Goal: Task Accomplishment & Management: Manage account settings

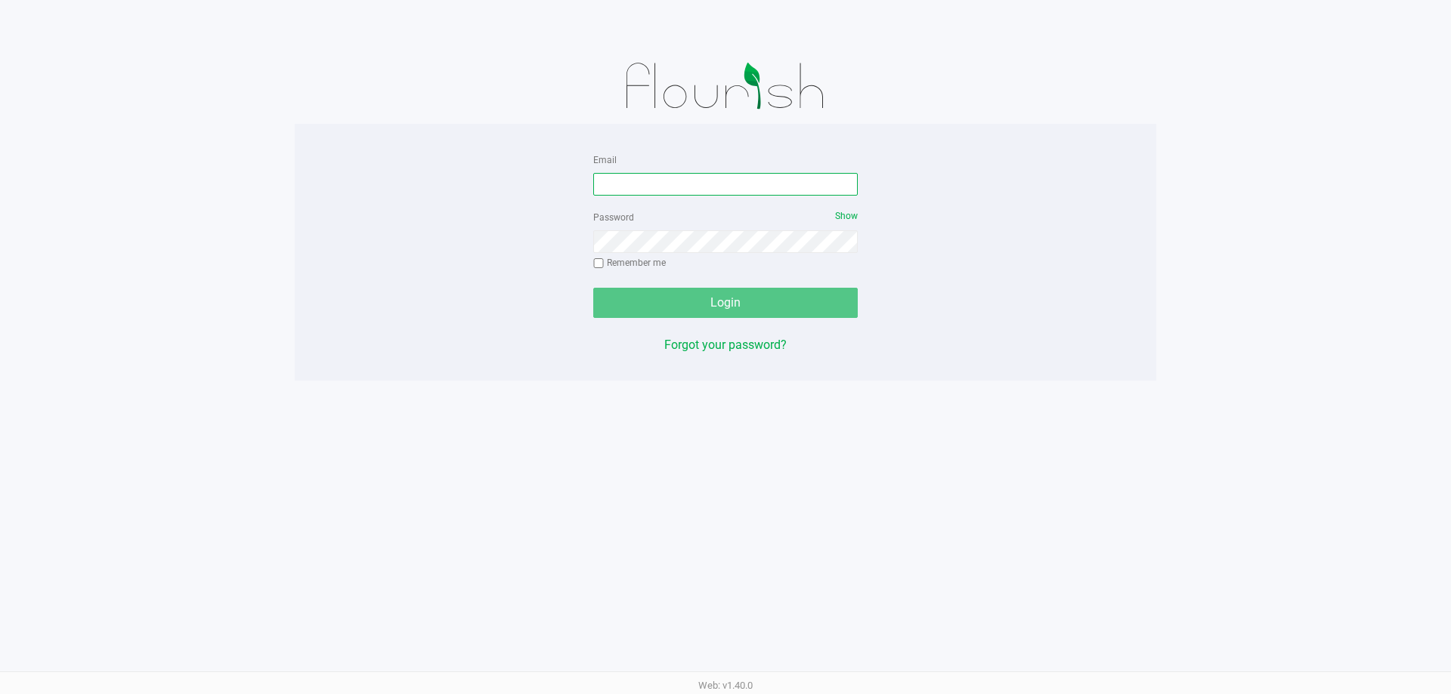
click at [649, 181] on input "Email" at bounding box center [725, 184] width 264 height 23
type input "mwiradilaga@liveparallel.com"
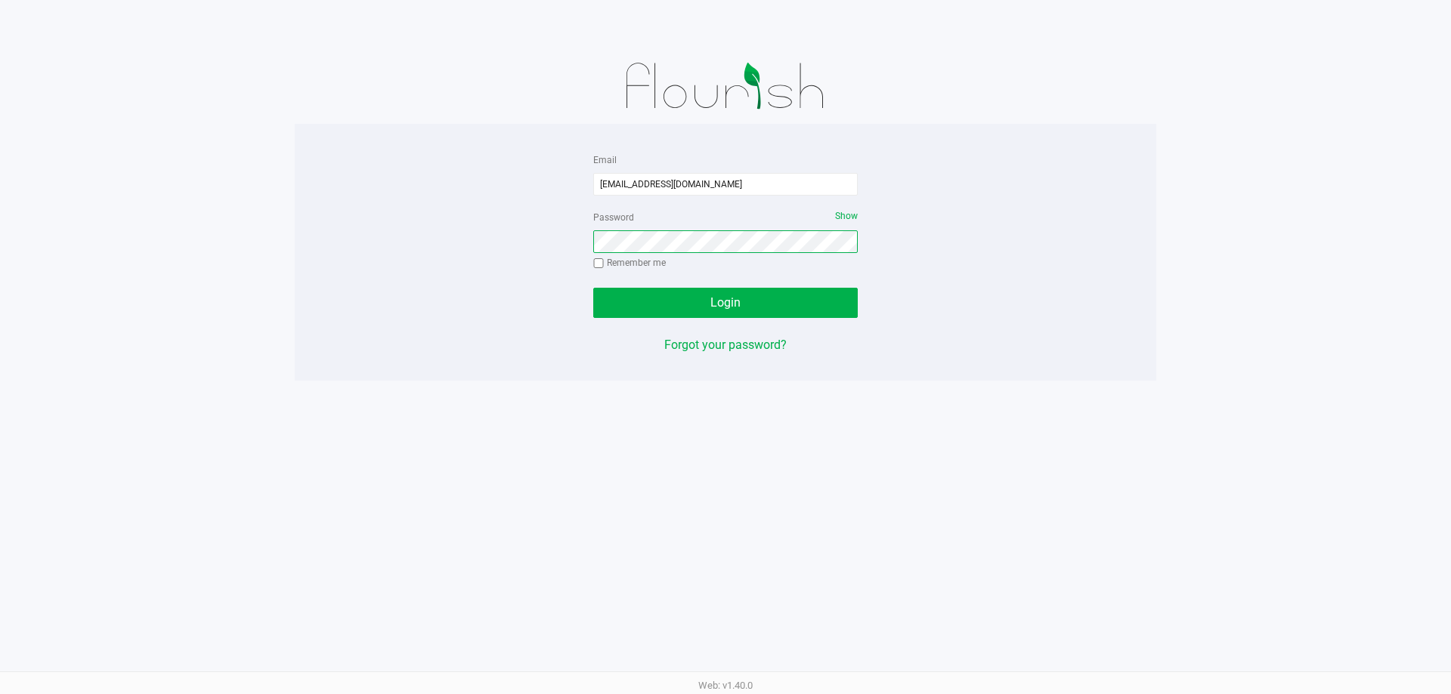
click at [593, 288] on button "Login" at bounding box center [725, 303] width 264 height 30
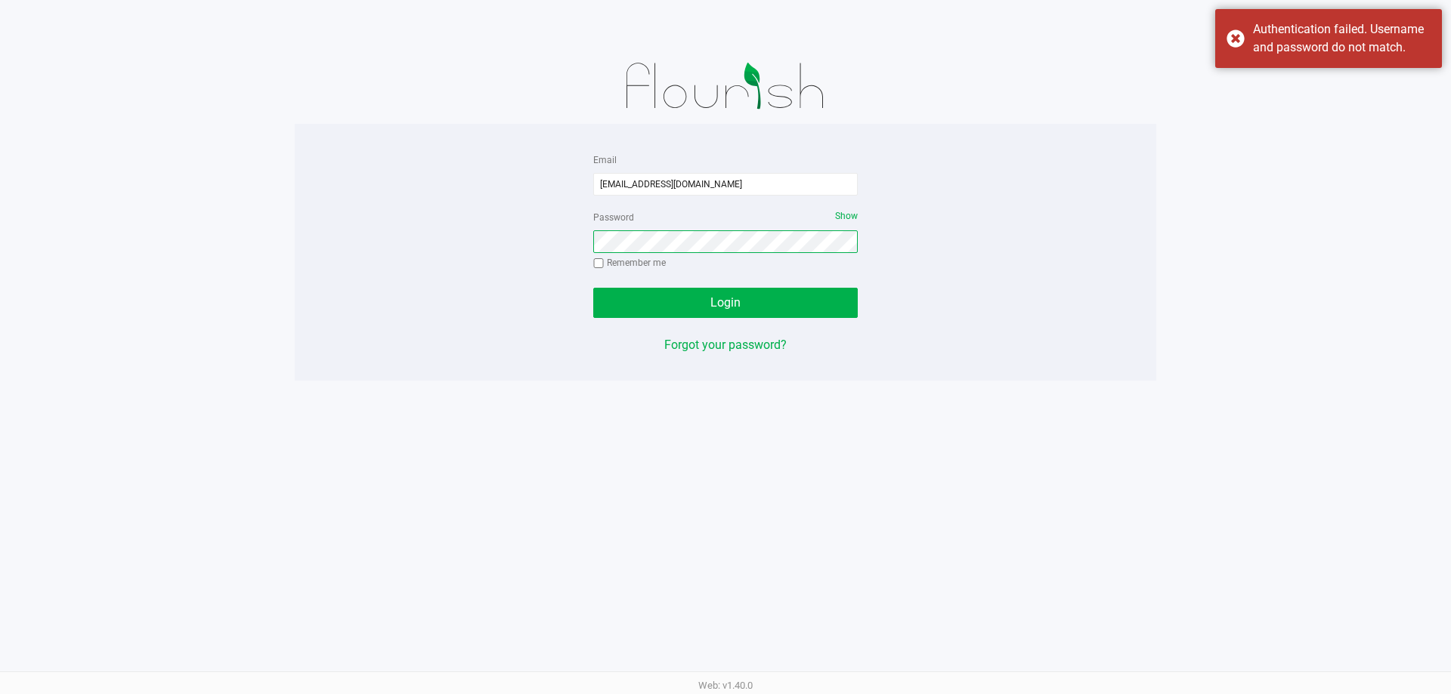
click at [593, 288] on button "Login" at bounding box center [725, 303] width 264 height 30
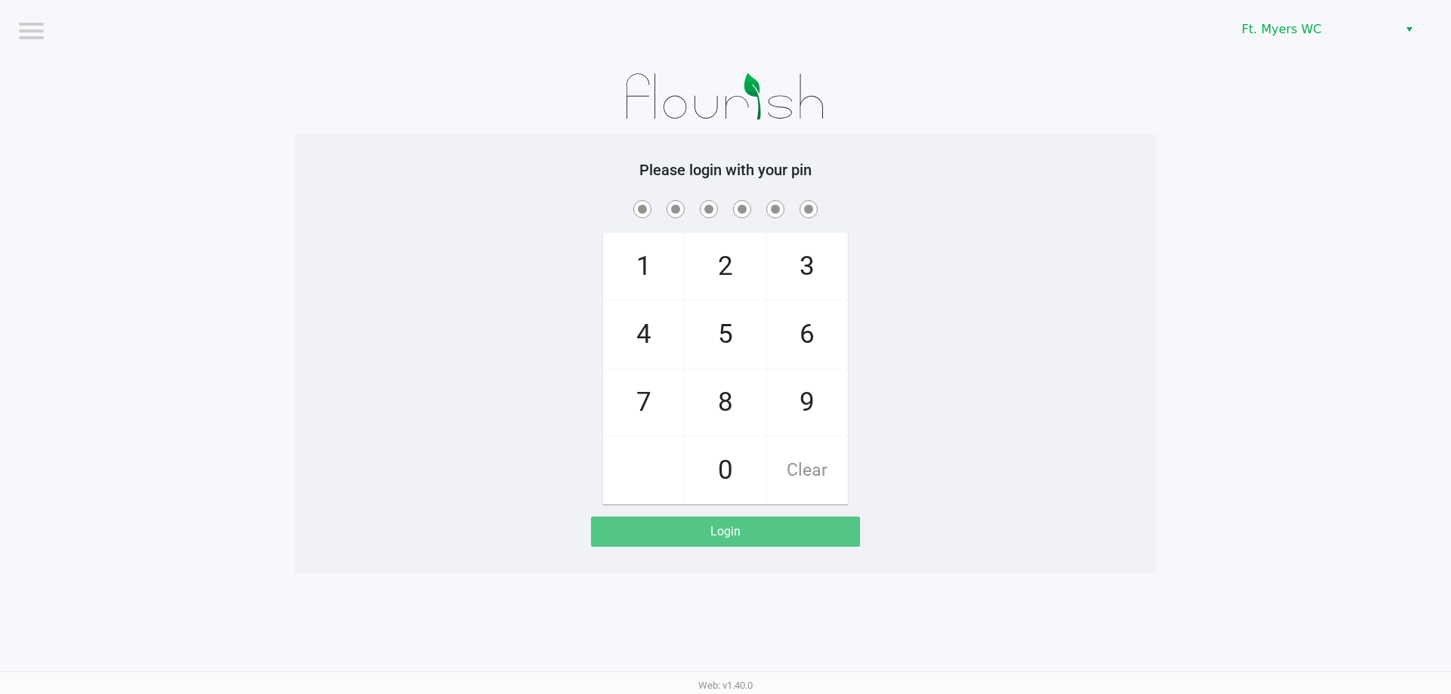
click at [666, 394] on span "7" at bounding box center [644, 402] width 80 height 66
checkbox input "true"
drag, startPoint x: 725, startPoint y: 345, endPoint x: 768, endPoint y: 345, distance: 43.1
click at [730, 345] on span "5" at bounding box center [725, 334] width 80 height 66
checkbox input "true"
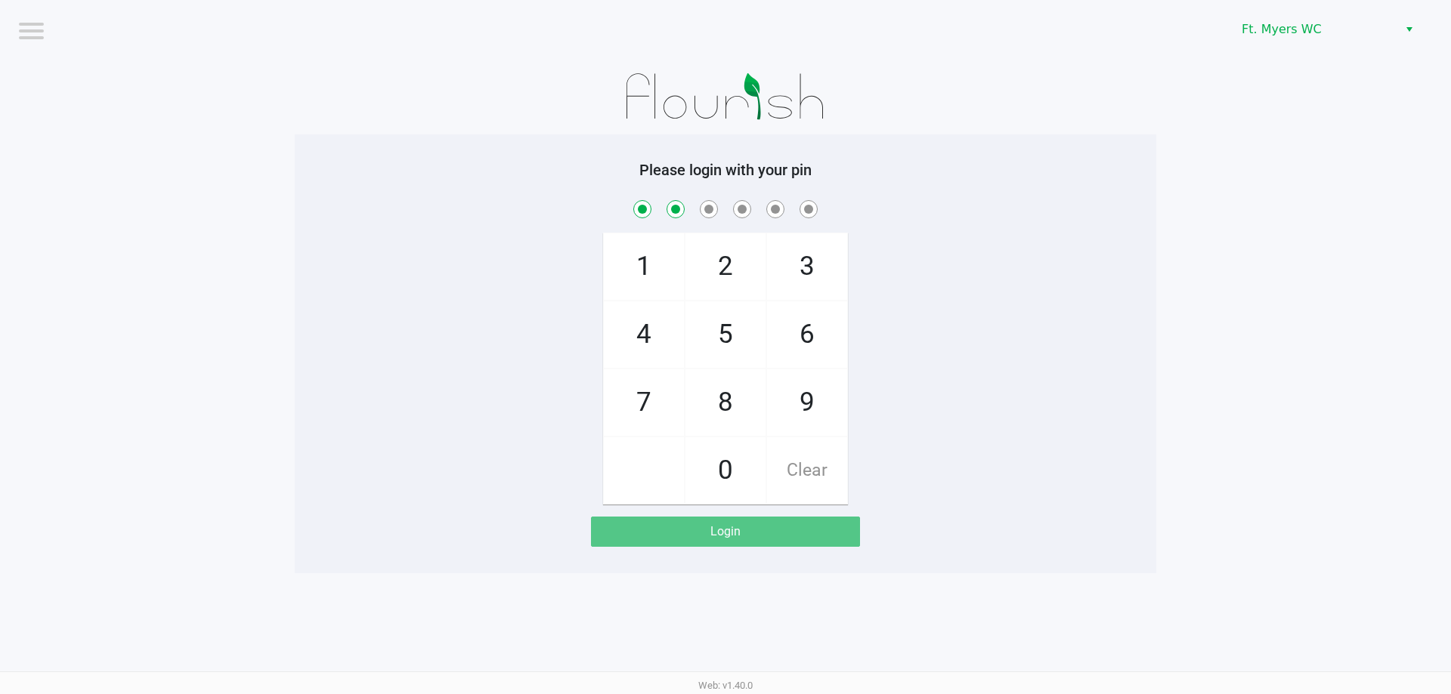
click at [804, 343] on span "6" at bounding box center [807, 334] width 80 height 66
checkbox input "true"
click at [804, 343] on span "6" at bounding box center [807, 334] width 80 height 66
checkbox input "true"
click at [666, 335] on span "4" at bounding box center [644, 334] width 80 height 66
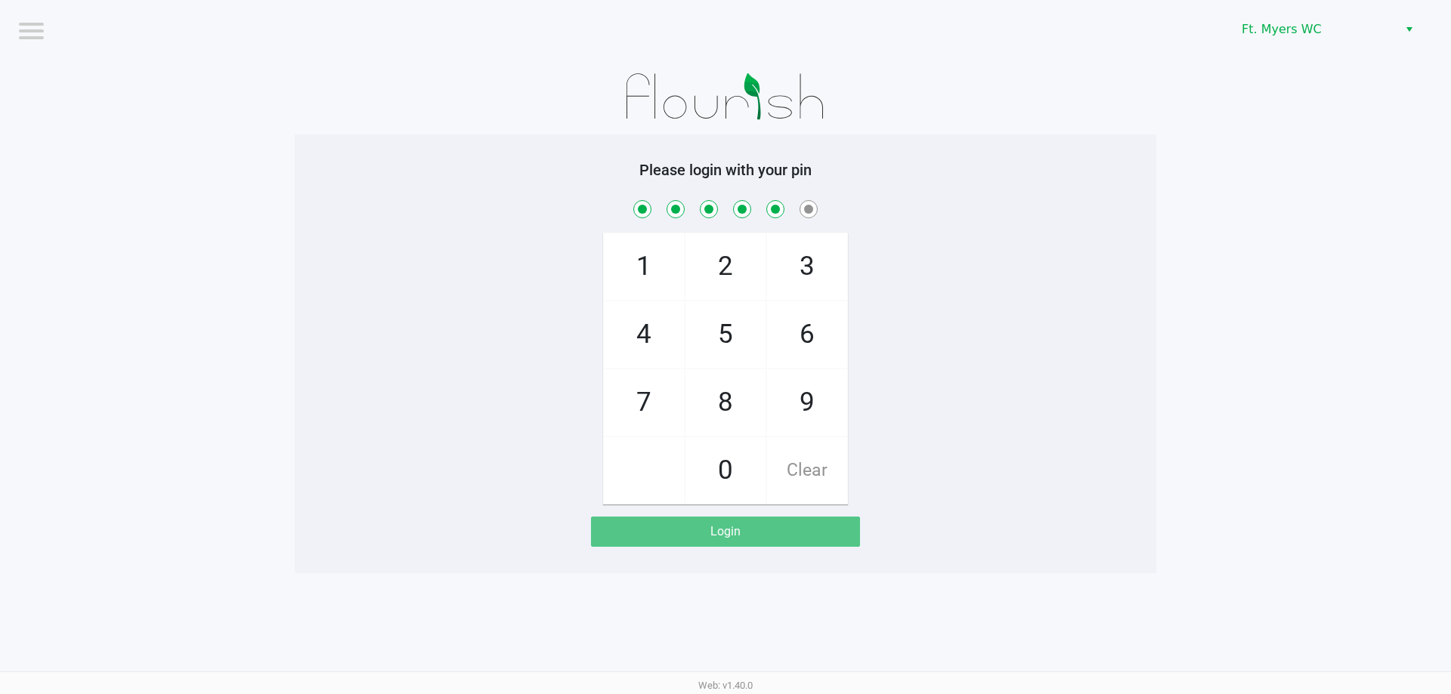
checkbox input "true"
click at [815, 259] on span "3" at bounding box center [807, 266] width 80 height 66
checkbox input "true"
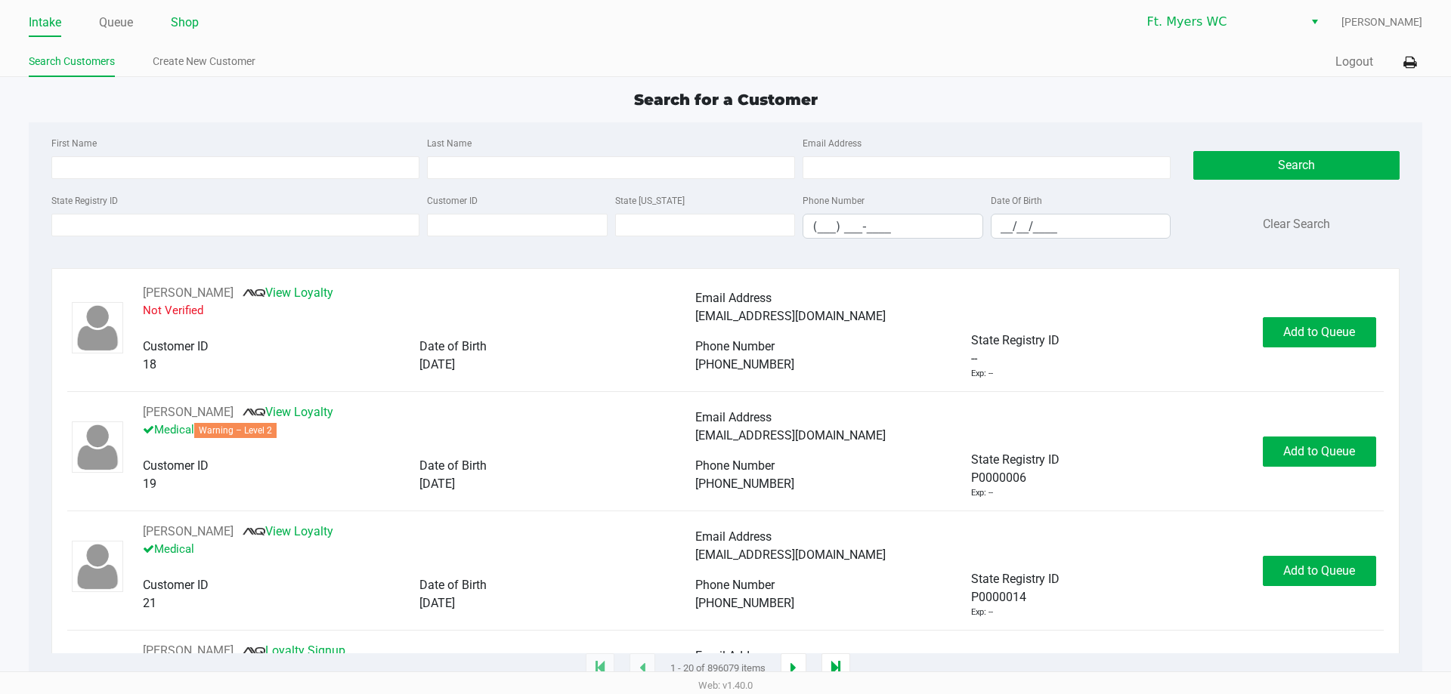
click at [178, 23] on link "Shop" at bounding box center [185, 22] width 28 height 21
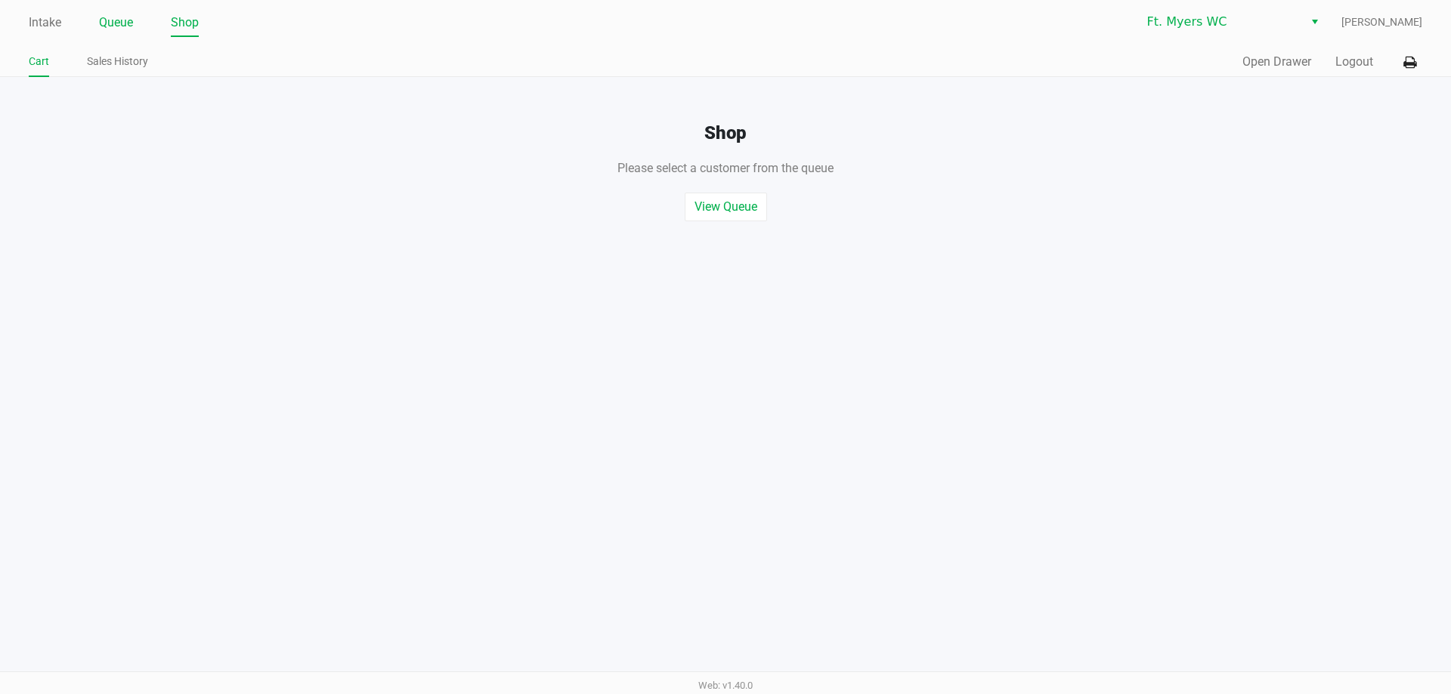
click at [126, 19] on link "Queue" at bounding box center [116, 22] width 34 height 21
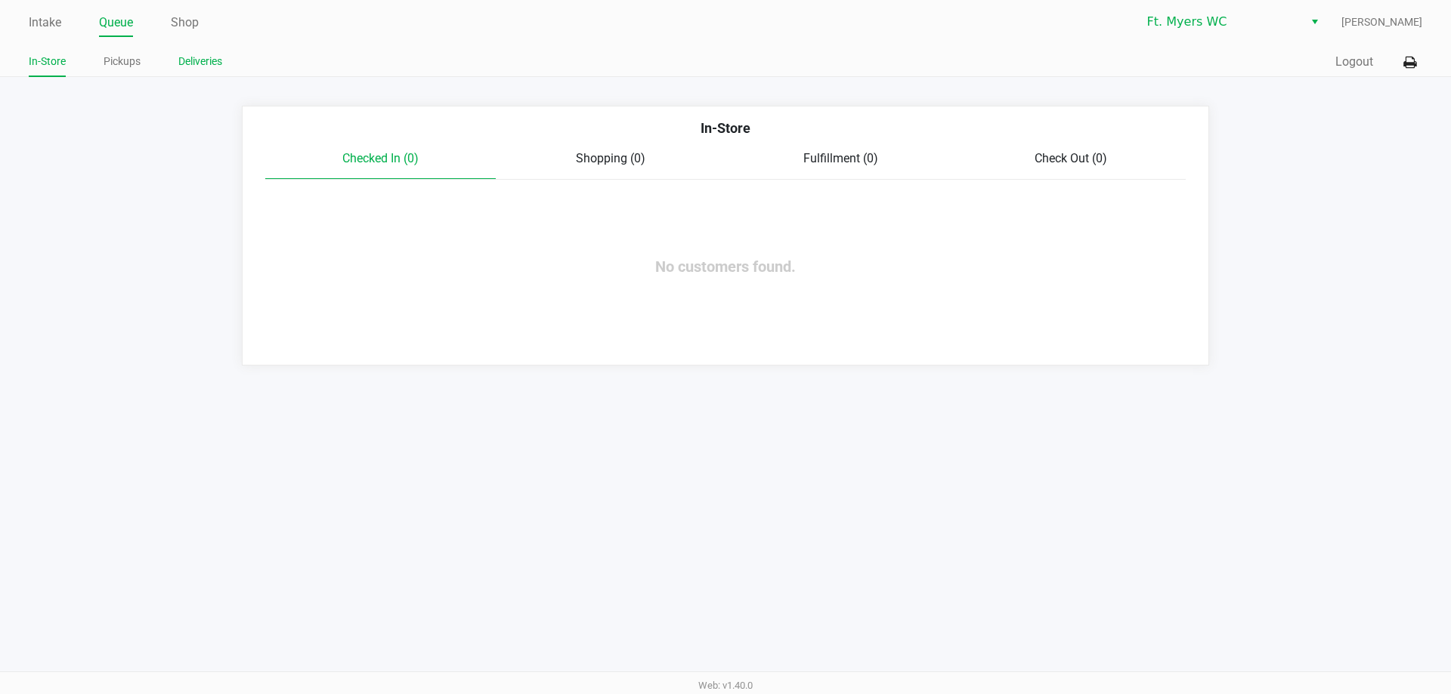
click at [199, 59] on link "Deliveries" at bounding box center [200, 61] width 44 height 19
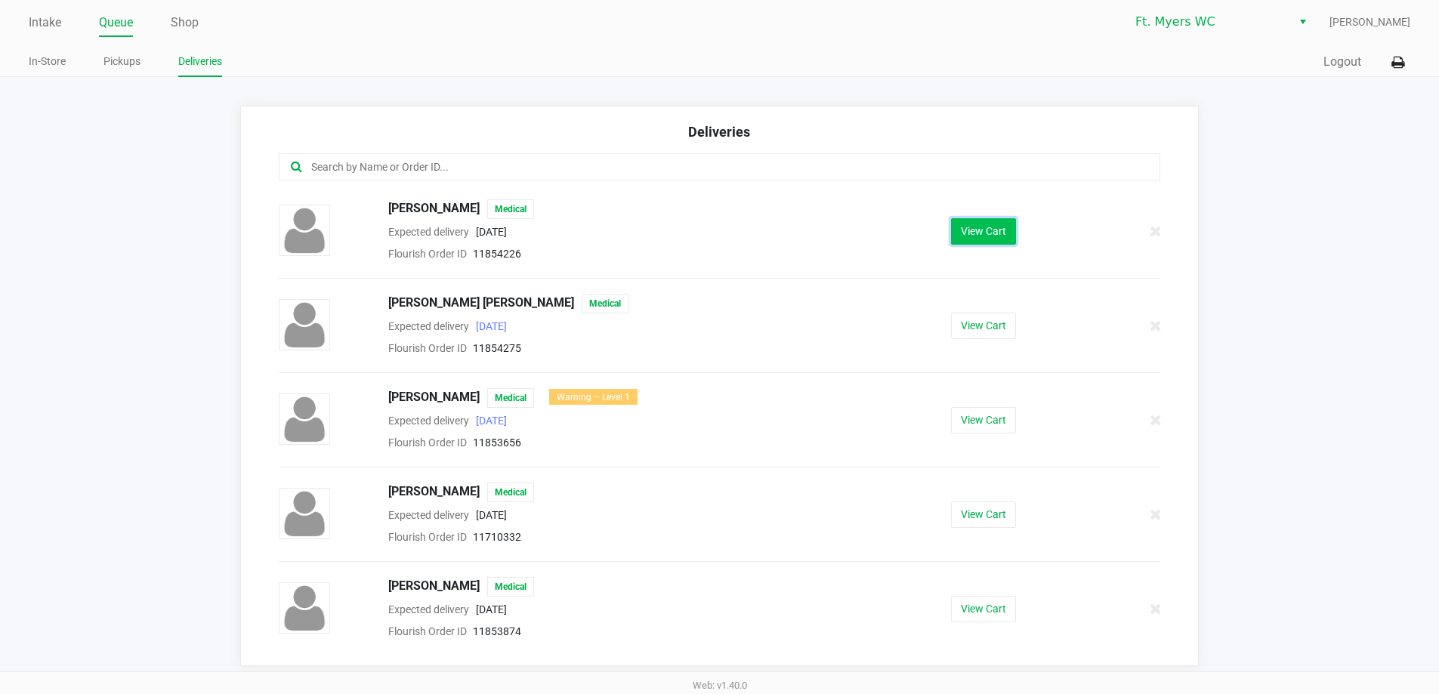
click at [974, 230] on button "View Cart" at bounding box center [983, 231] width 65 height 26
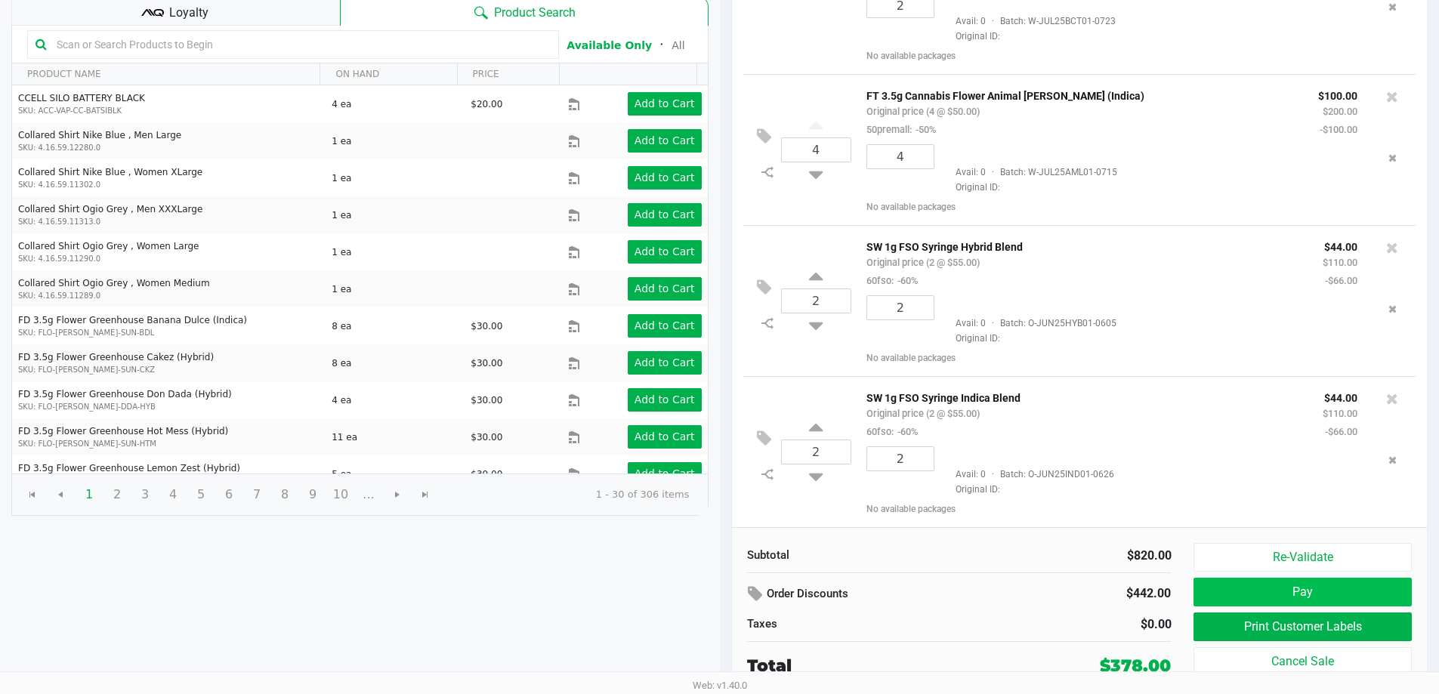
scroll to position [232, 0]
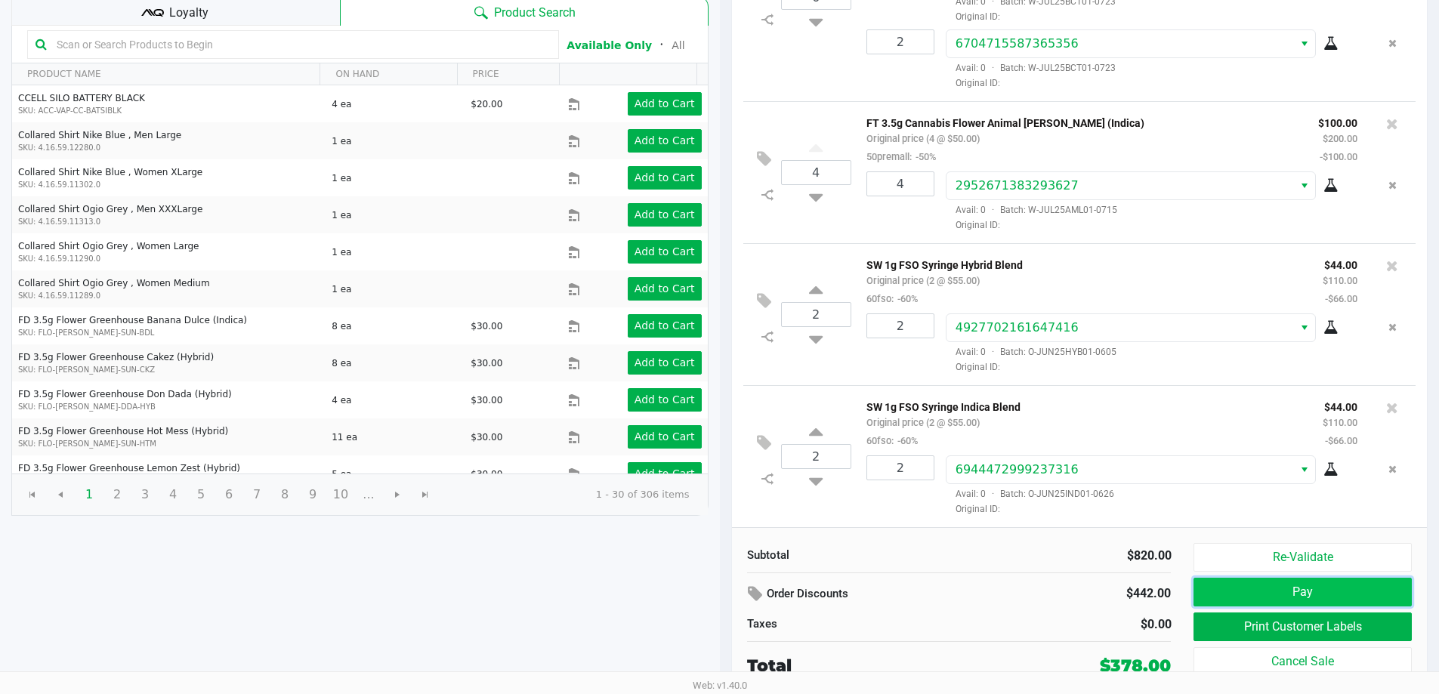
click at [1308, 588] on button "Pay" at bounding box center [1303, 592] width 218 height 29
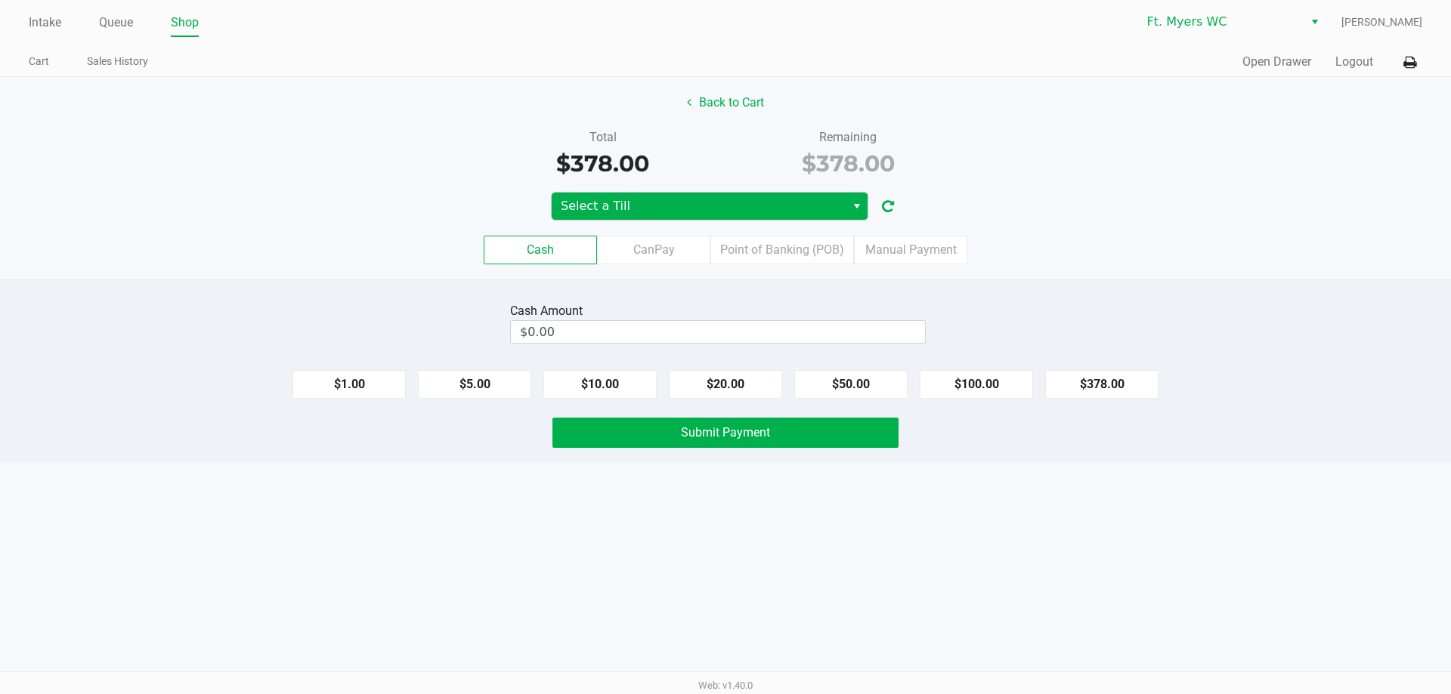
click at [853, 206] on span "Select" at bounding box center [857, 206] width 12 height 18
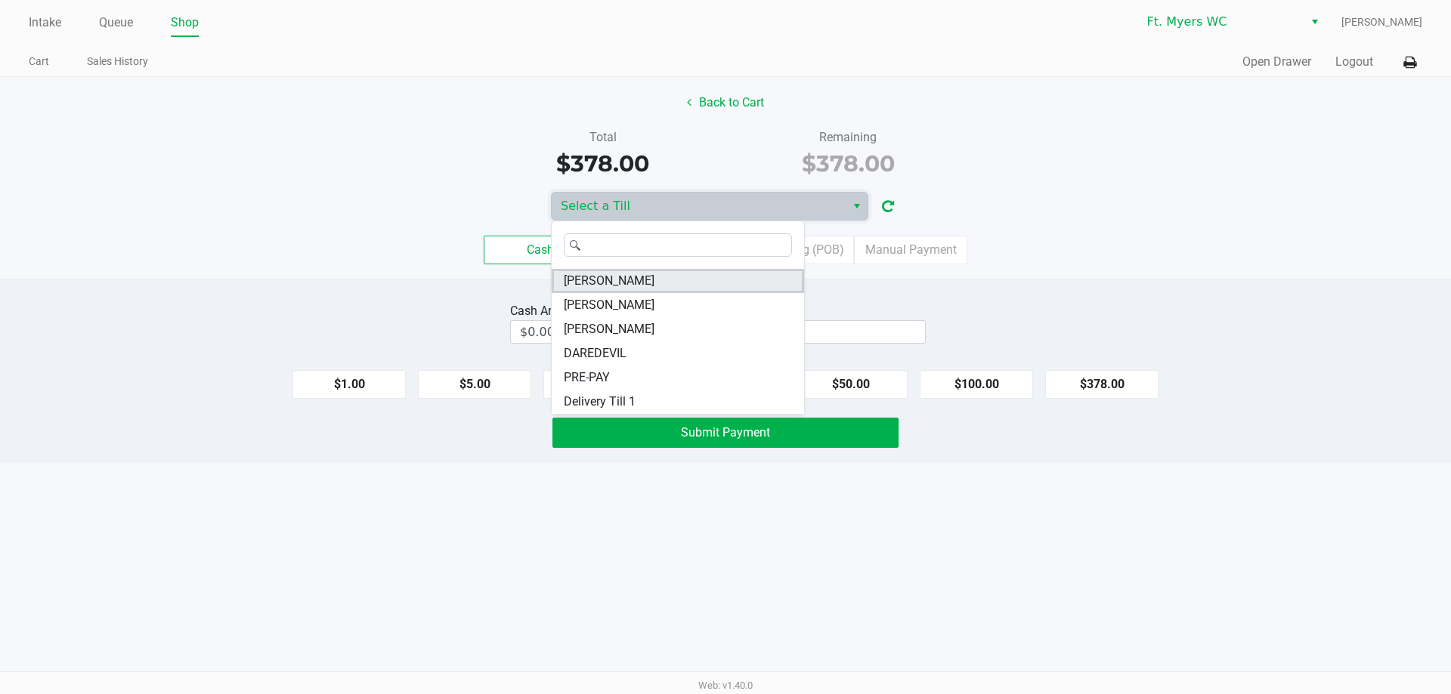
click at [661, 285] on li "KATE-RYAN" at bounding box center [678, 281] width 252 height 24
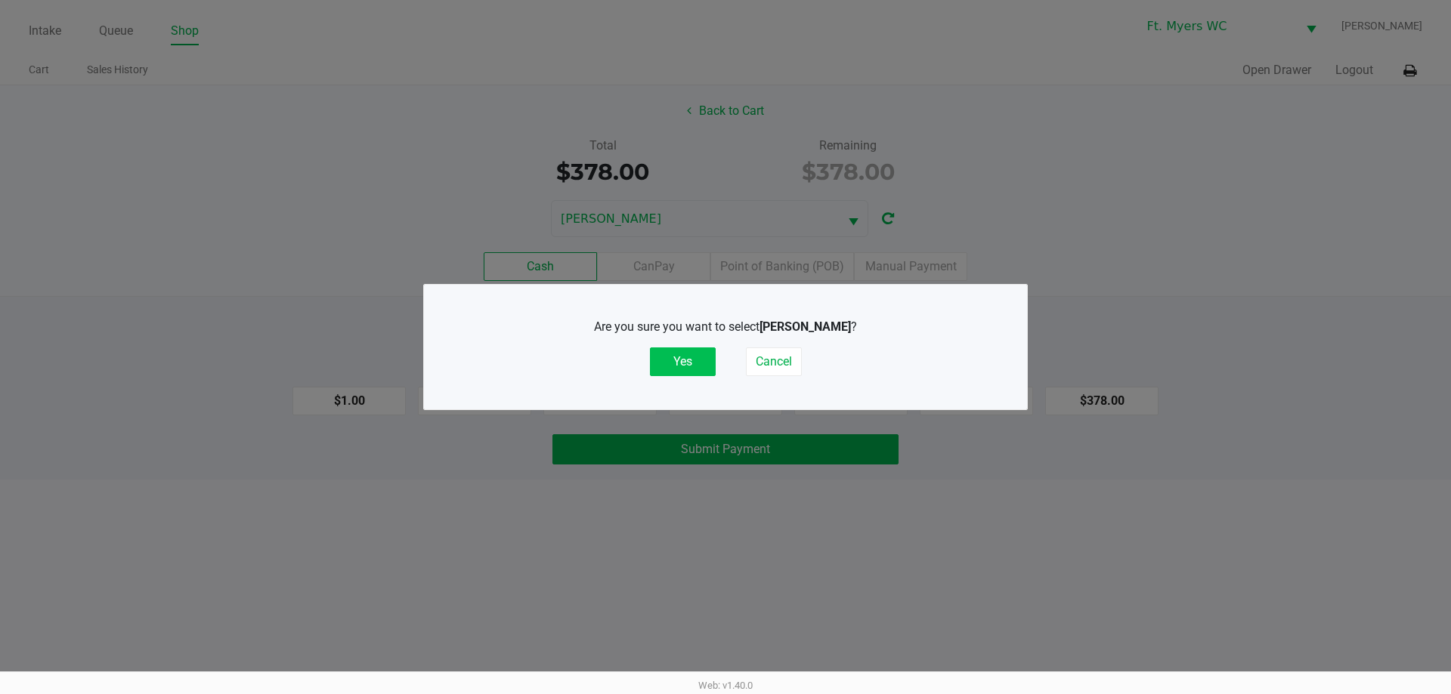
click at [701, 352] on button "Yes" at bounding box center [683, 362] width 66 height 29
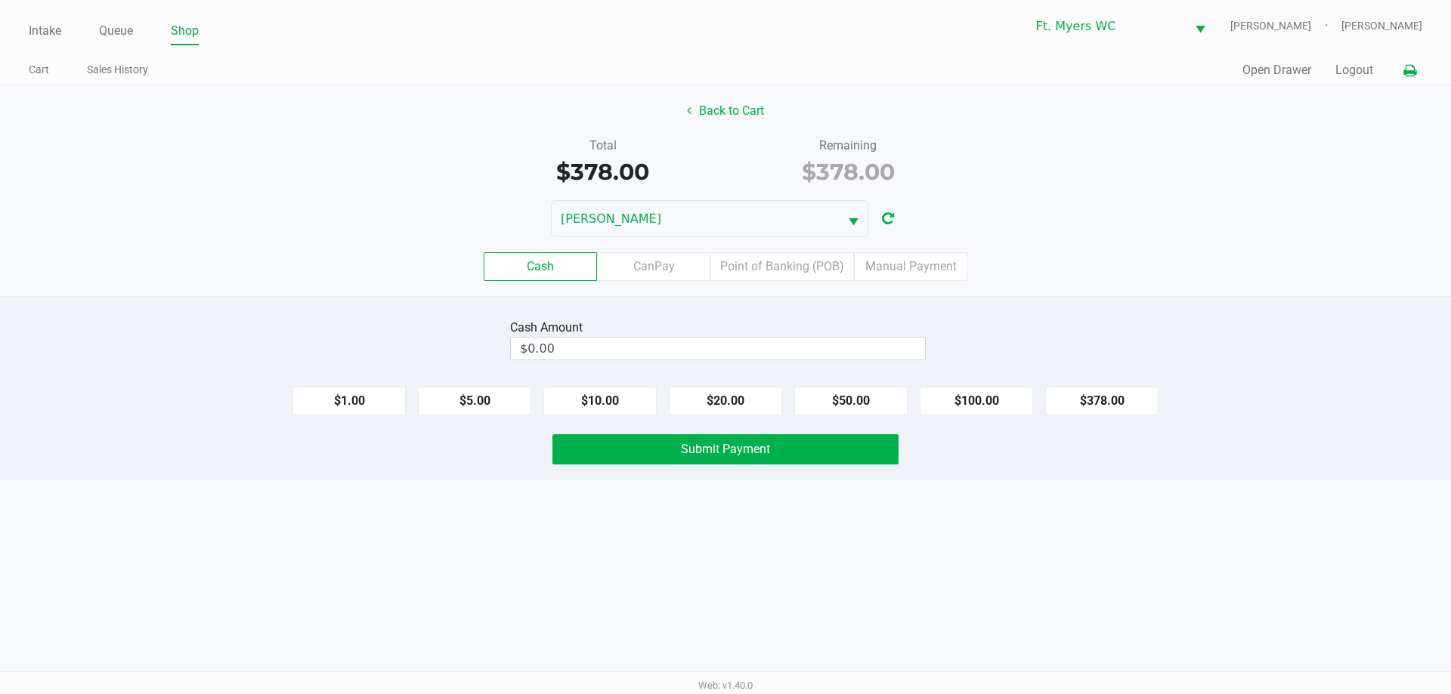
click at [1397, 76] on button at bounding box center [1409, 71] width 25 height 28
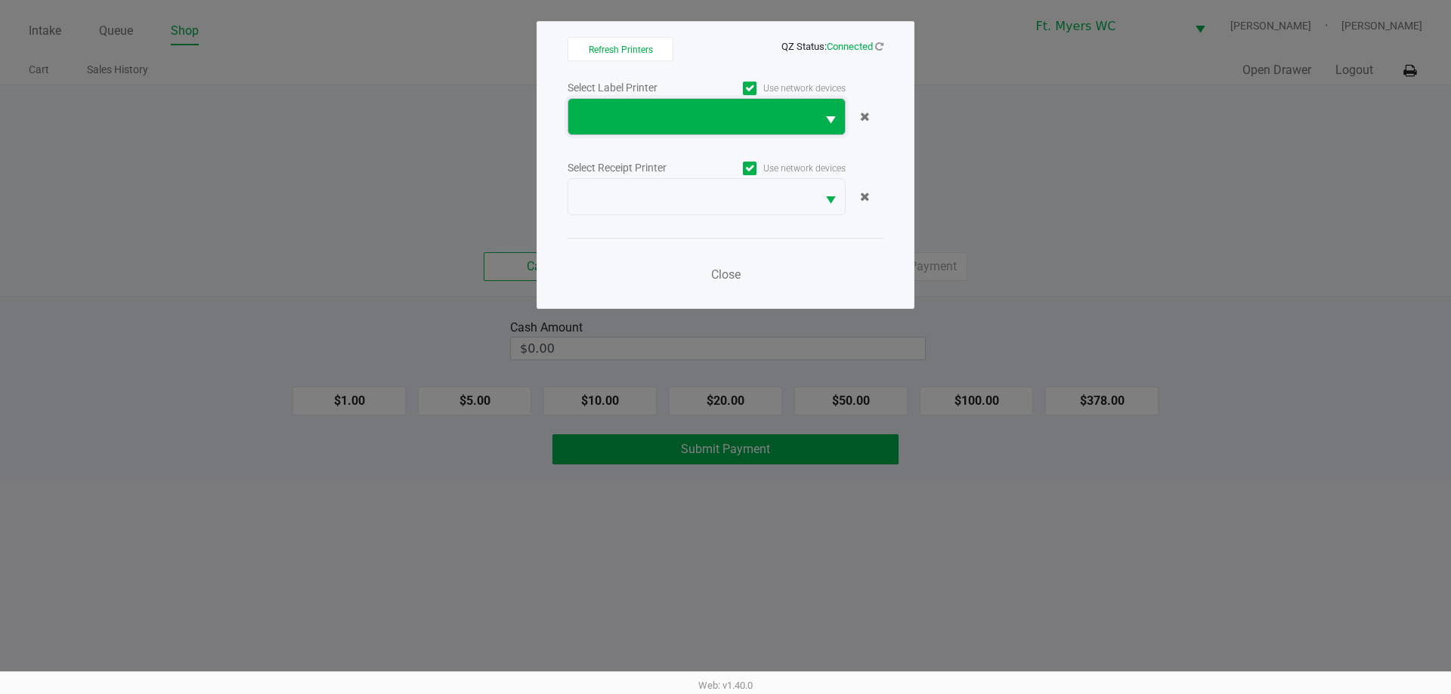
click at [747, 123] on span at bounding box center [692, 117] width 230 height 18
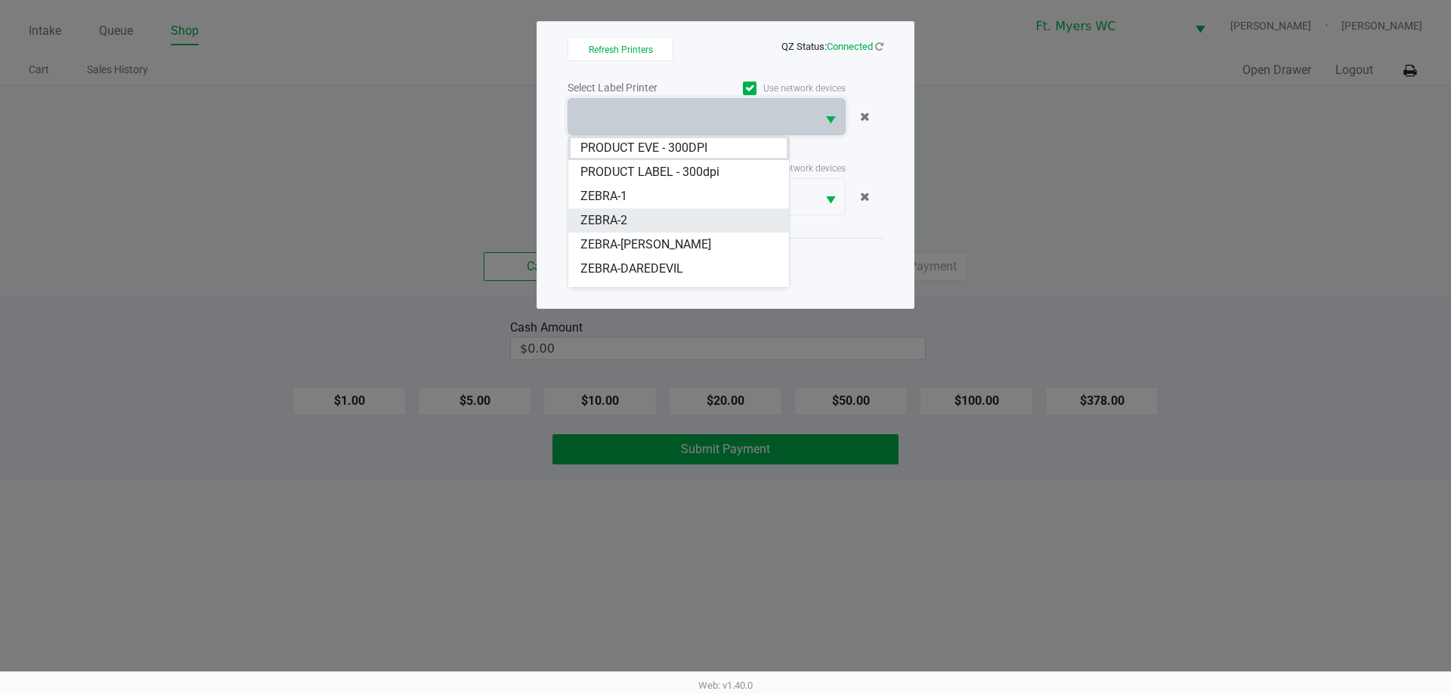
click at [683, 220] on li "ZEBRA-2" at bounding box center [678, 221] width 221 height 24
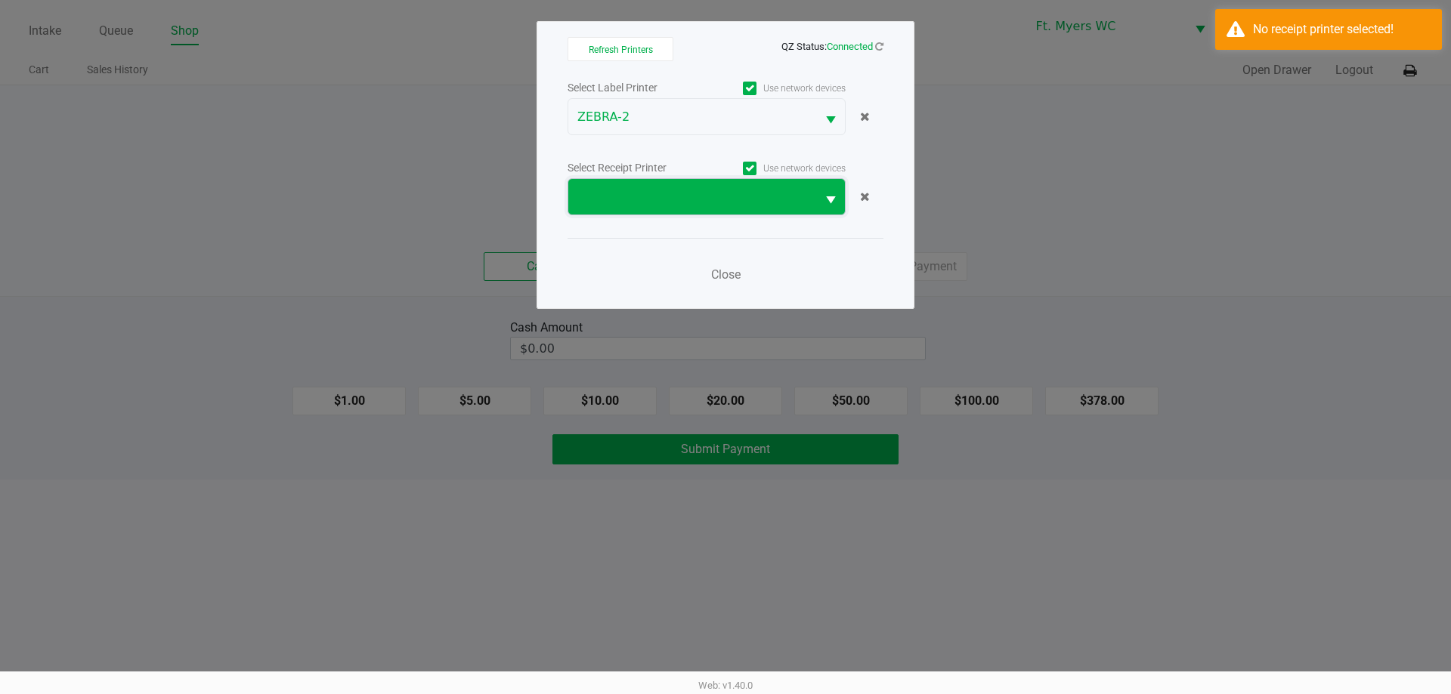
click at [679, 213] on span at bounding box center [692, 197] width 248 height 36
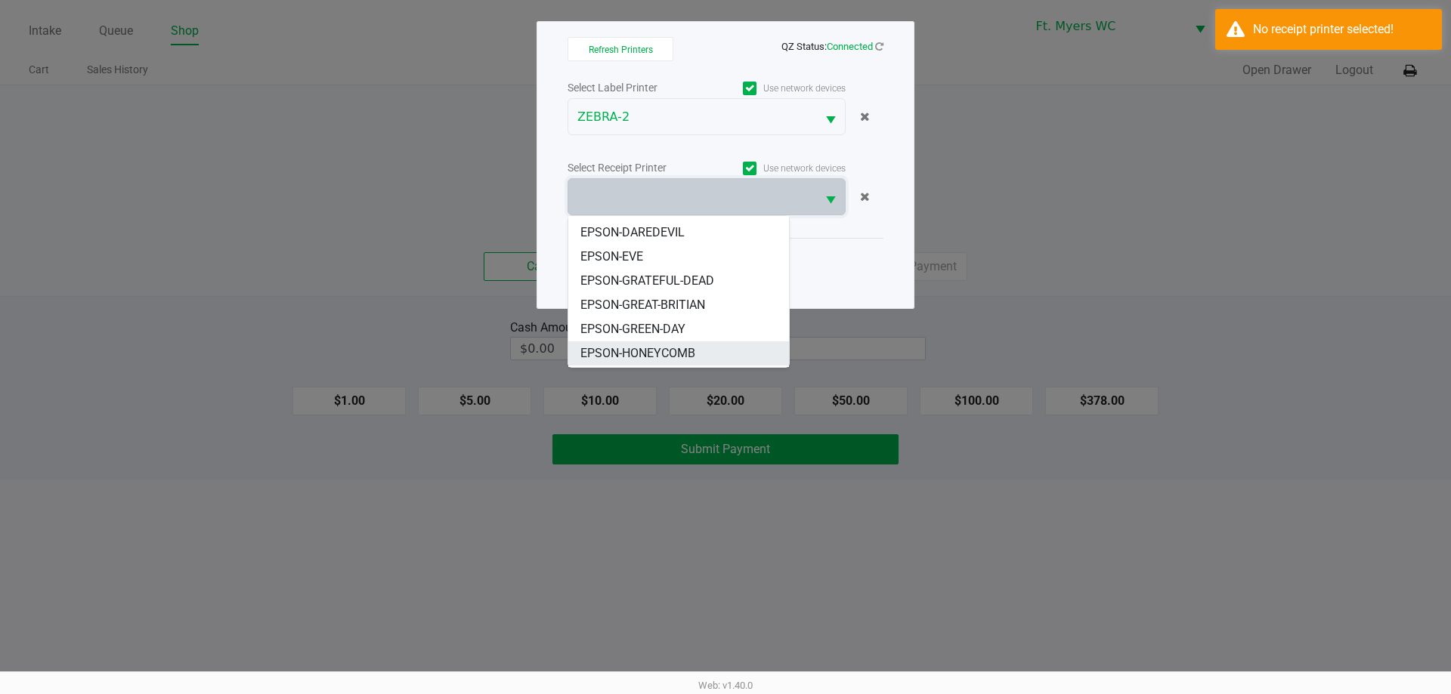
scroll to position [91, 0]
click at [697, 340] on li "EPSON-KATE-RYAN" at bounding box center [678, 331] width 221 height 24
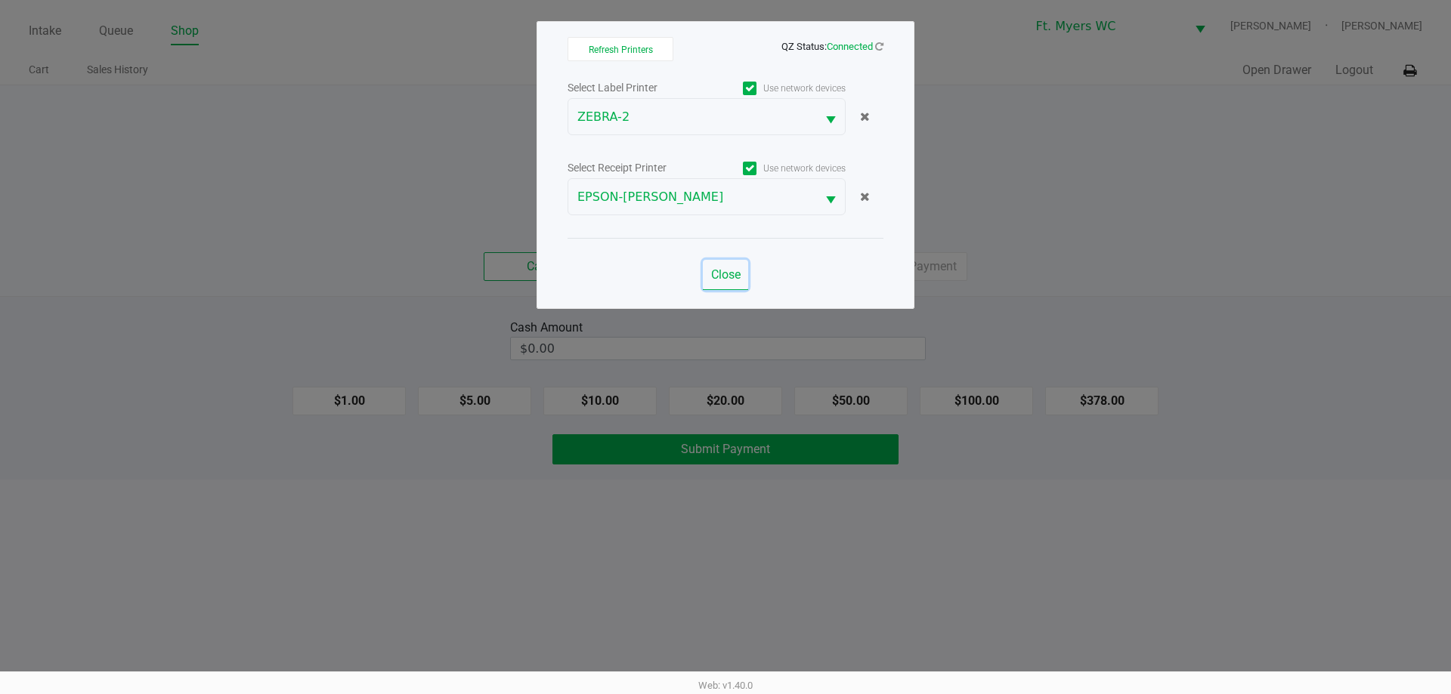
click at [722, 284] on button "Close" at bounding box center [725, 275] width 45 height 30
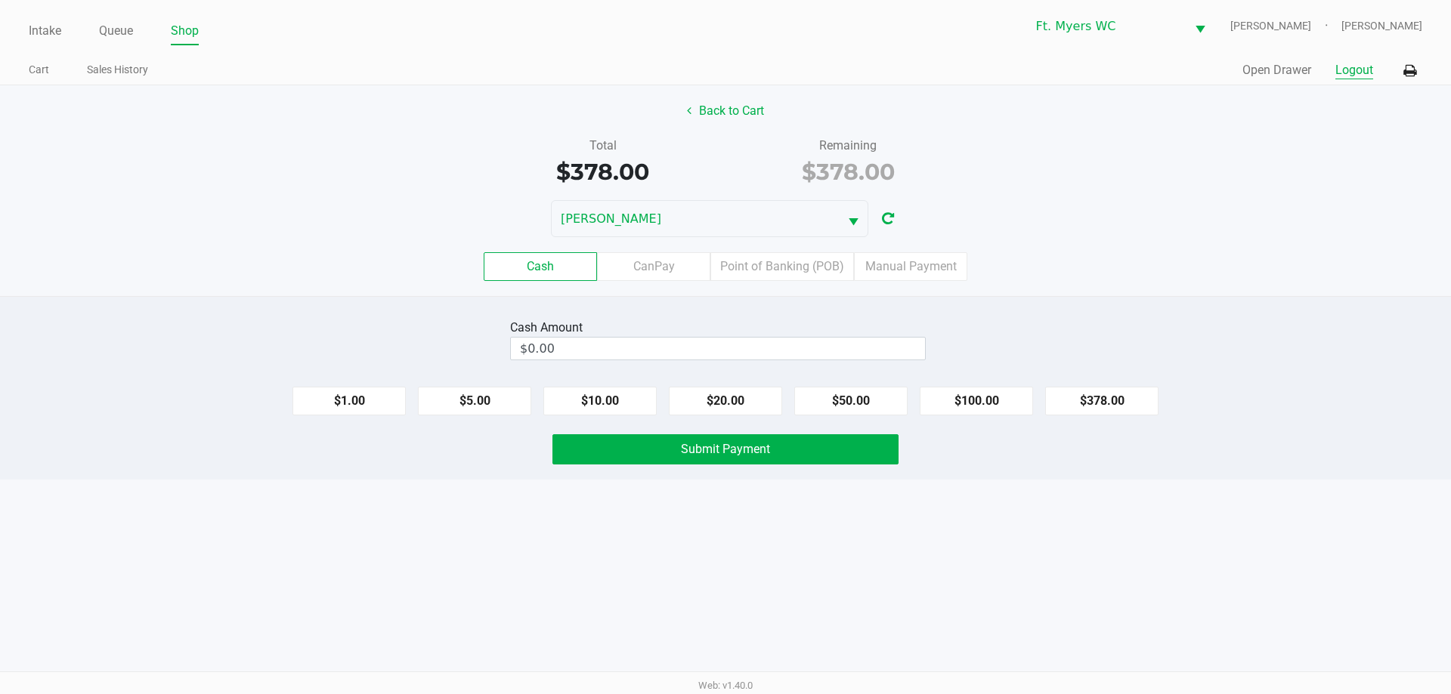
click at [1358, 68] on button "Logout" at bounding box center [1354, 70] width 38 height 18
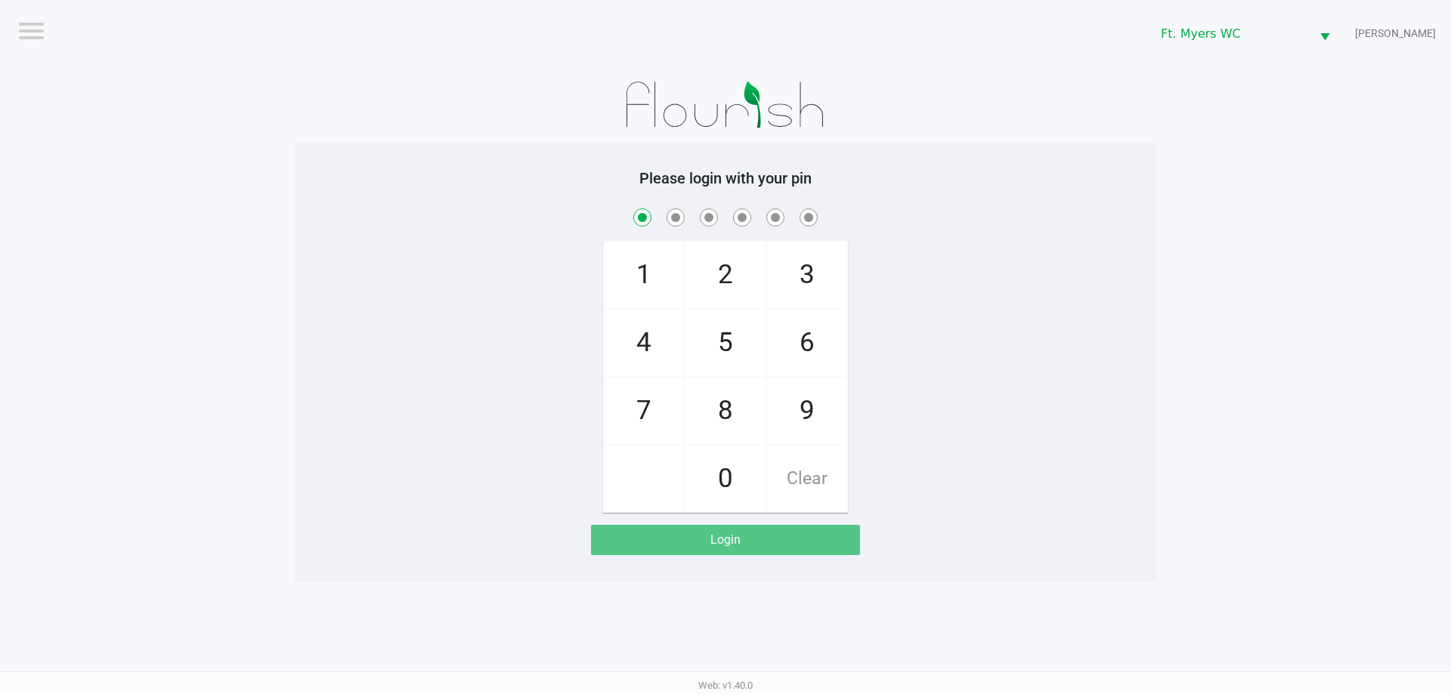
checkbox input "true"
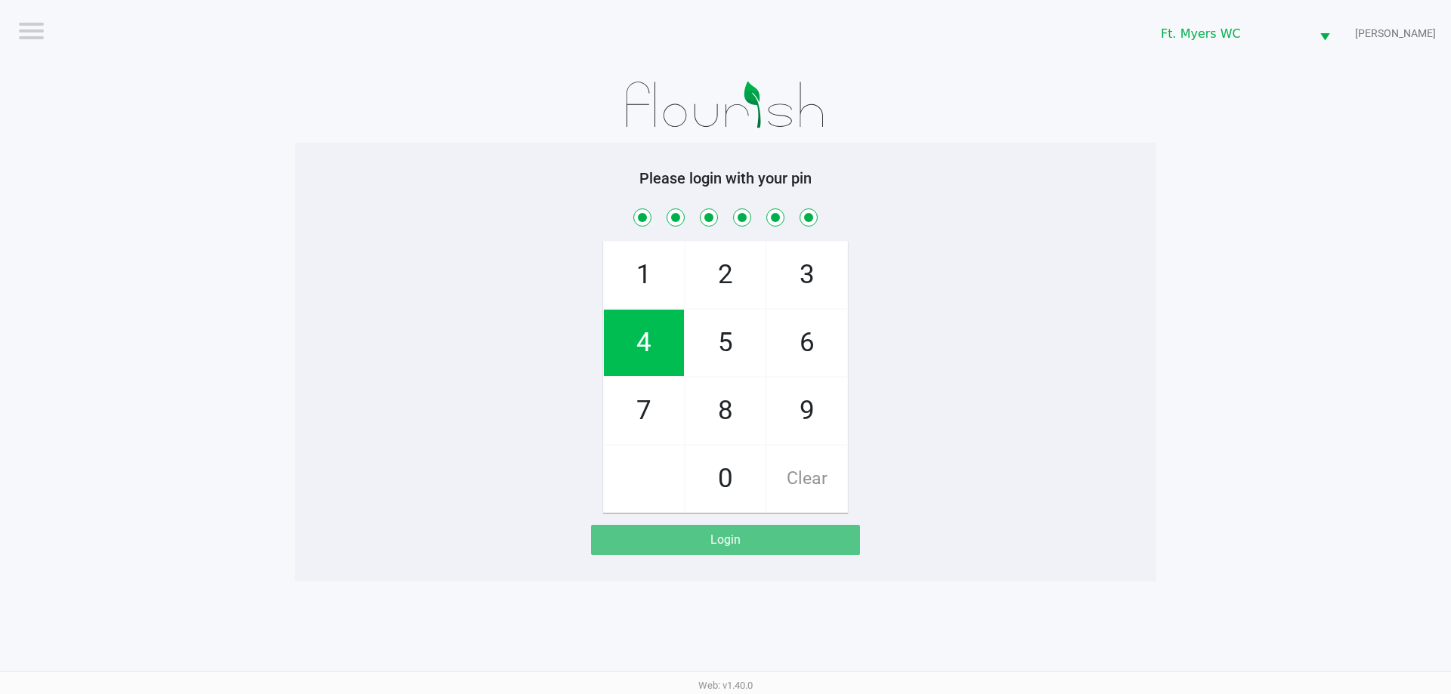
checkbox input "true"
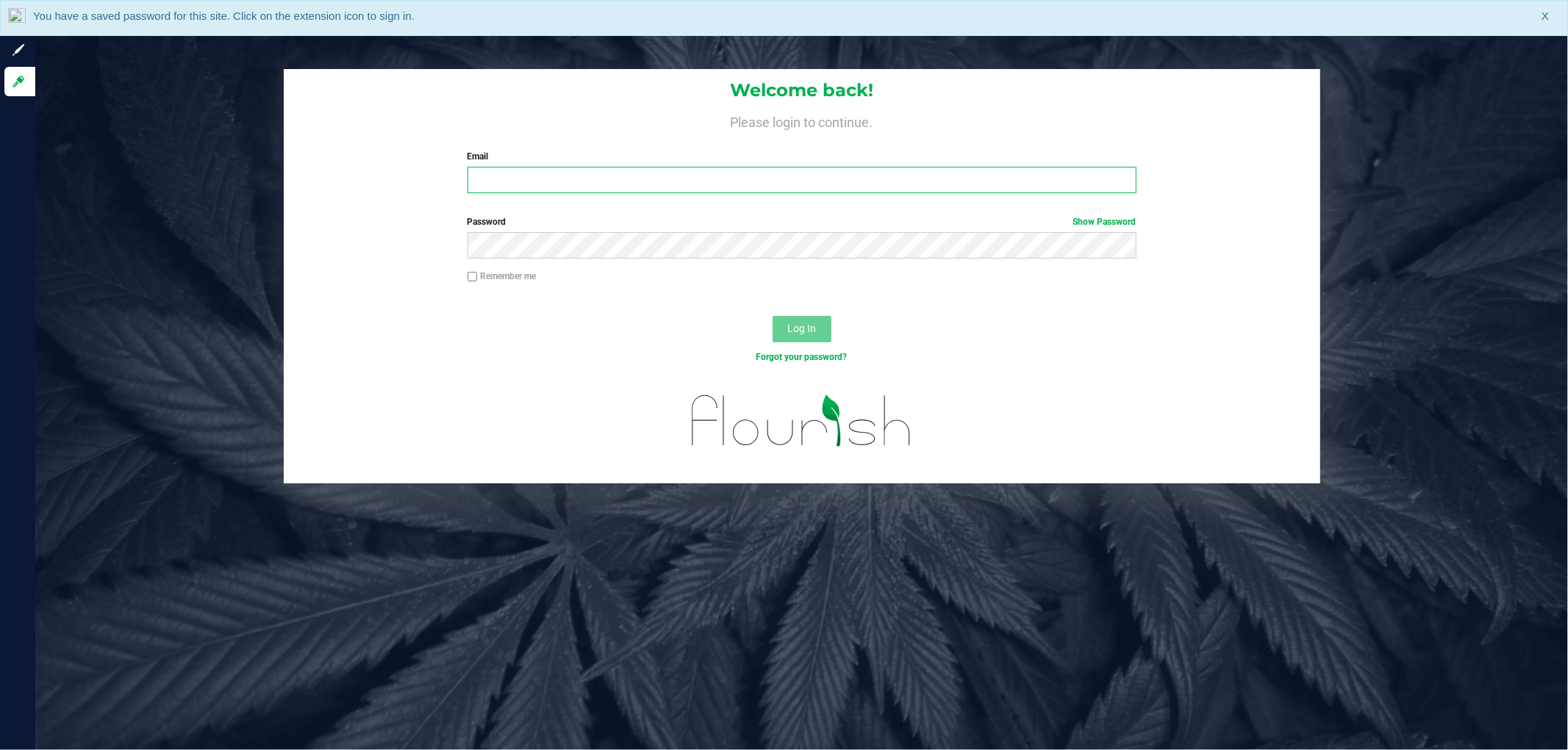
click at [612, 179] on input "Email" at bounding box center [802, 180] width 669 height 26
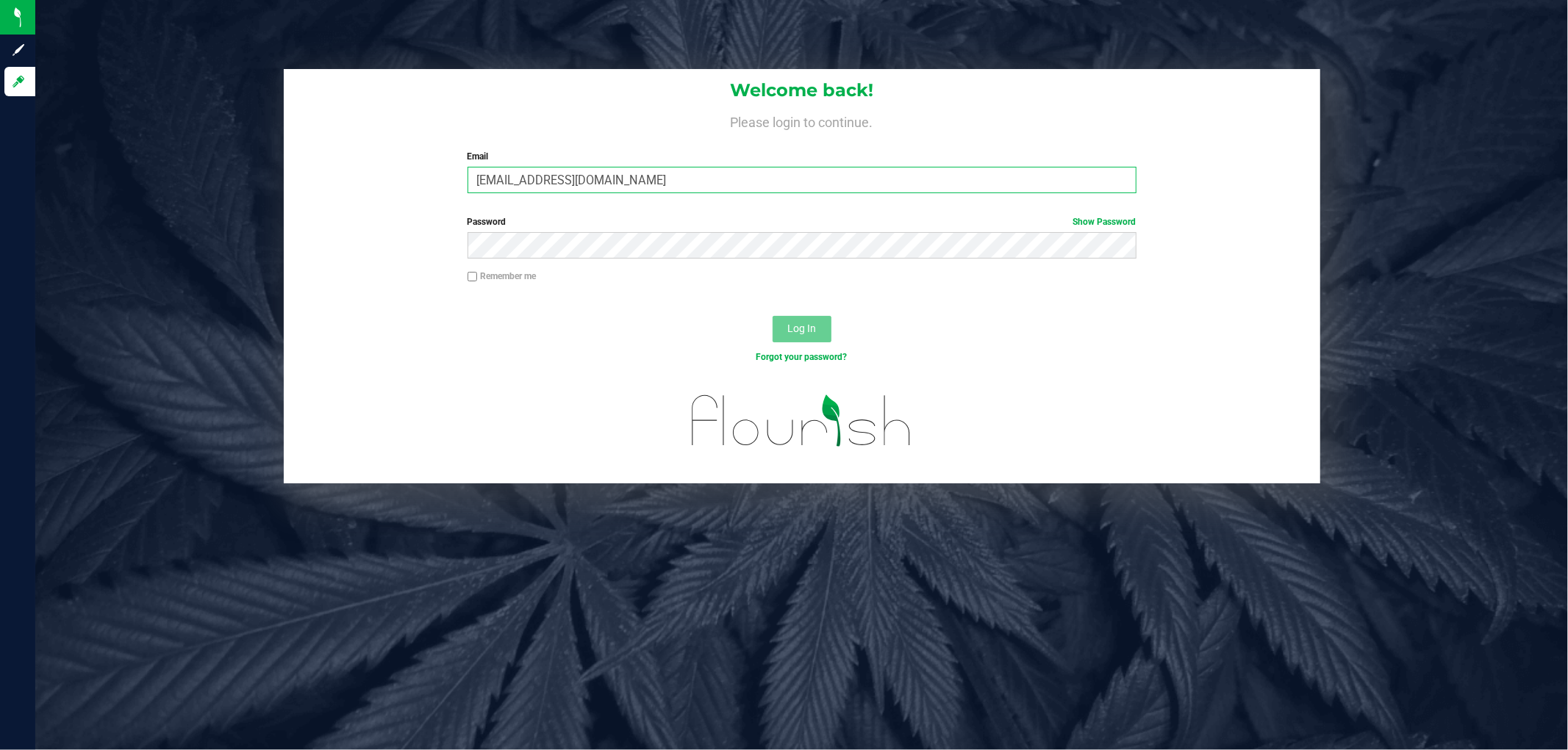
type input "[EMAIL_ADDRESS][DOMAIN_NAME]"
click at [772, 316] on button "Log In" at bounding box center [802, 329] width 58 height 26
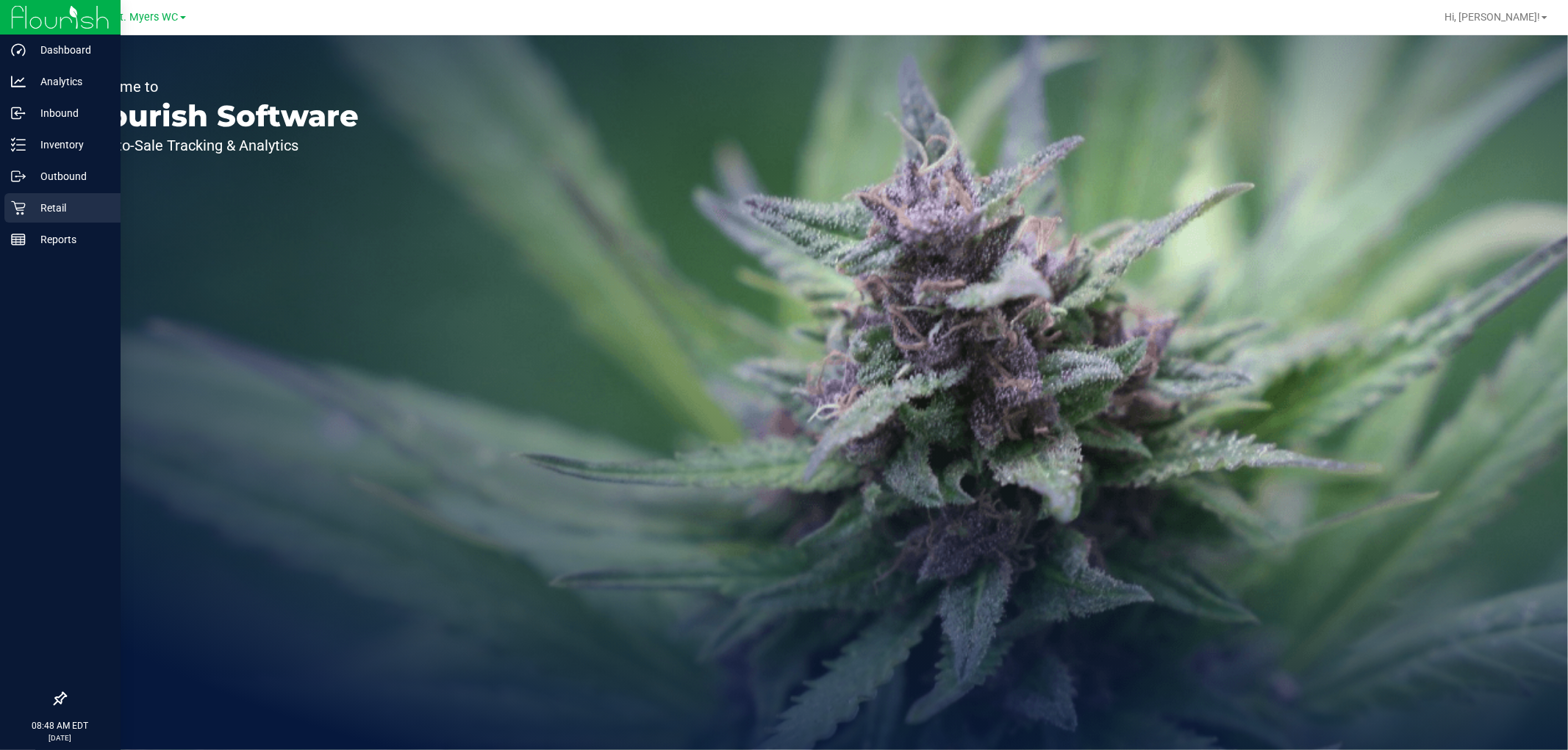
click at [25, 208] on p "Retail" at bounding box center [69, 208] width 89 height 18
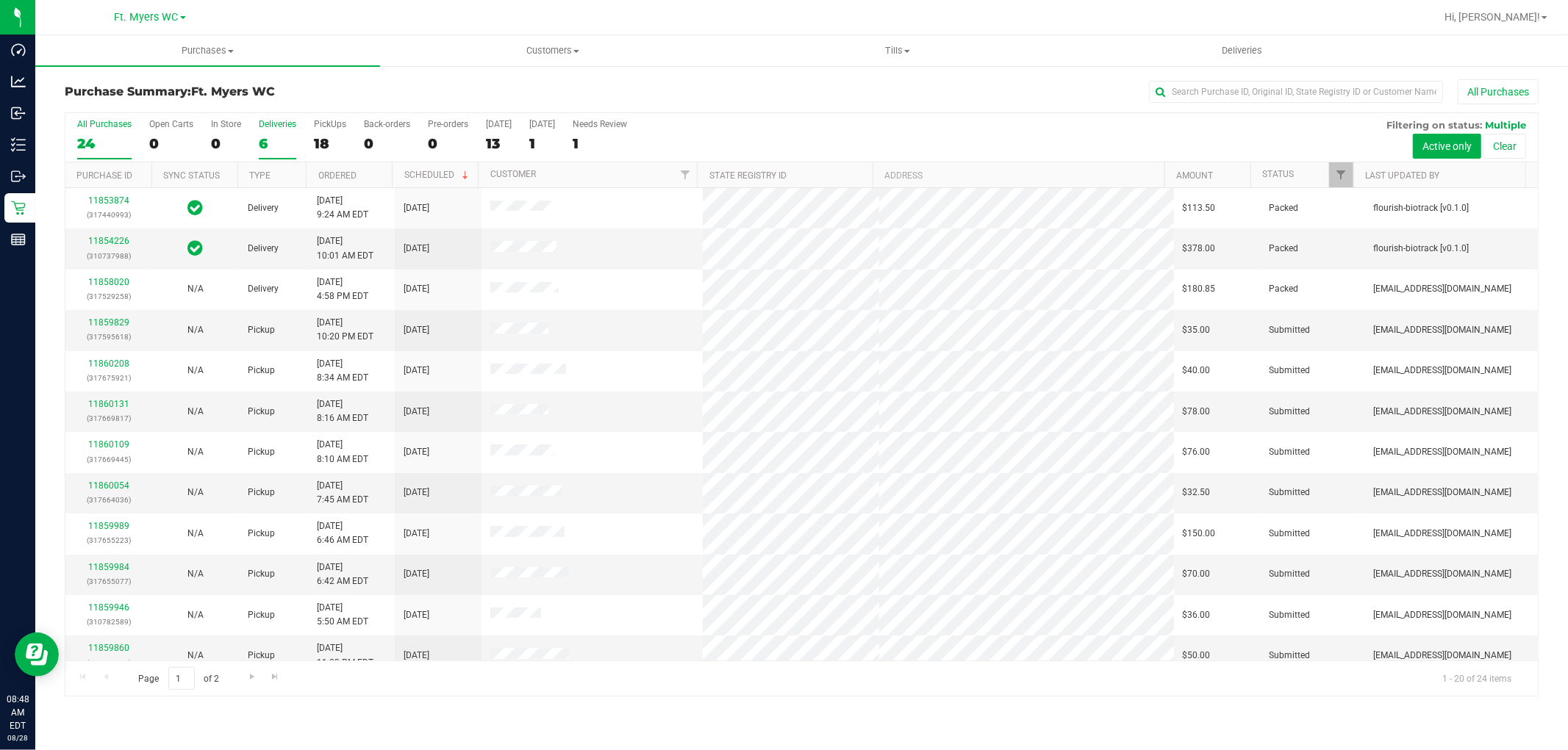
click at [270, 137] on div "6" at bounding box center [277, 143] width 38 height 17
click at [0, 0] on input "Deliveries 6" at bounding box center [0, 0] width 0 height 0
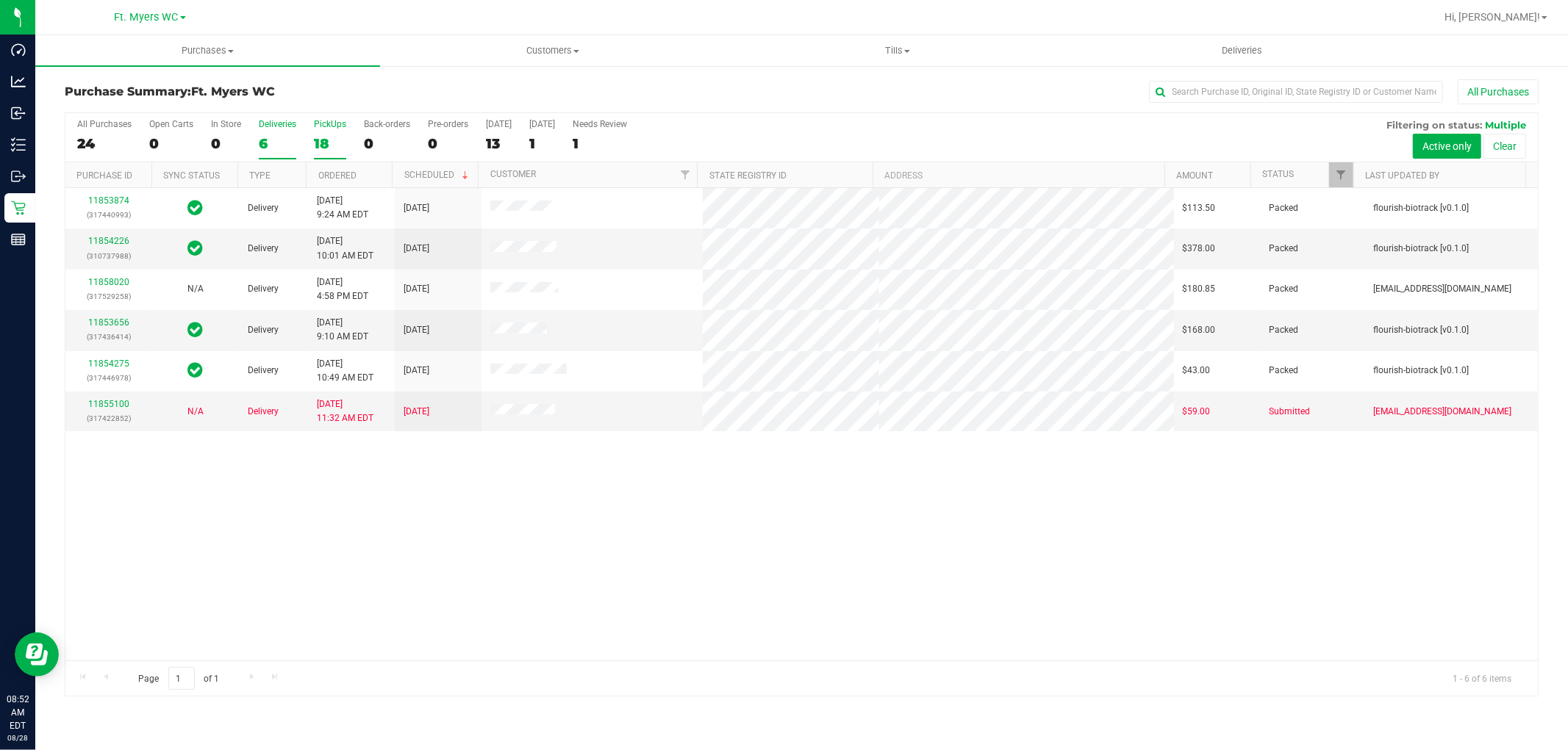
click at [314, 136] on div "18" at bounding box center [330, 143] width 32 height 17
click at [0, 0] on input "PickUps 18" at bounding box center [0, 0] width 0 height 0
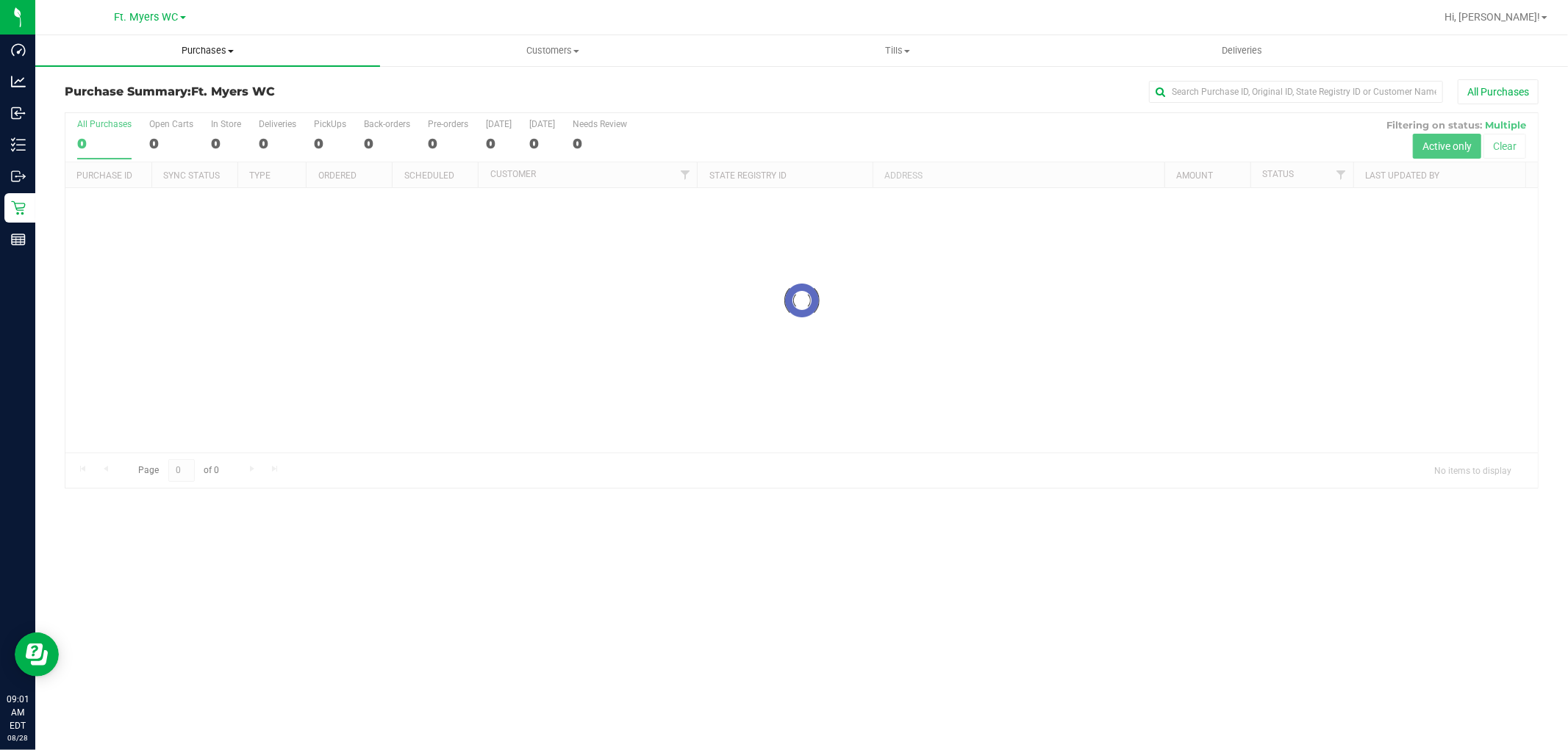
drag, startPoint x: 227, startPoint y: 54, endPoint x: 221, endPoint y: 60, distance: 8.5
click at [227, 54] on span "Purchases" at bounding box center [207, 51] width 344 height 14
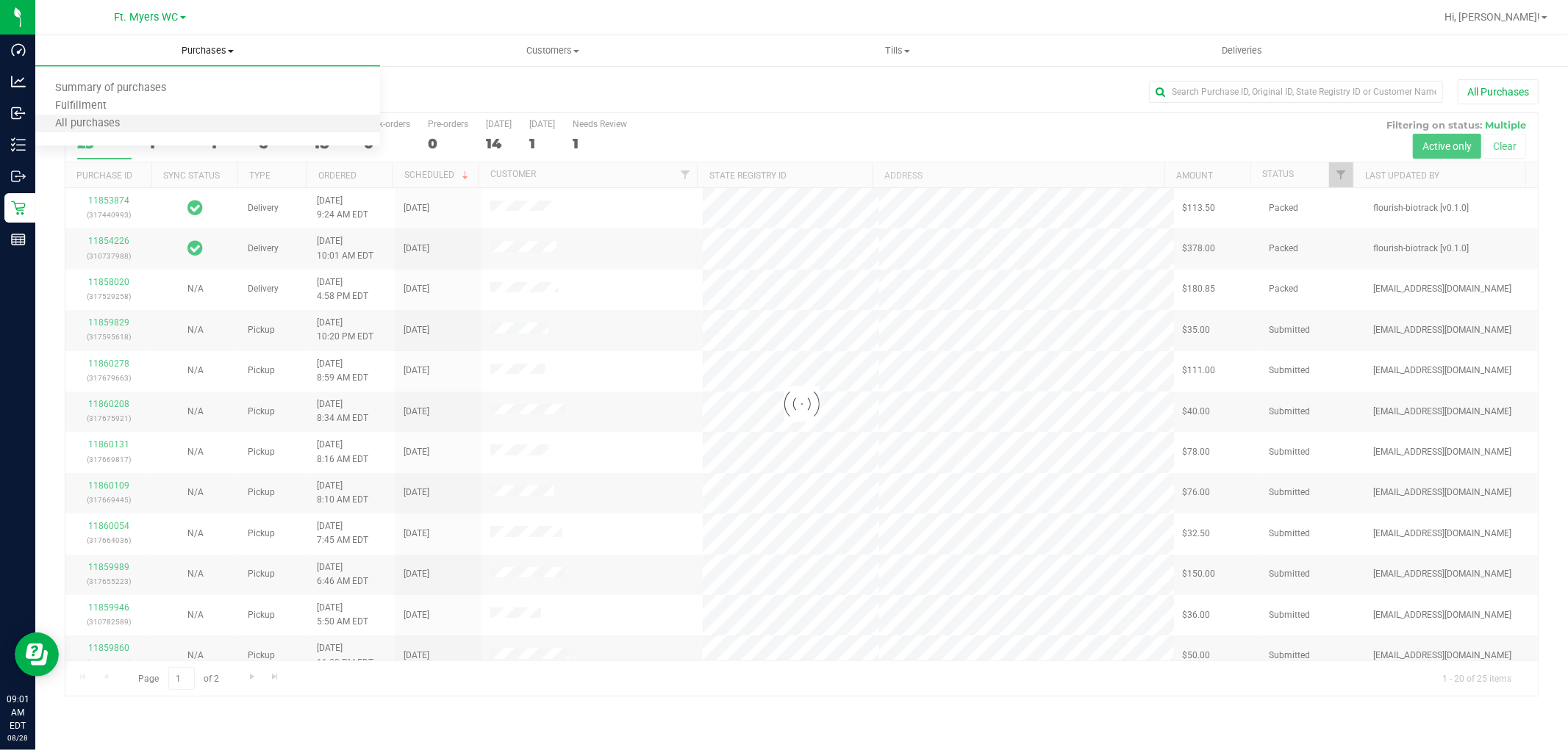
click at [176, 116] on li "All purchases" at bounding box center [207, 125] width 344 height 18
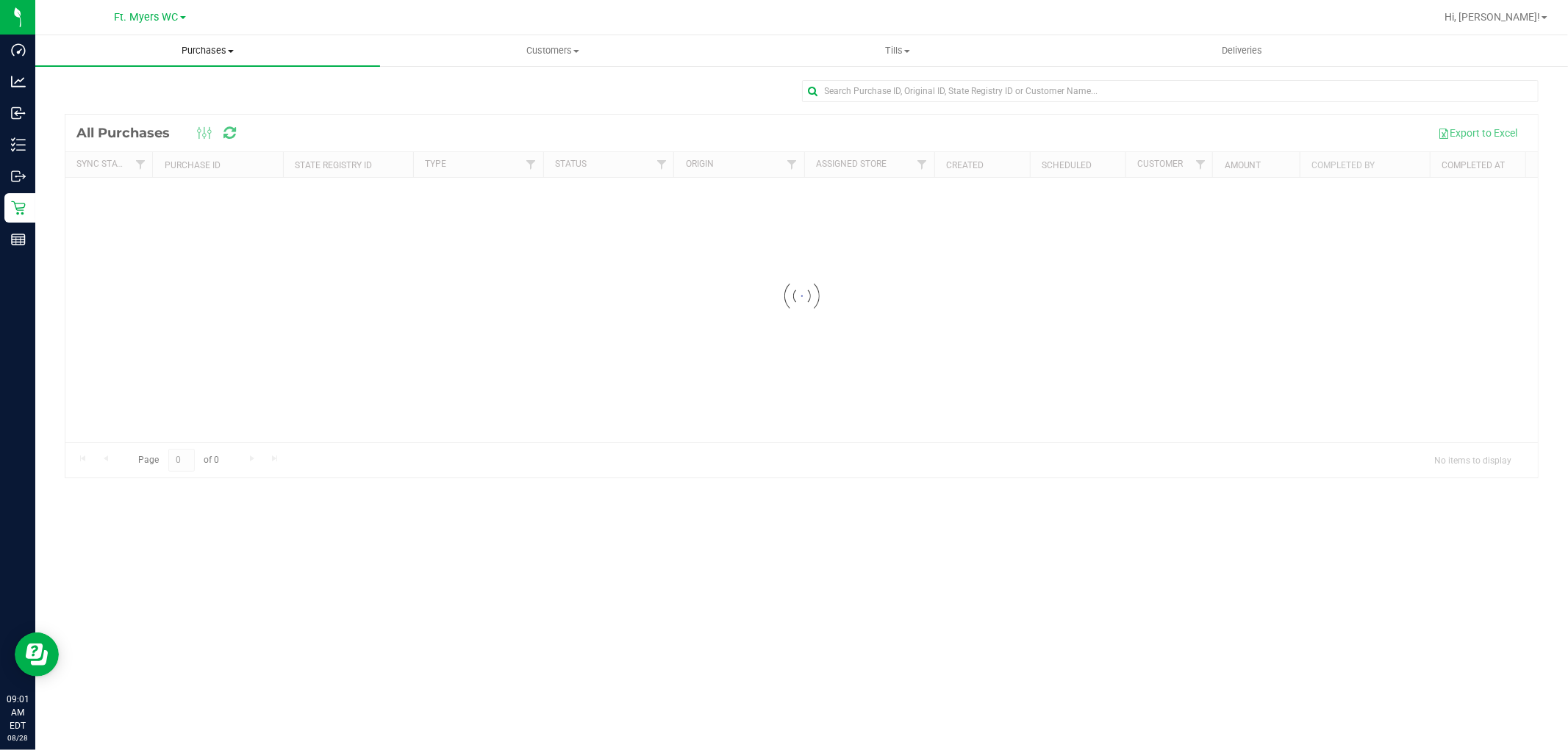
click at [248, 50] on span "Purchases" at bounding box center [207, 51] width 344 height 14
click at [172, 105] on li "Fulfillment" at bounding box center [207, 106] width 344 height 18
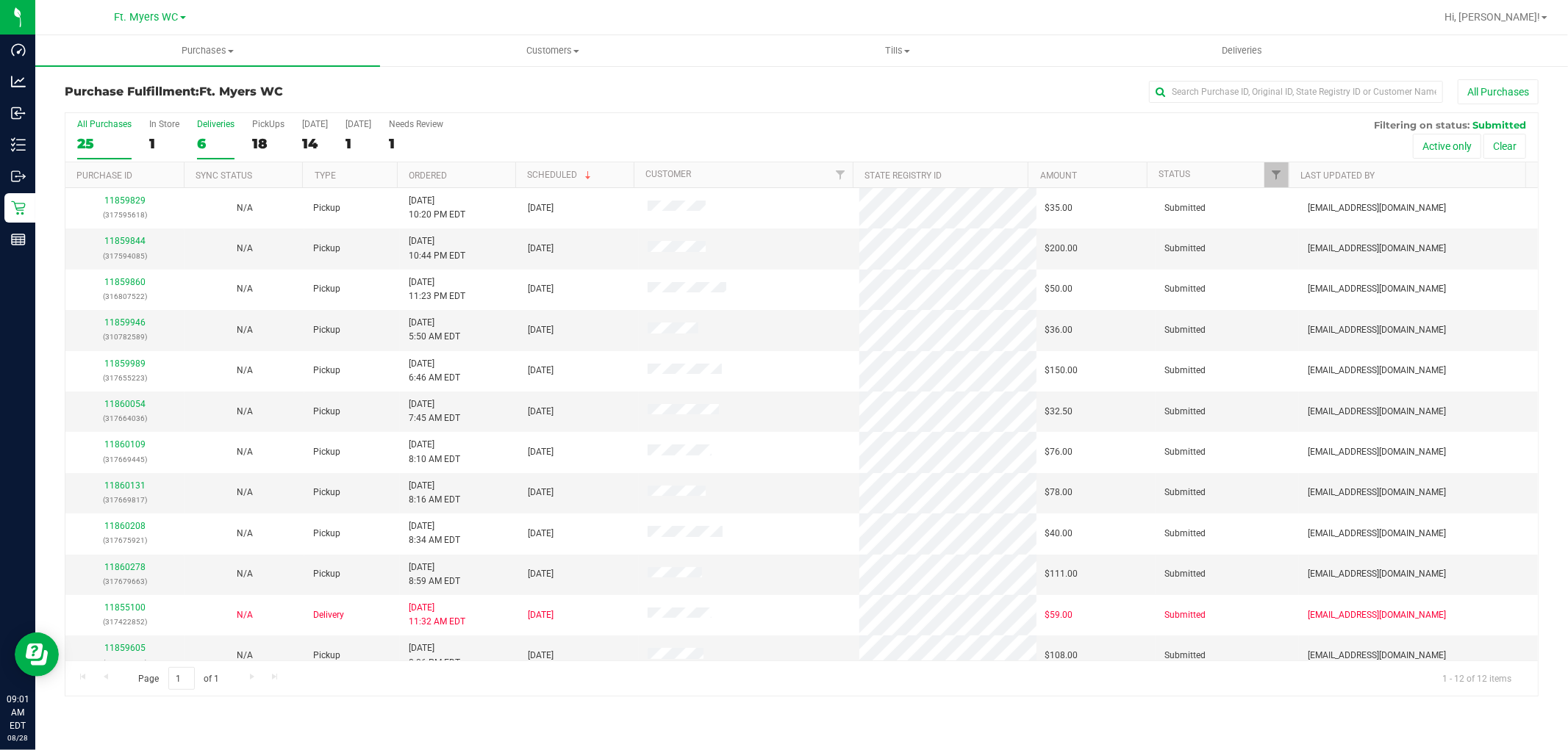
click at [211, 134] on label "Deliveries 6" at bounding box center [216, 139] width 38 height 41
click at [0, 0] on input "Deliveries 6" at bounding box center [0, 0] width 0 height 0
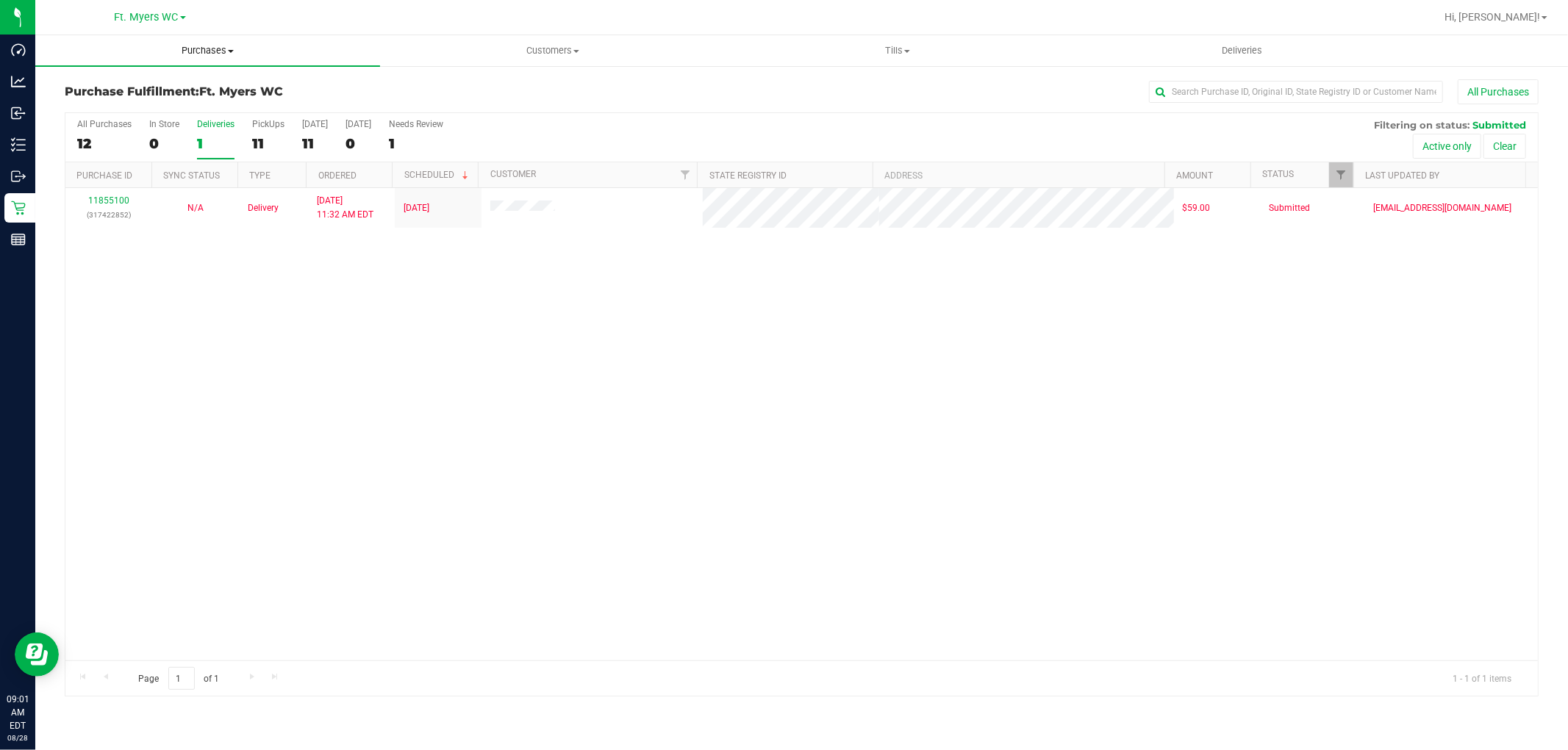
click at [208, 50] on span "Purchases" at bounding box center [207, 51] width 344 height 14
click at [160, 129] on li "All purchases" at bounding box center [207, 125] width 344 height 18
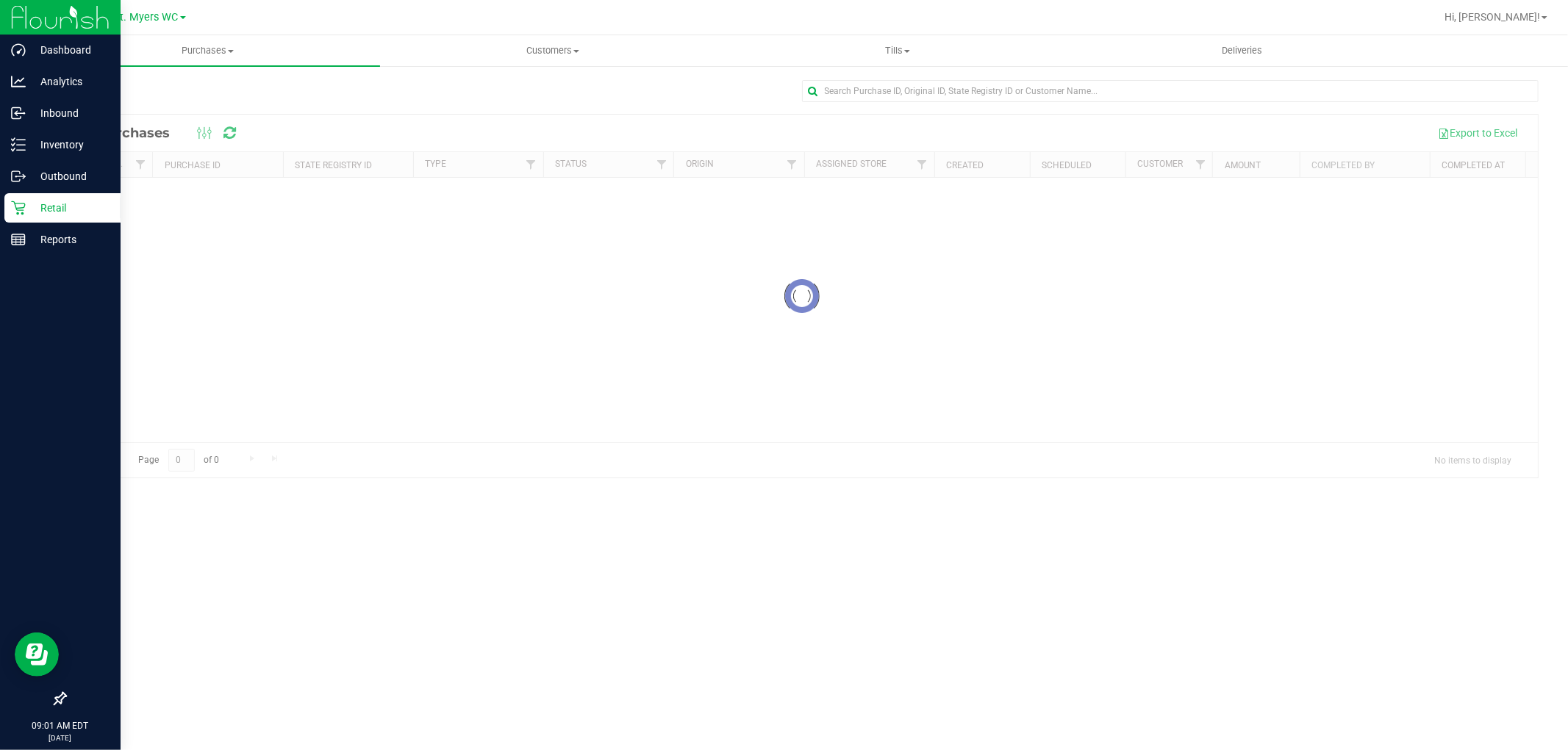
click at [8, 200] on div "Retail" at bounding box center [62, 208] width 116 height 29
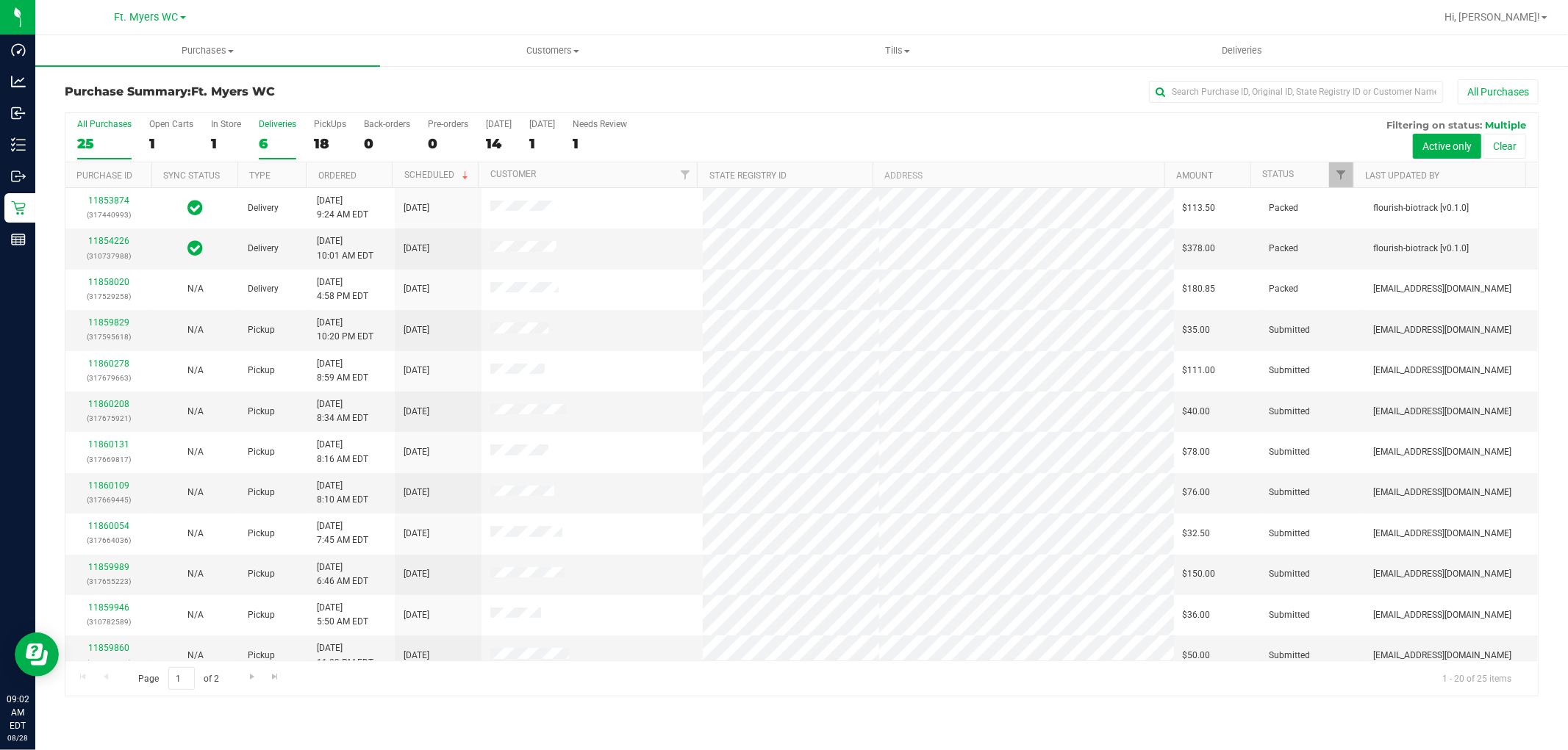
click at [275, 133] on label "Deliveries 6" at bounding box center [277, 139] width 38 height 41
click at [0, 0] on input "Deliveries 6" at bounding box center [0, 0] width 0 height 0
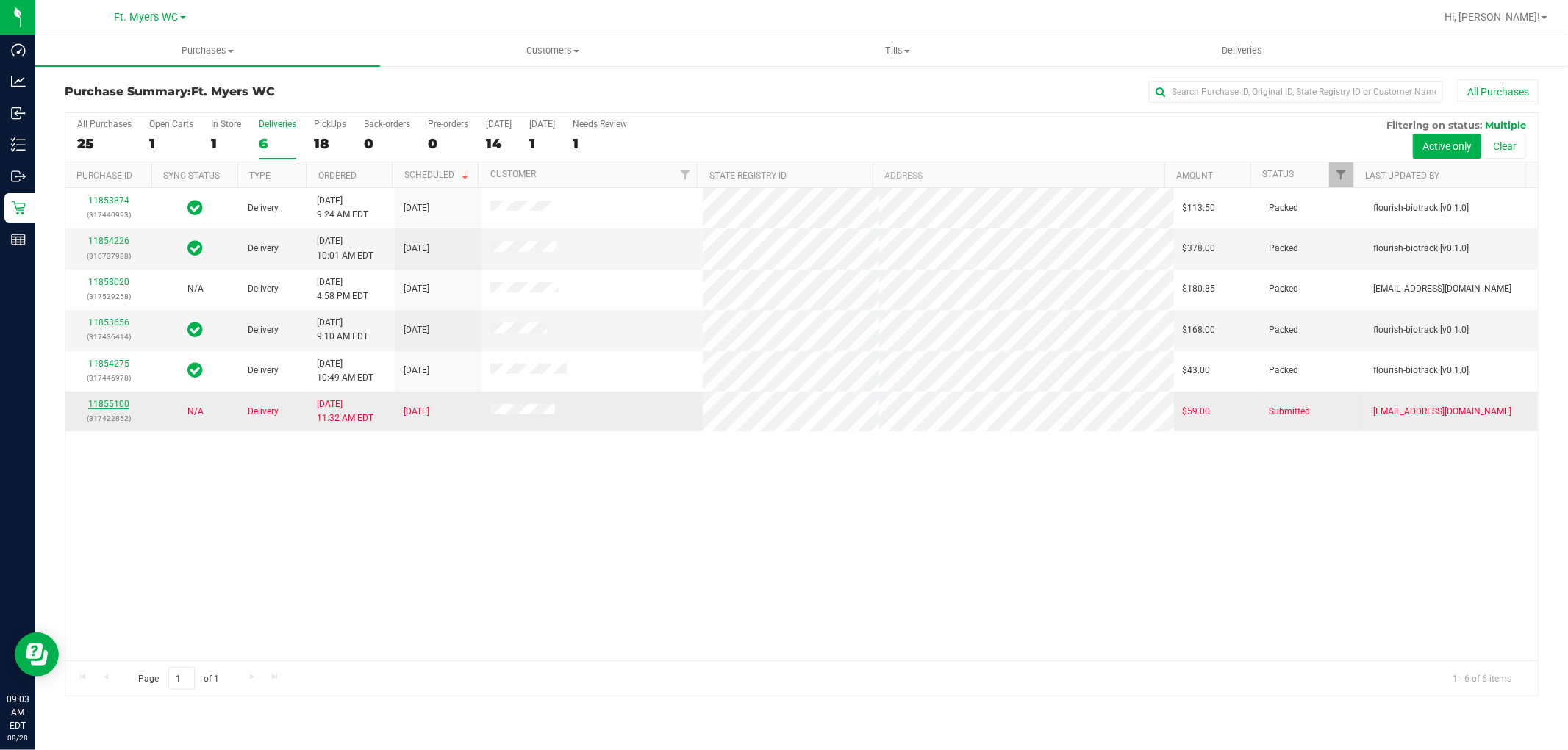
click at [112, 402] on link "11855100" at bounding box center [109, 404] width 41 height 11
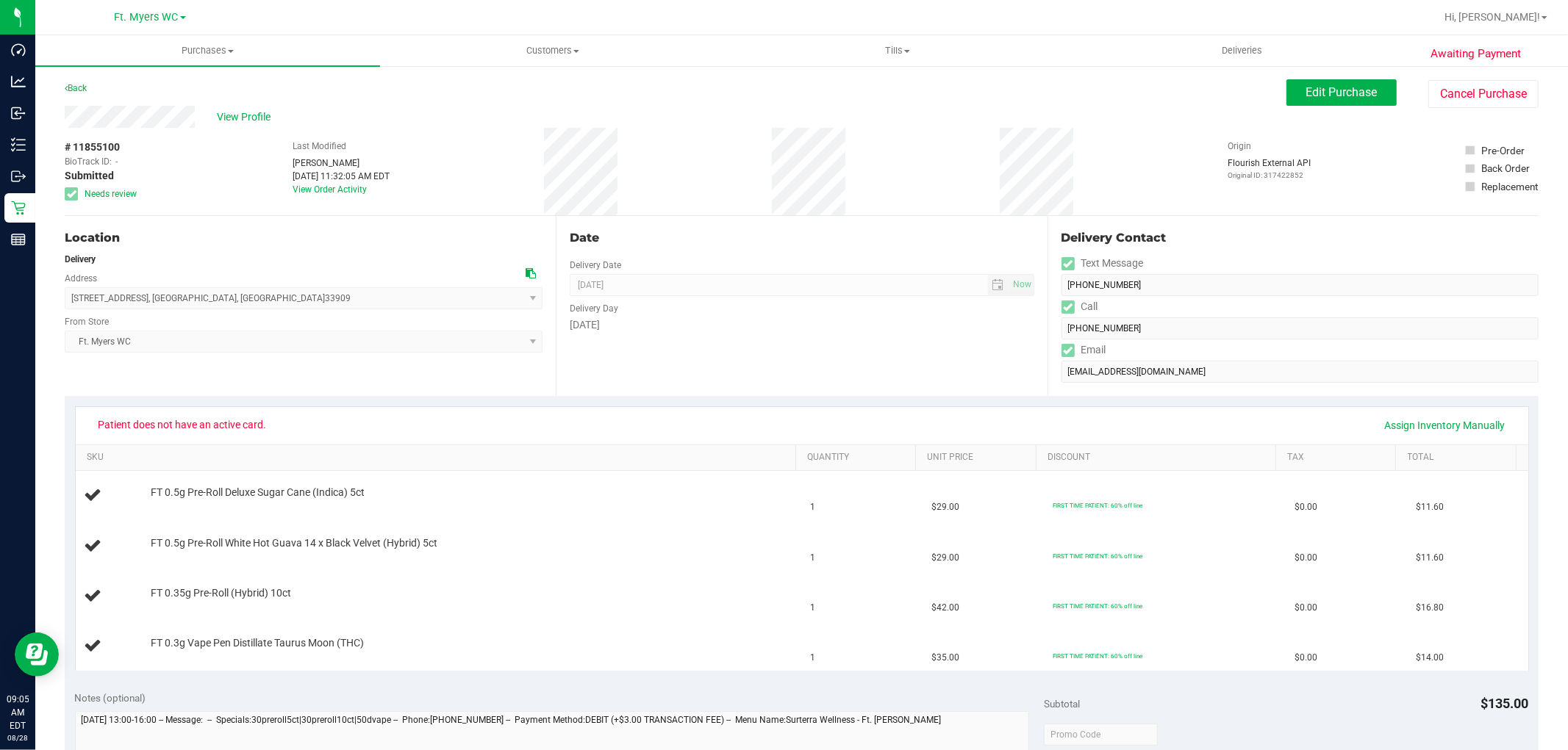
click at [149, 180] on div "# 11855100 BioTrack ID: - Submitted Needs review Last Modified Liz Greenwood Au…" at bounding box center [801, 171] width 1474 height 88
click at [75, 87] on link "Back" at bounding box center [75, 88] width 22 height 11
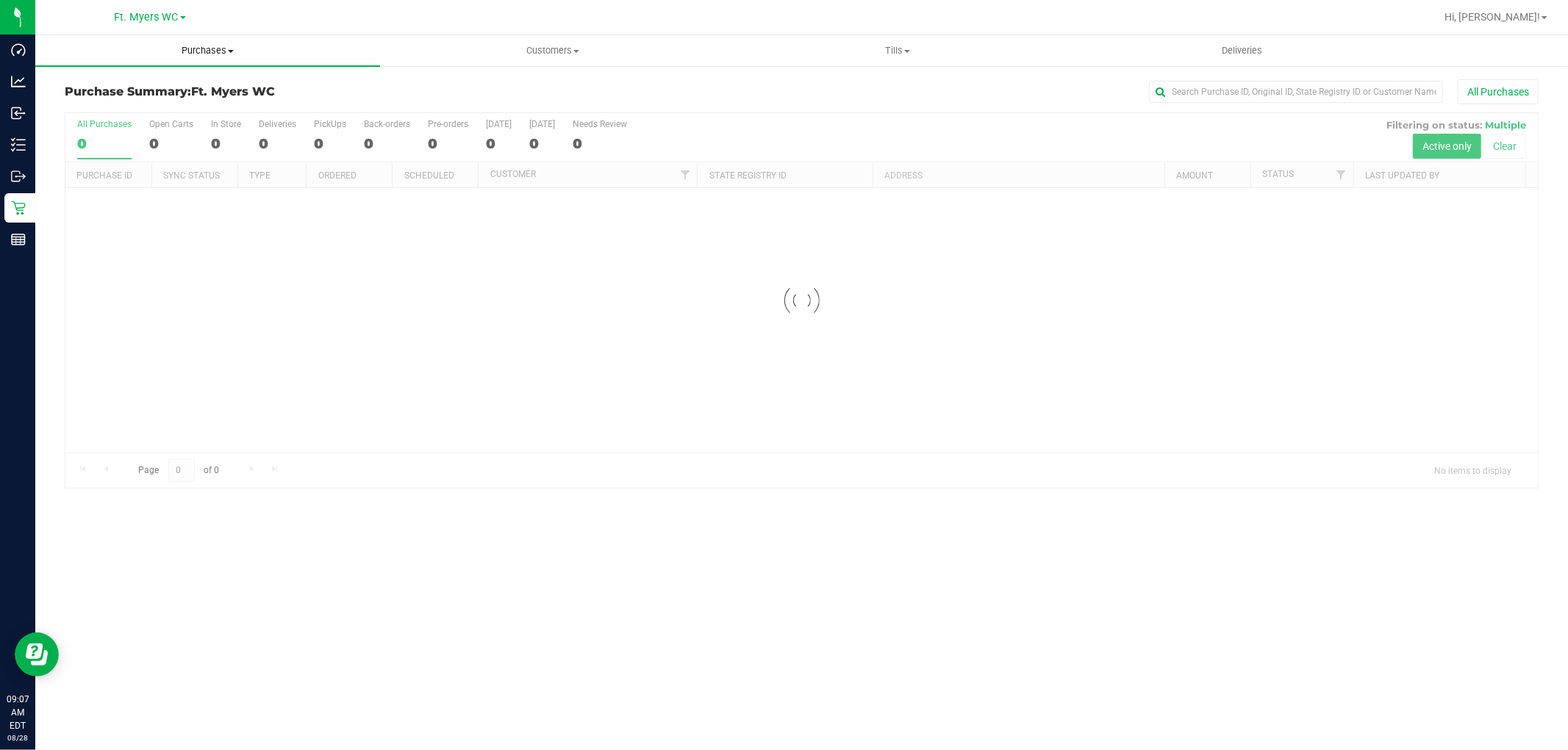
click at [239, 53] on span "Purchases" at bounding box center [207, 51] width 344 height 14
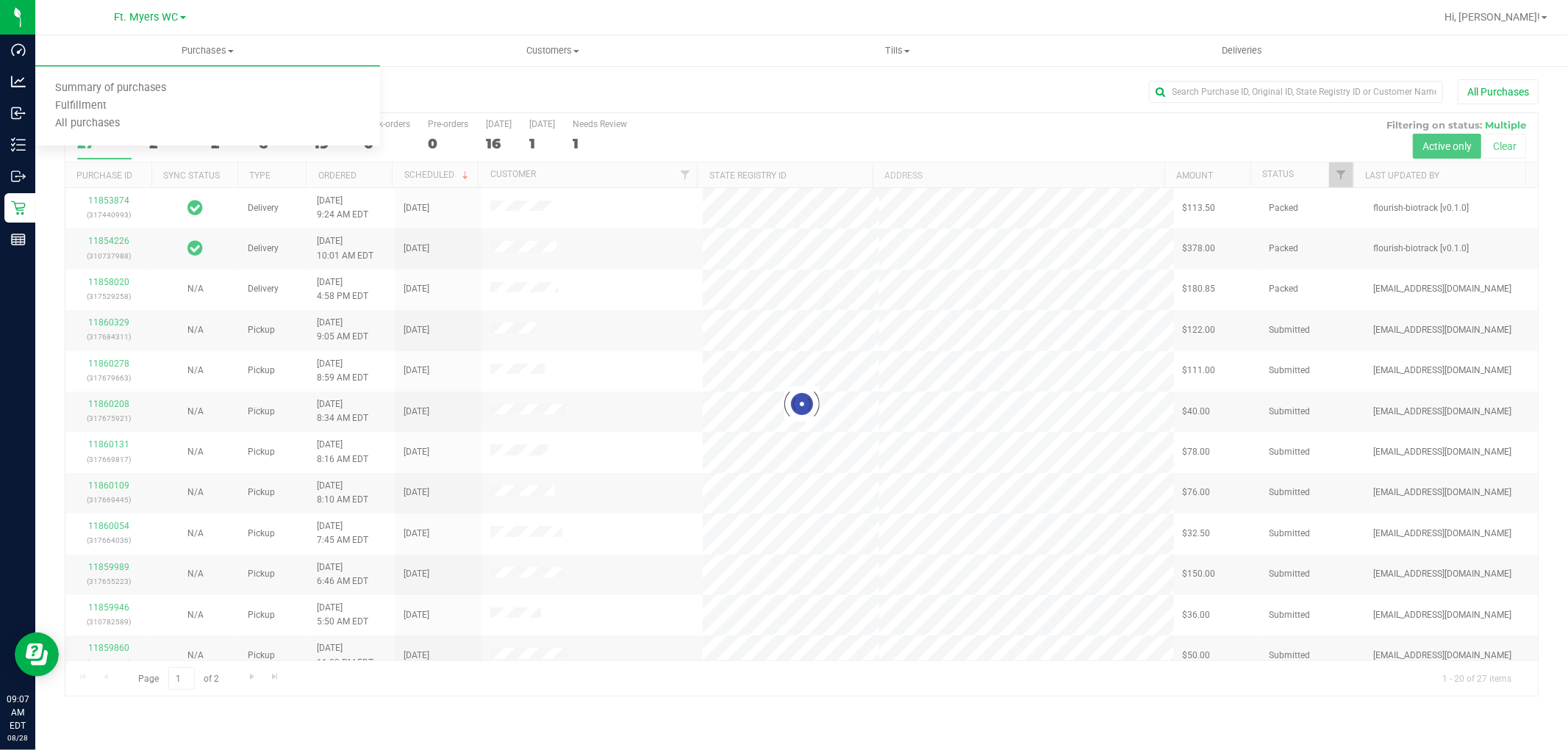
click at [621, 83] on div "All Purchases" at bounding box center [1047, 92] width 982 height 25
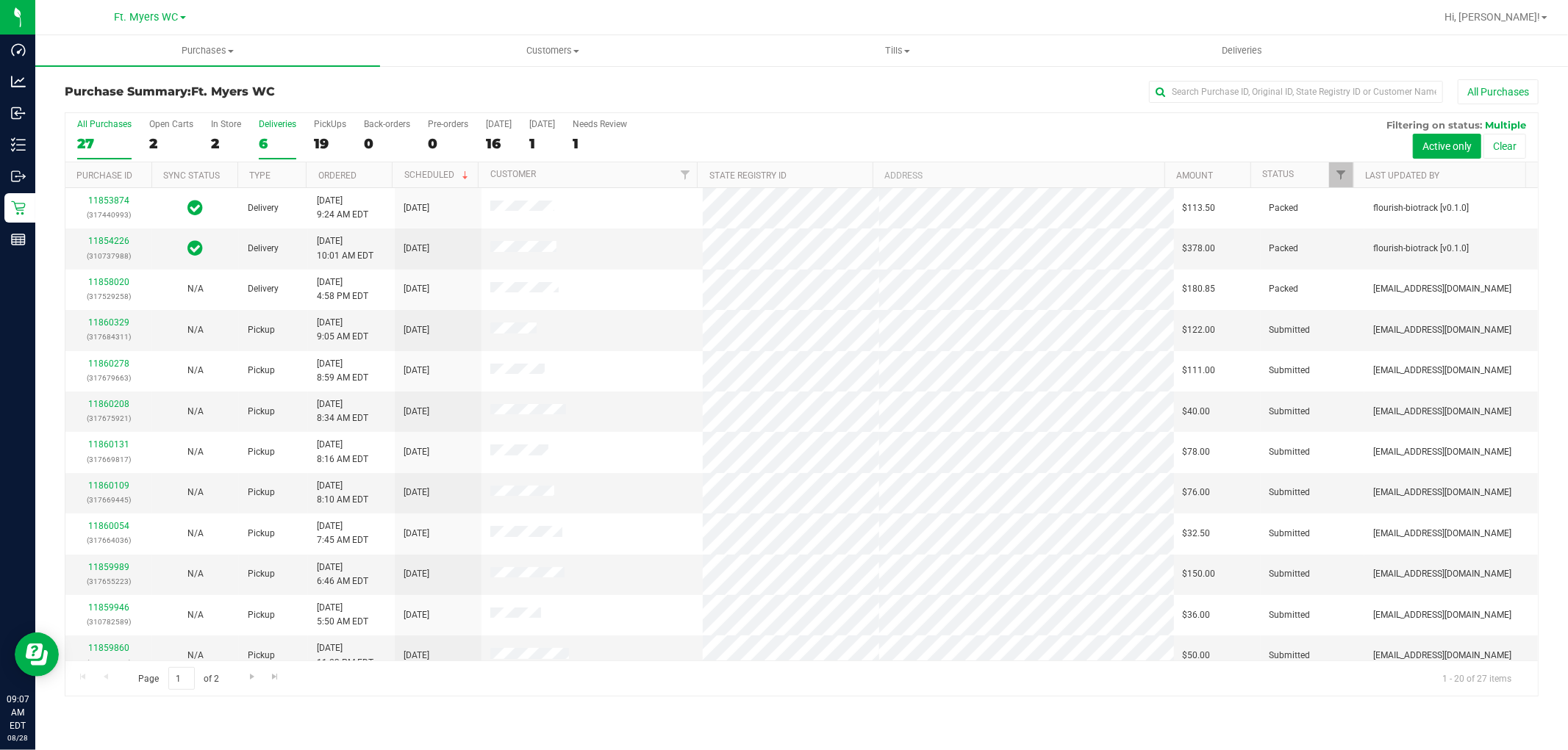
click at [272, 141] on div "6" at bounding box center [277, 143] width 38 height 17
click at [0, 0] on input "Deliveries 6" at bounding box center [0, 0] width 0 height 0
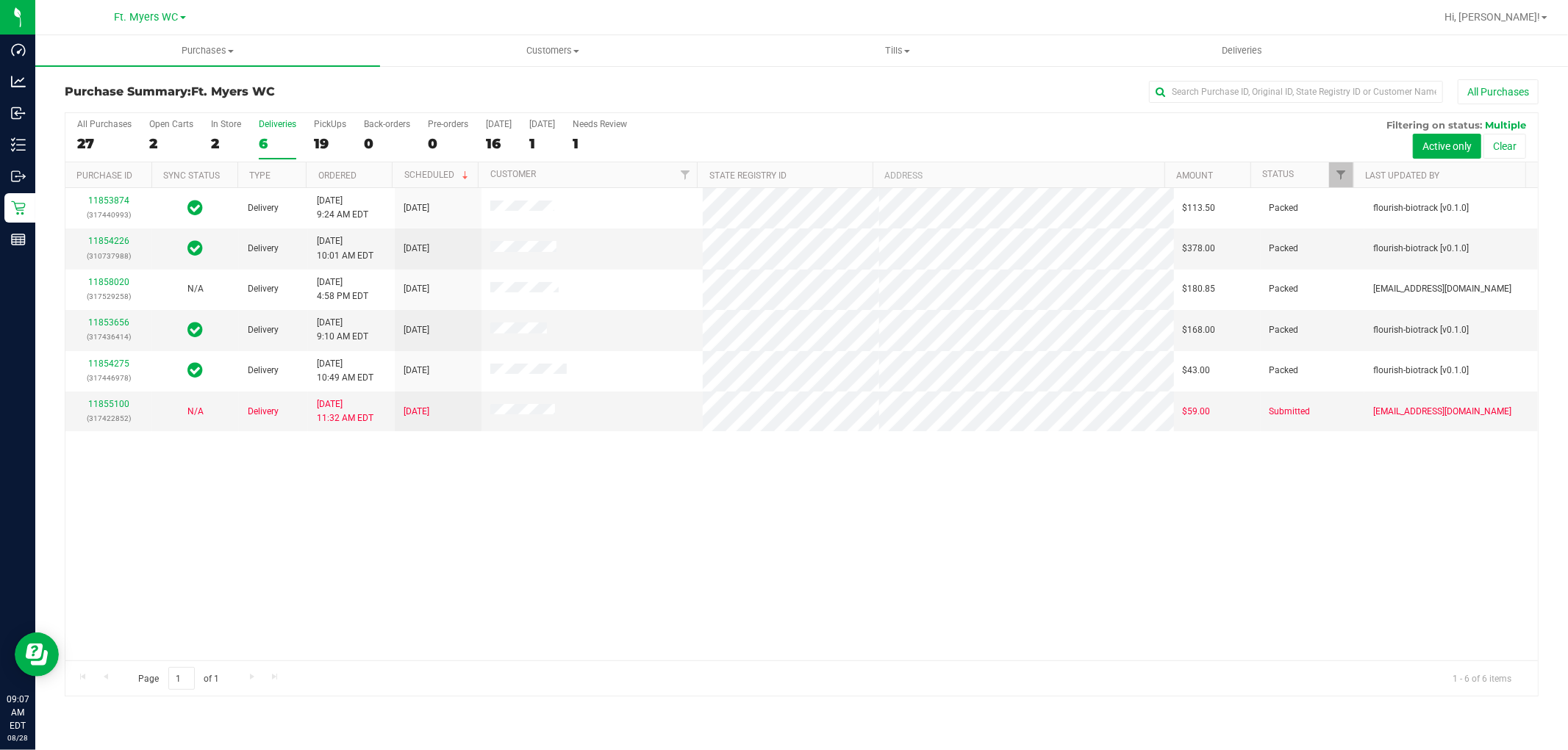
drag, startPoint x: 725, startPoint y: 531, endPoint x: 936, endPoint y: 492, distance: 214.6
click at [936, 492] on div "11853874 (317440993) Delivery 8/27/2025 9:24 AM EDT 8/30/2025 $113.50 Packed fl…" at bounding box center [801, 424] width 1472 height 473
click at [340, 130] on label "PickUps 19" at bounding box center [330, 139] width 32 height 41
click at [0, 0] on input "PickUps 19" at bounding box center [0, 0] width 0 height 0
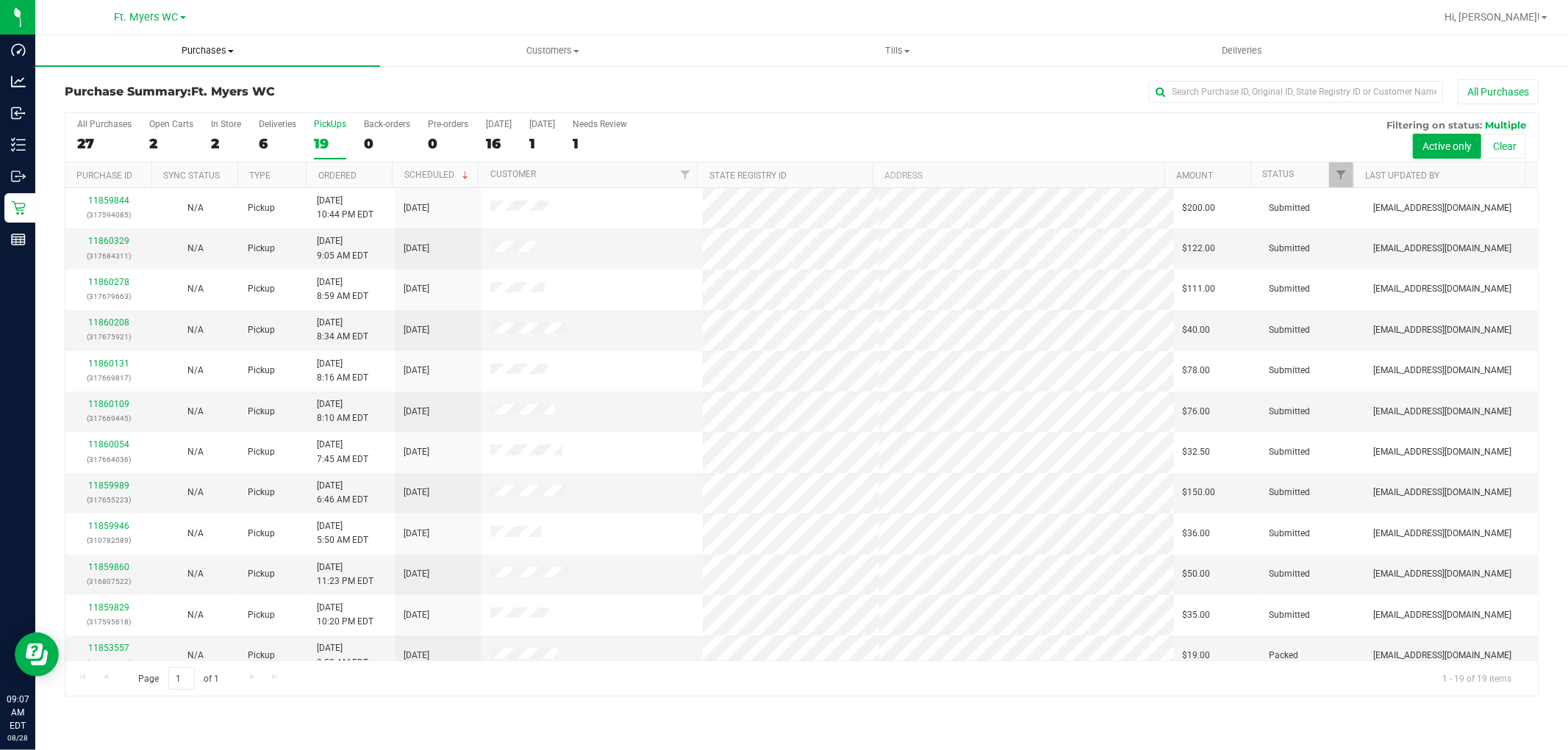
click at [197, 44] on span "Purchases" at bounding box center [207, 51] width 344 height 14
click at [160, 109] on li "Fulfillment" at bounding box center [207, 106] width 344 height 18
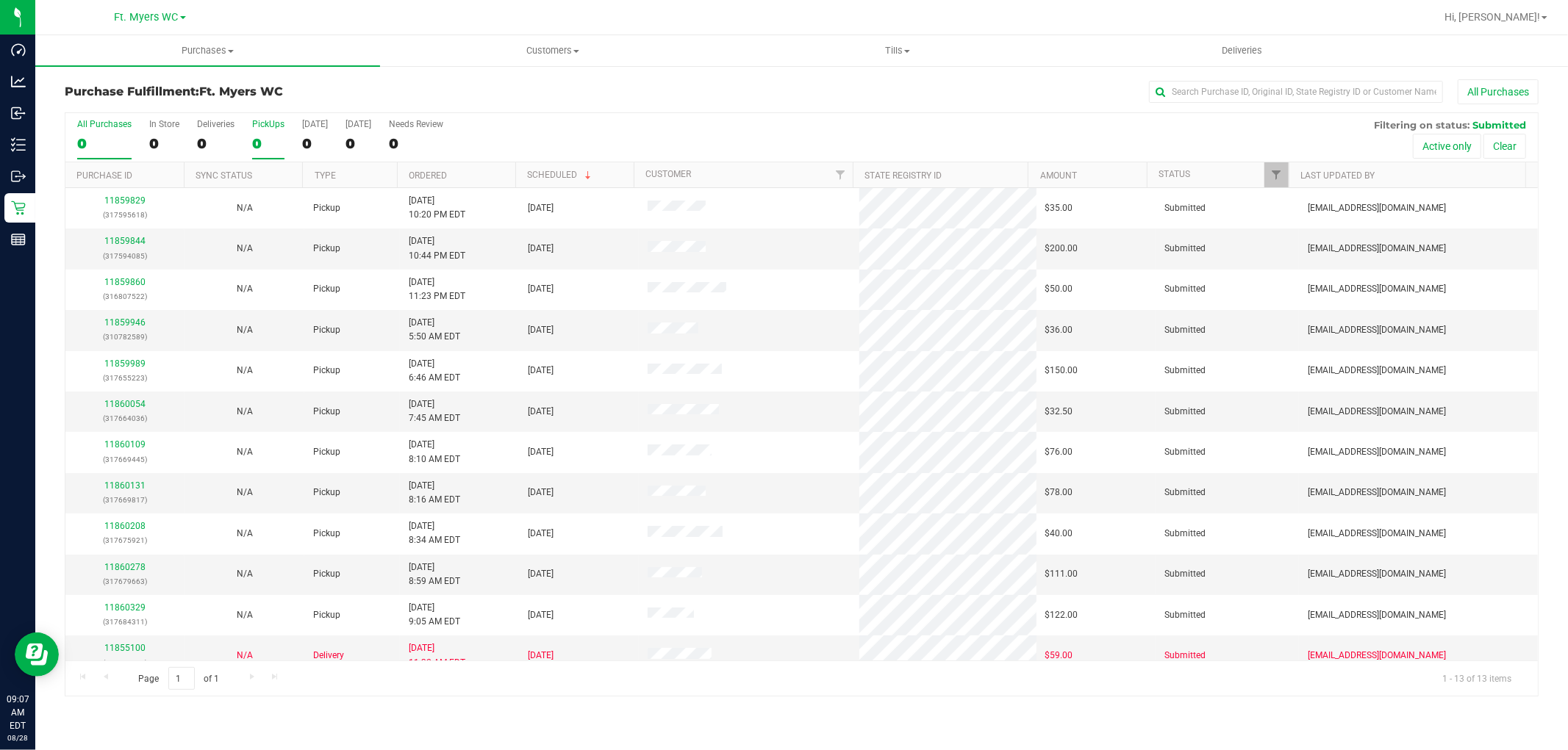
click at [265, 142] on div "0" at bounding box center [267, 143] width 32 height 17
click at [0, 0] on input "PickUps 0" at bounding box center [0, 0] width 0 height 0
click at [266, 142] on div "12" at bounding box center [267, 143] width 32 height 17
click at [0, 0] on input "PickUps 12" at bounding box center [0, 0] width 0 height 0
click at [134, 321] on link "11859946" at bounding box center [125, 322] width 41 height 11
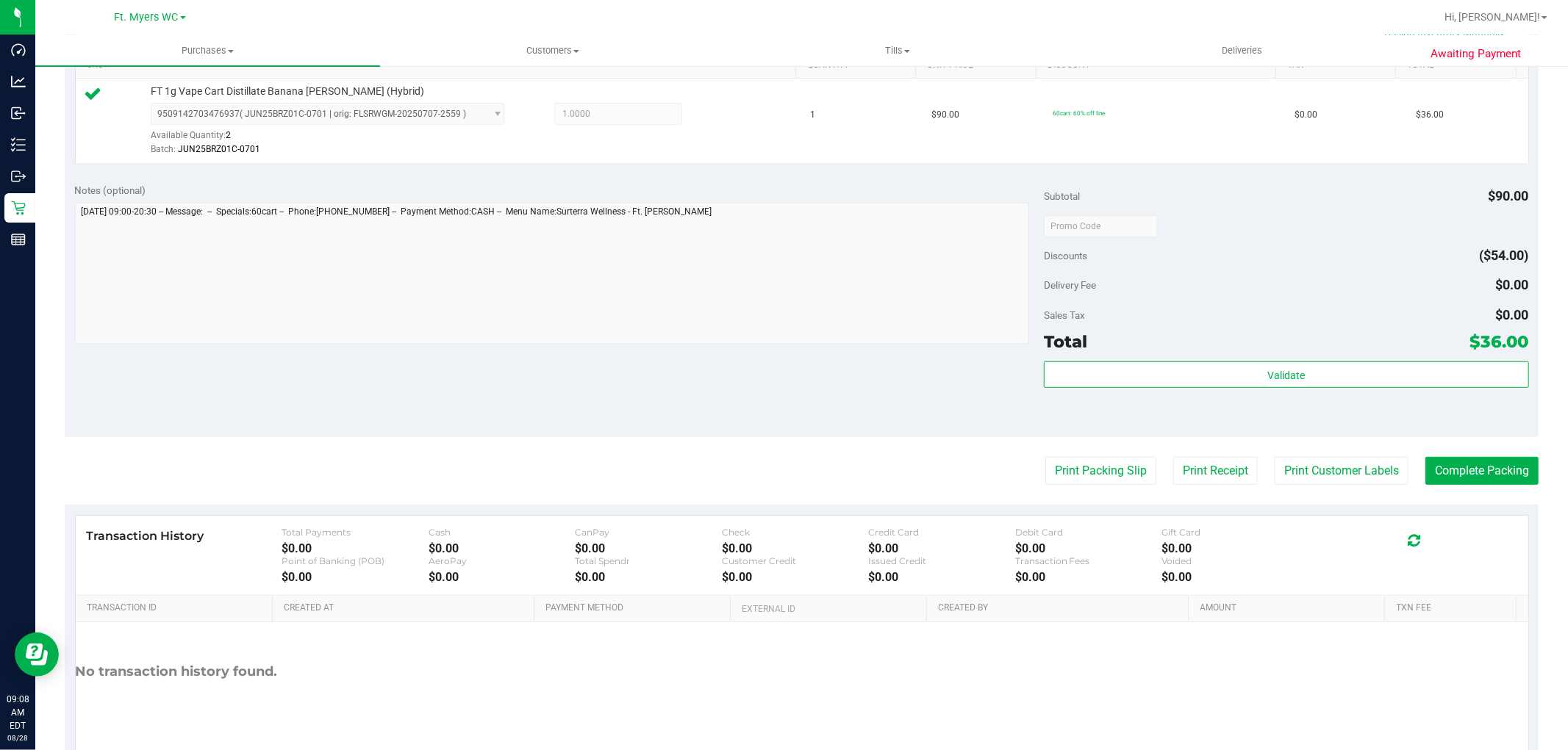
scroll to position [452, 0]
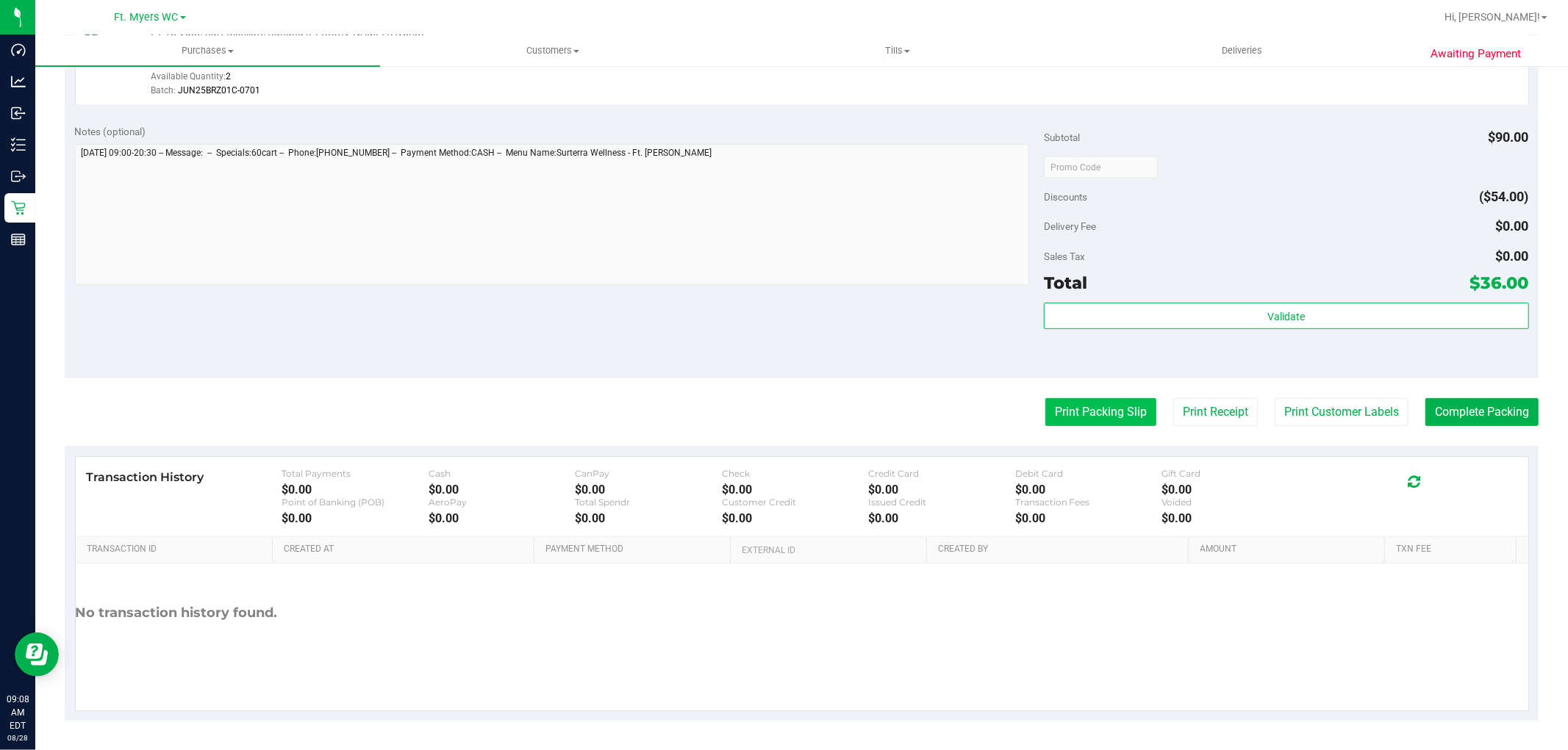
click at [1111, 415] on button "Print Packing Slip" at bounding box center [1100, 412] width 111 height 28
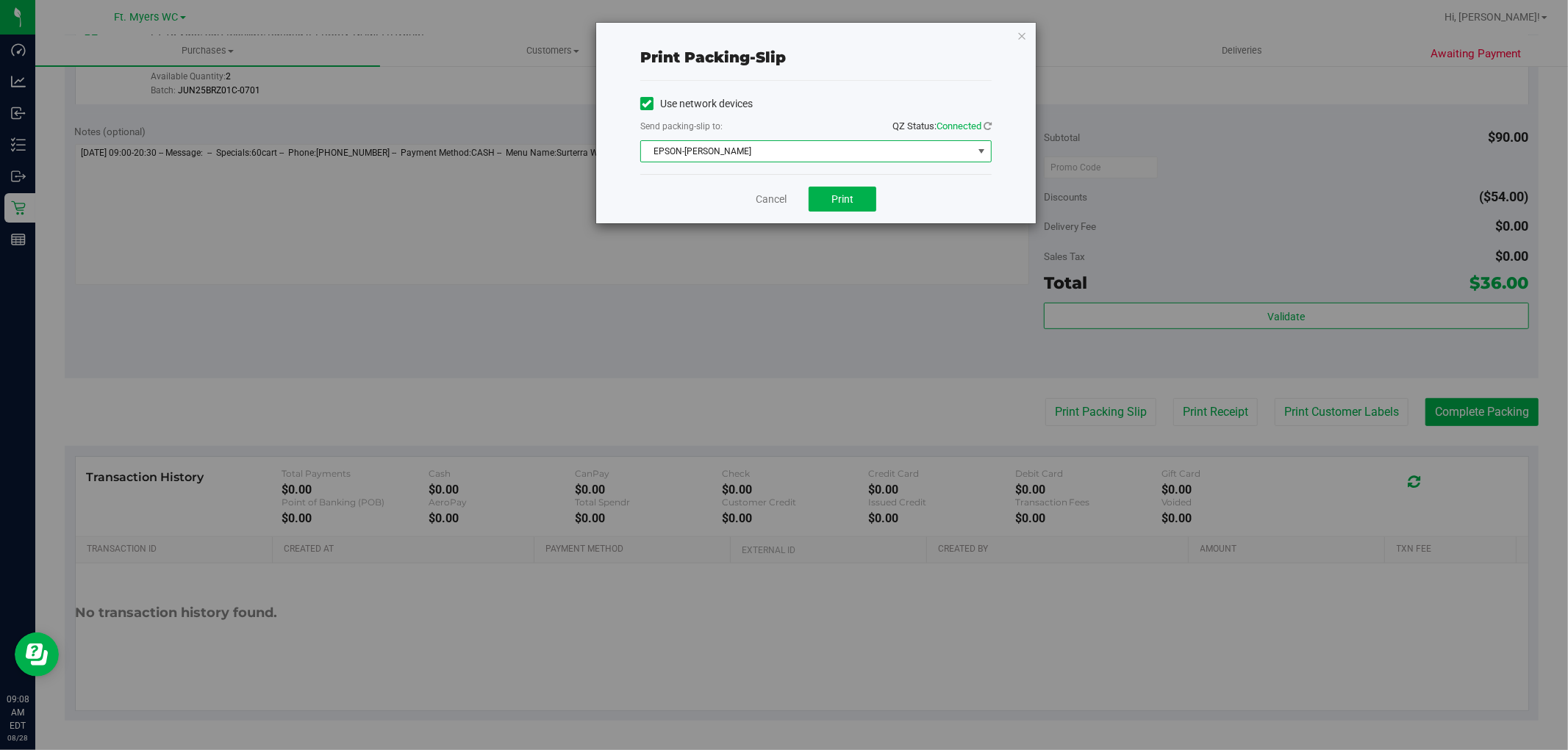
click at [850, 156] on span "EPSON-BEN-KING" at bounding box center [806, 151] width 332 height 20
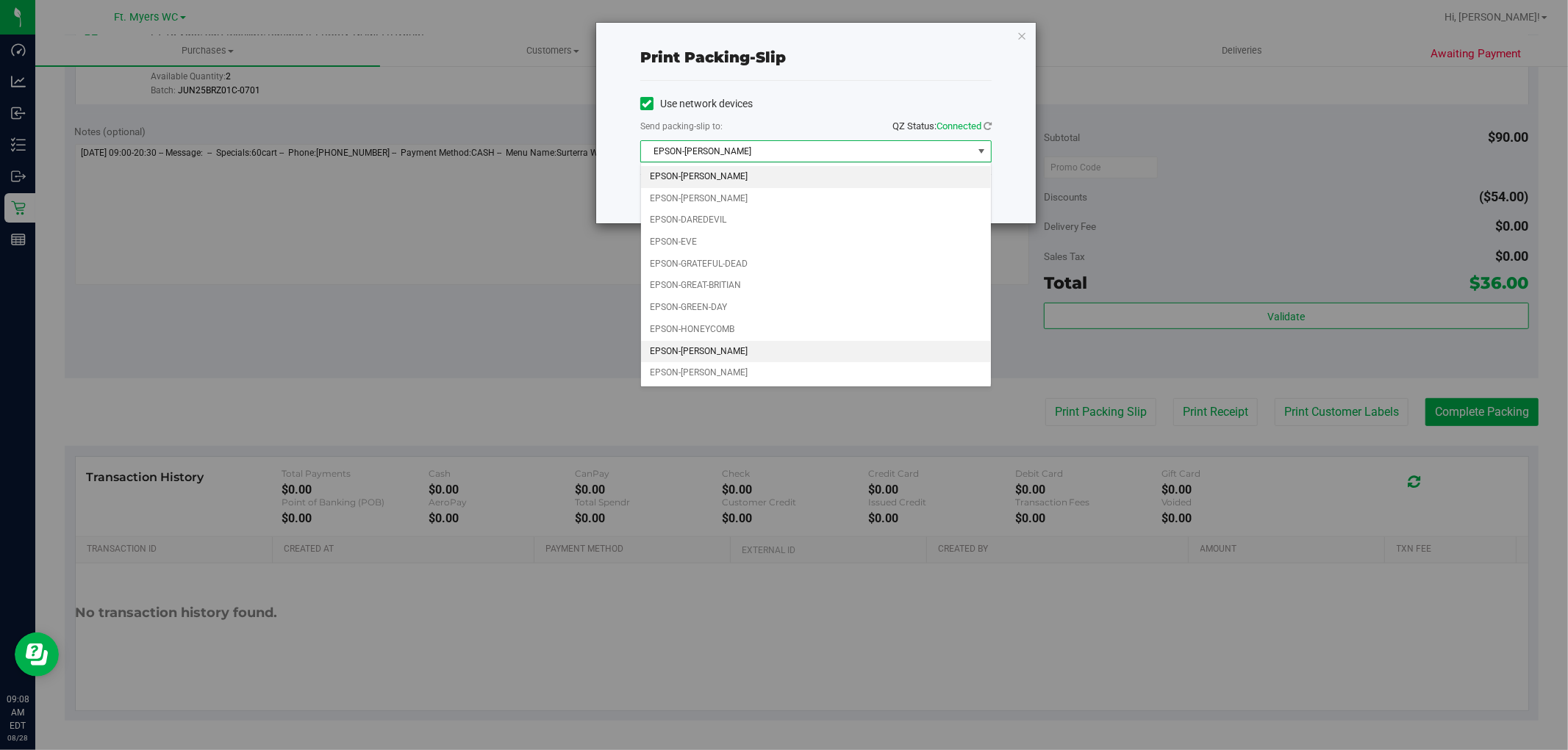
click at [771, 354] on li "EPSON-KATE-RYAN" at bounding box center [816, 352] width 350 height 22
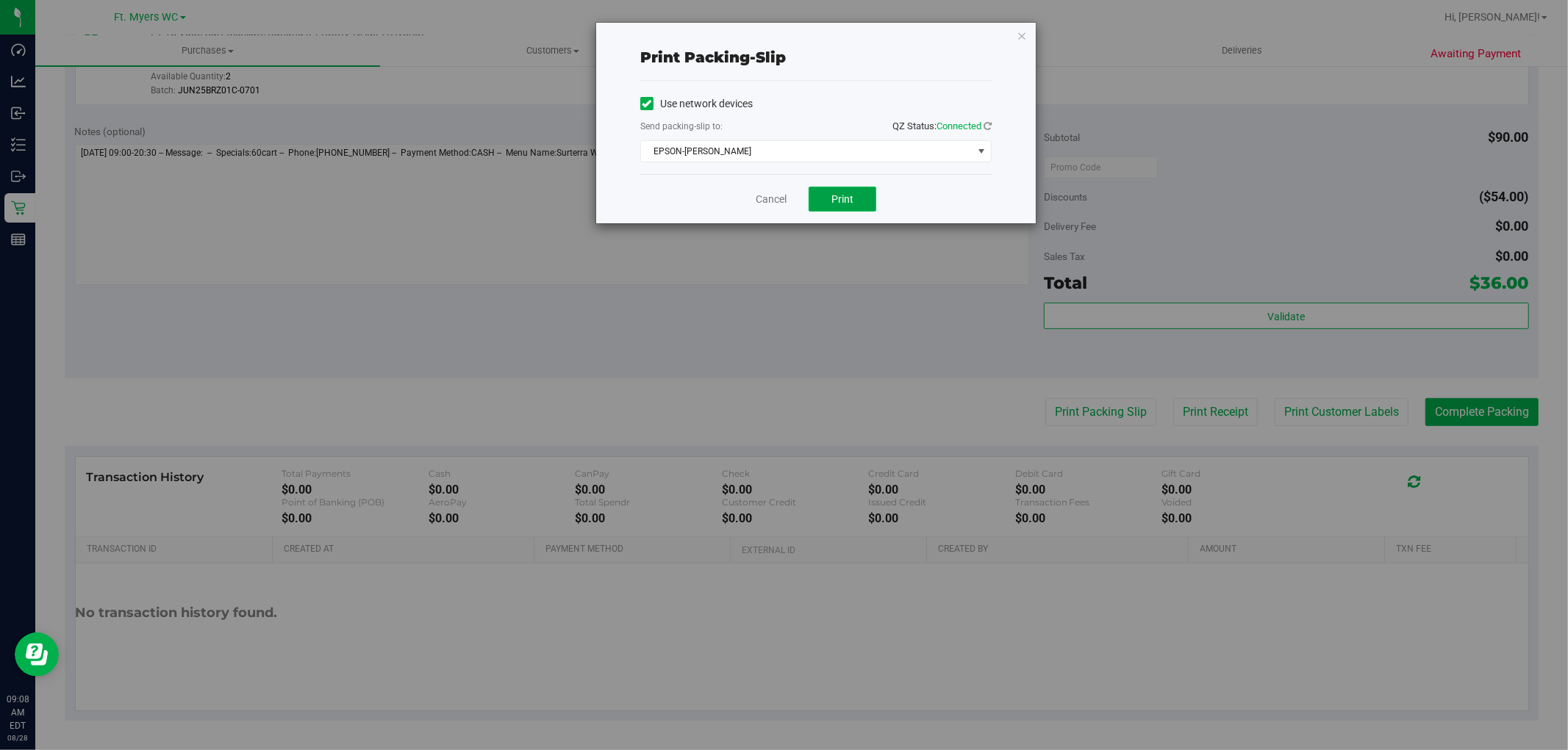
click at [853, 196] on span "Print" at bounding box center [842, 199] width 22 height 12
click at [1024, 35] on icon "button" at bounding box center [1021, 35] width 11 height 18
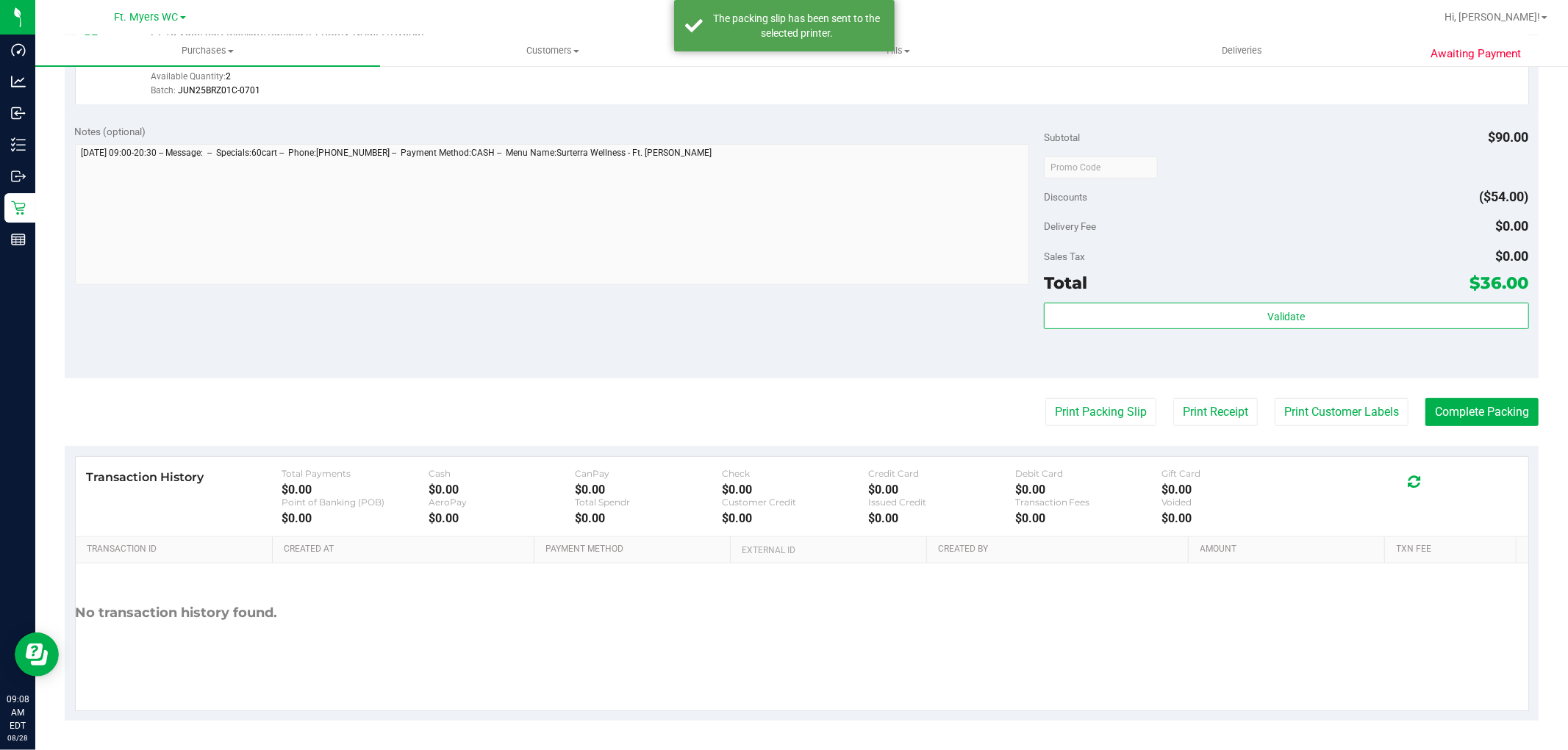
click at [1170, 436] on purchase-details "Back Edit Purchase Cancel Purchase View Profile # 11859946 BioTrack ID: - Submi…" at bounding box center [801, 175] width 1474 height 1093
click at [1174, 416] on button "Print Receipt" at bounding box center [1215, 412] width 85 height 28
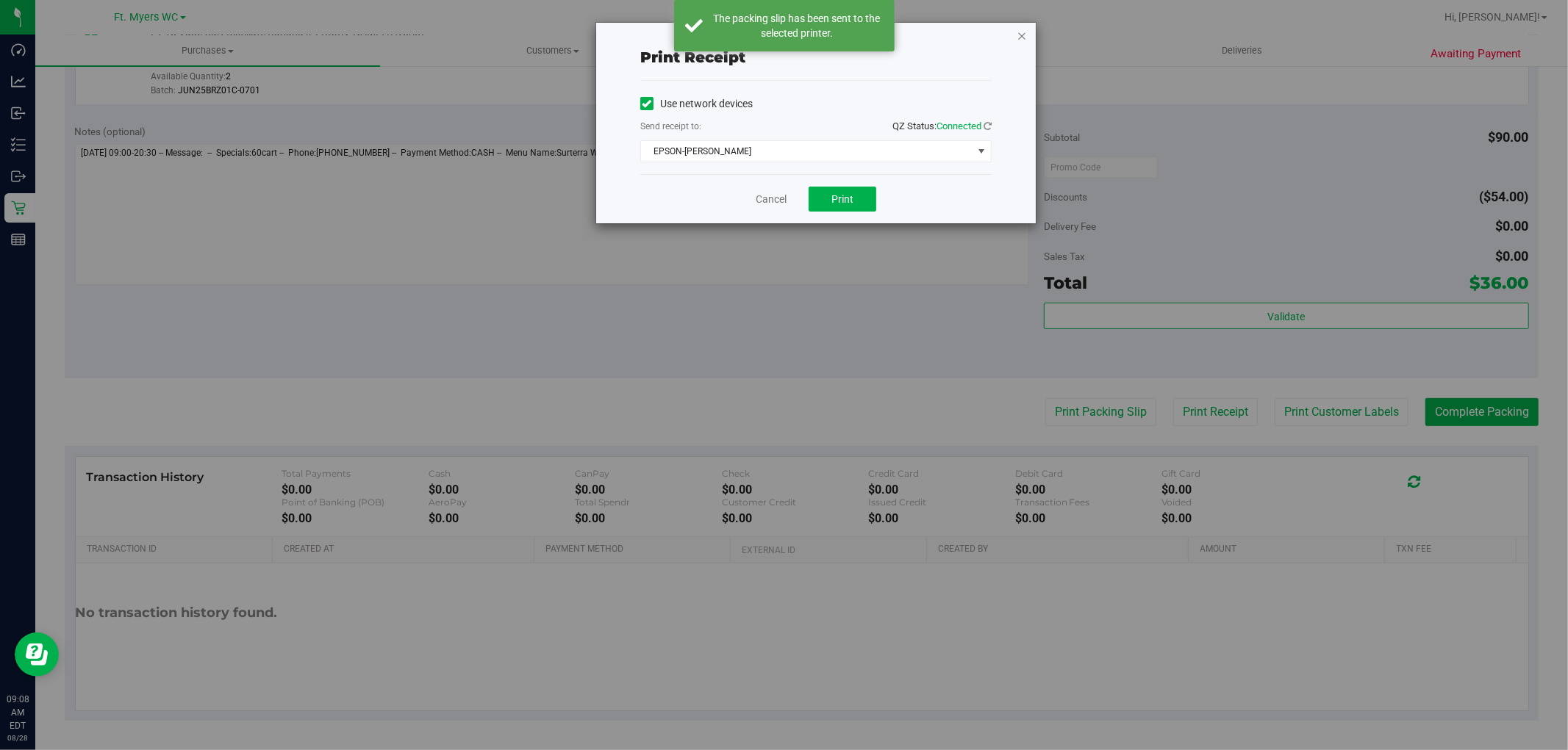
click at [1024, 35] on icon "button" at bounding box center [1021, 35] width 11 height 18
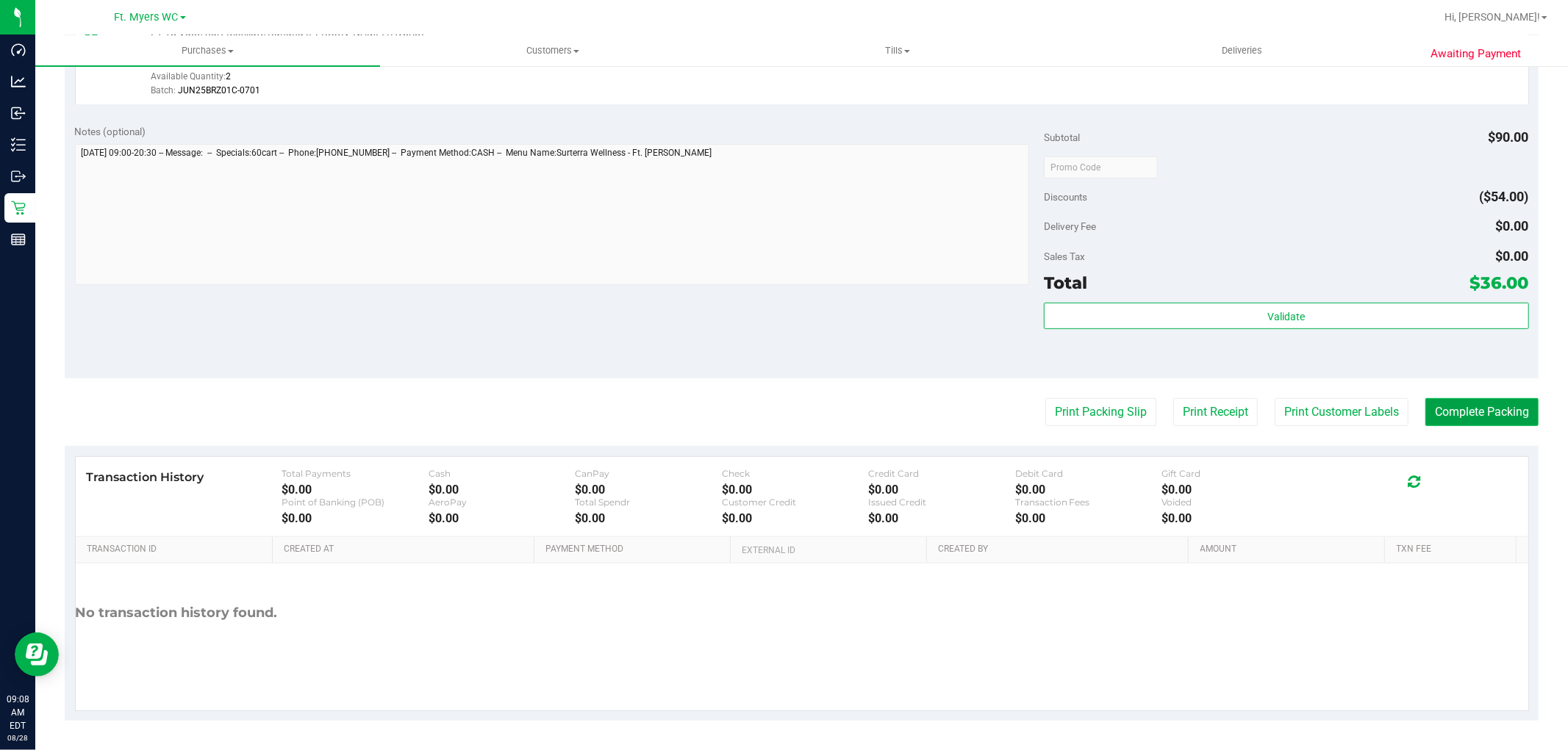
click at [1465, 412] on button "Complete Packing" at bounding box center [1481, 412] width 113 height 28
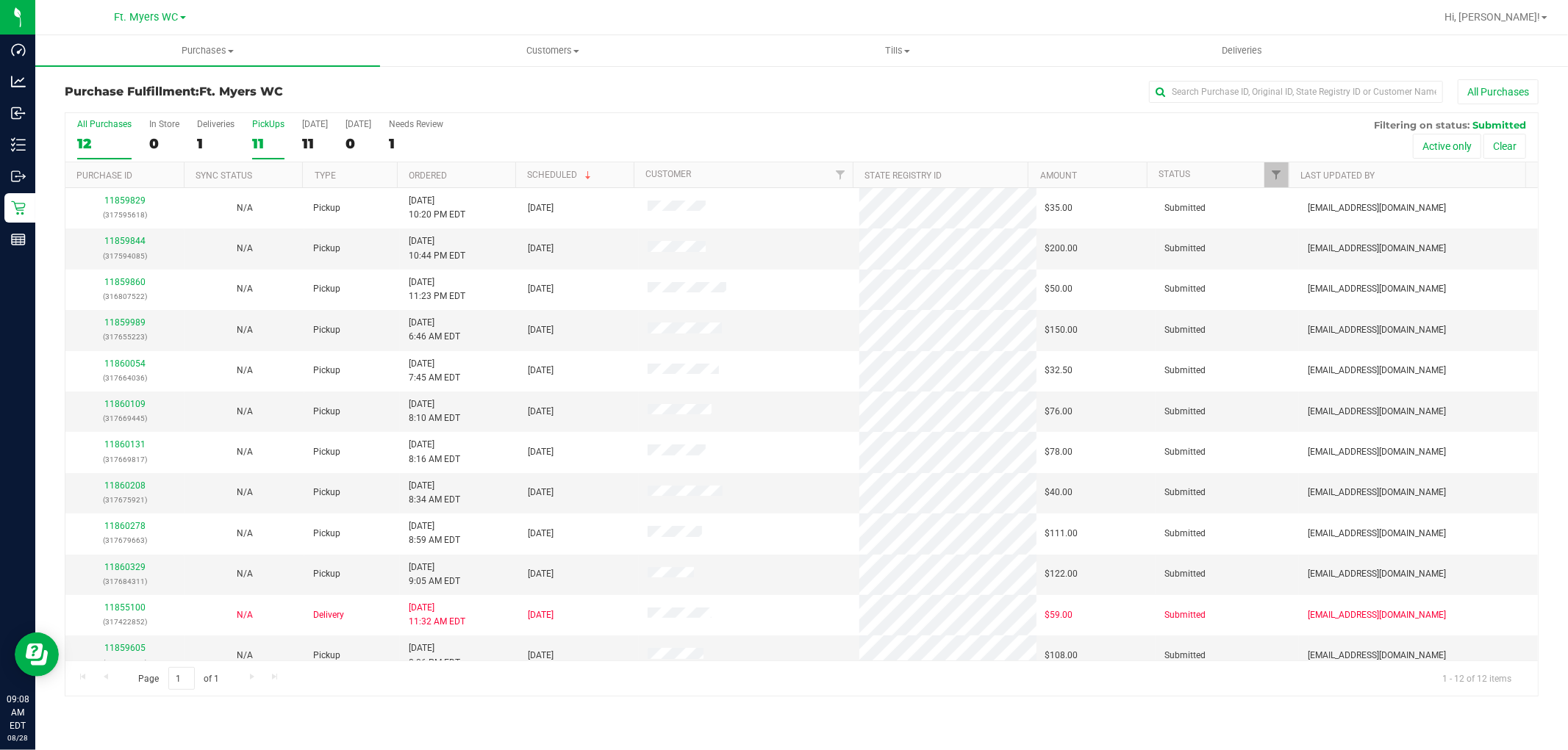
click at [264, 135] on div "11" at bounding box center [267, 143] width 32 height 17
click at [0, 0] on input "PickUps 11" at bounding box center [0, 0] width 0 height 0
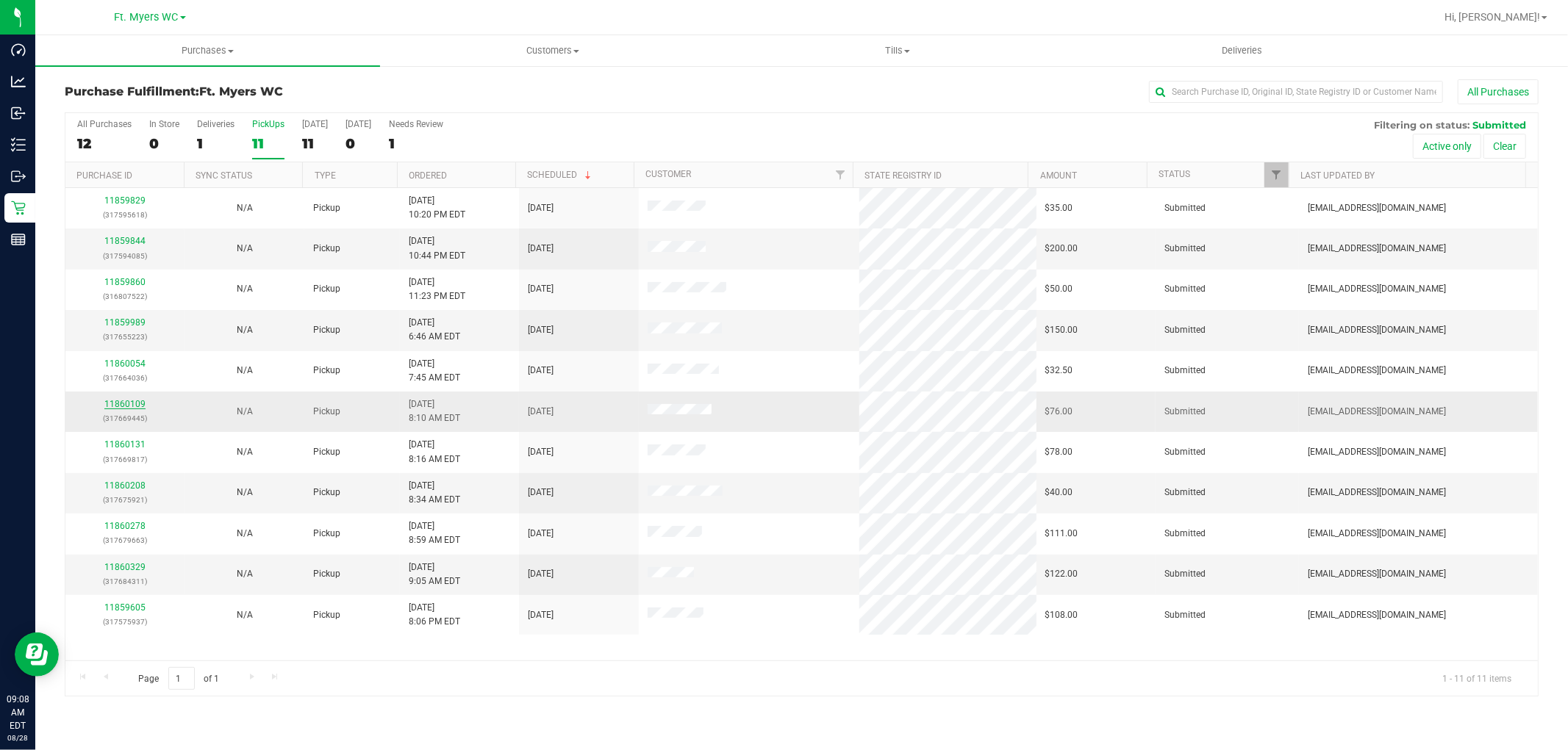
click at [121, 403] on link "11860109" at bounding box center [125, 404] width 41 height 11
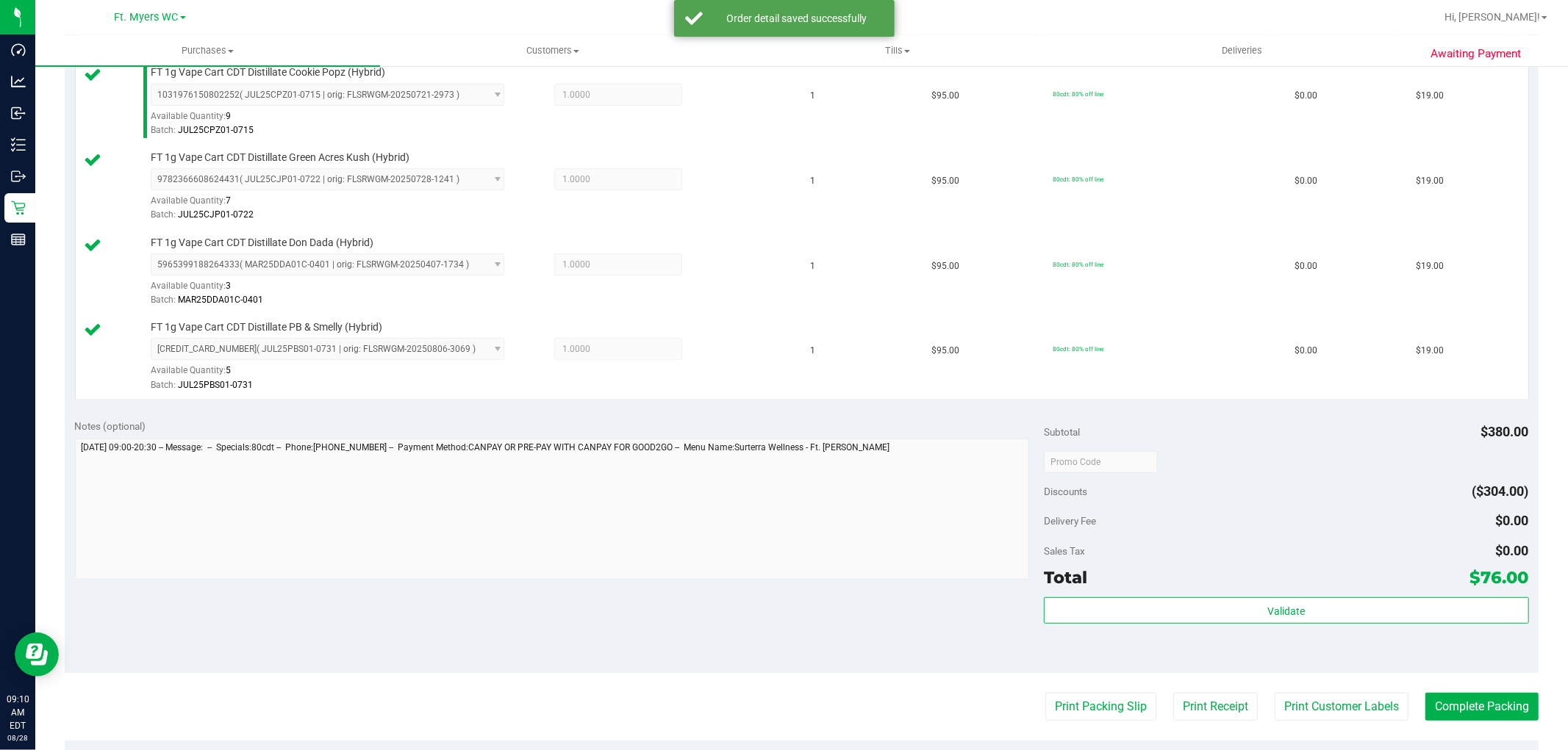
scroll to position [489, 0]
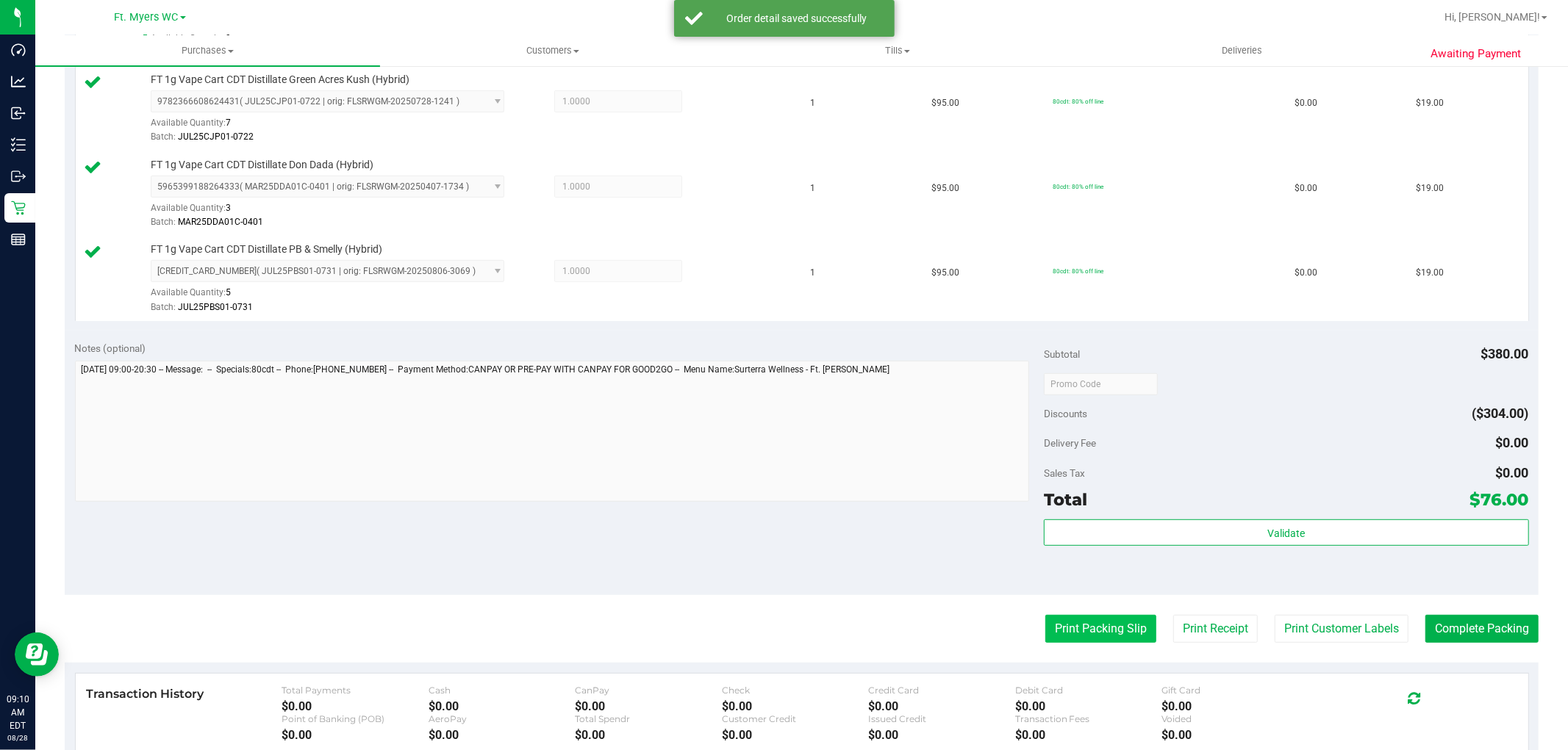
click at [1057, 630] on button "Print Packing Slip" at bounding box center [1100, 628] width 111 height 28
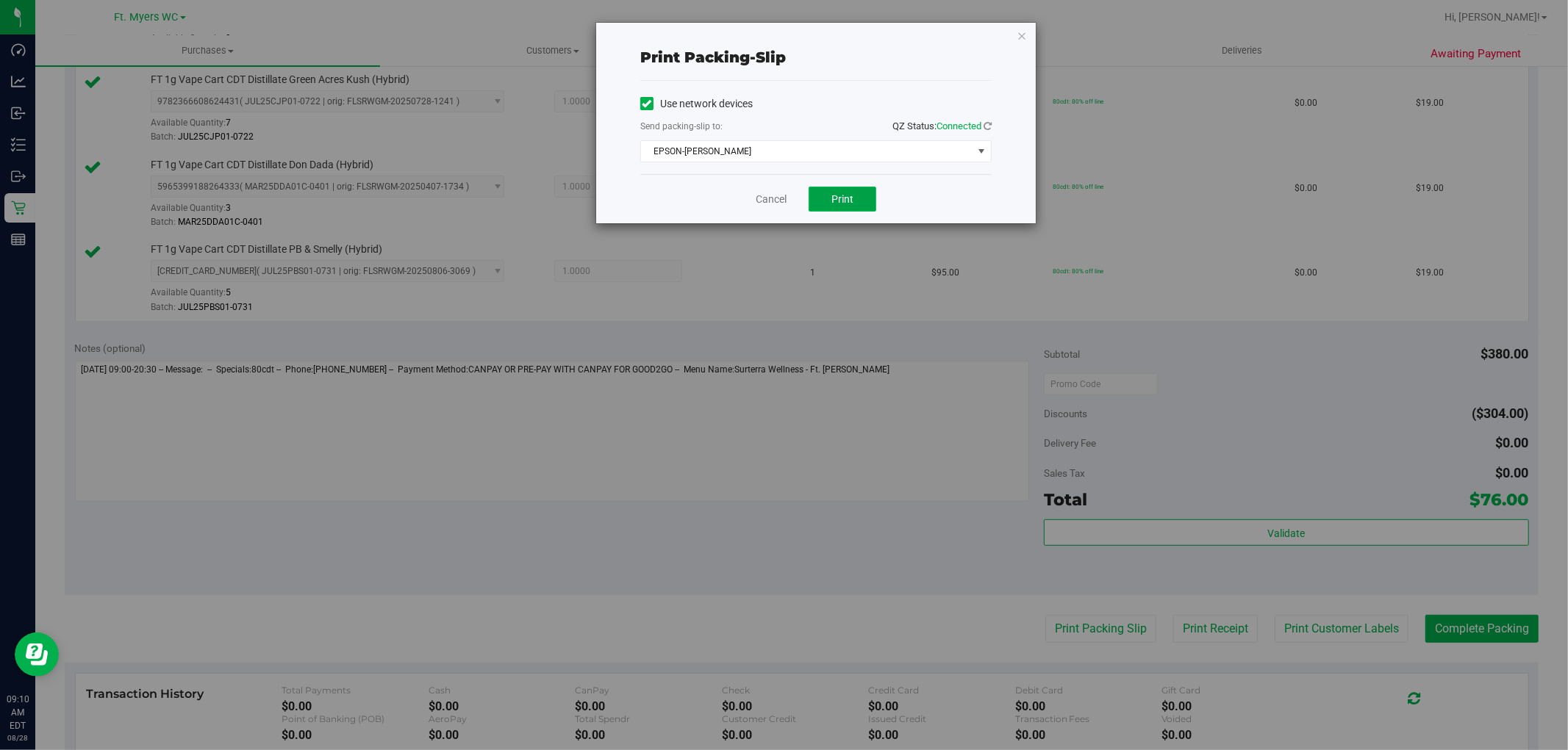
click at [840, 200] on span "Print" at bounding box center [842, 199] width 22 height 12
click at [1024, 30] on icon "button" at bounding box center [1021, 35] width 11 height 18
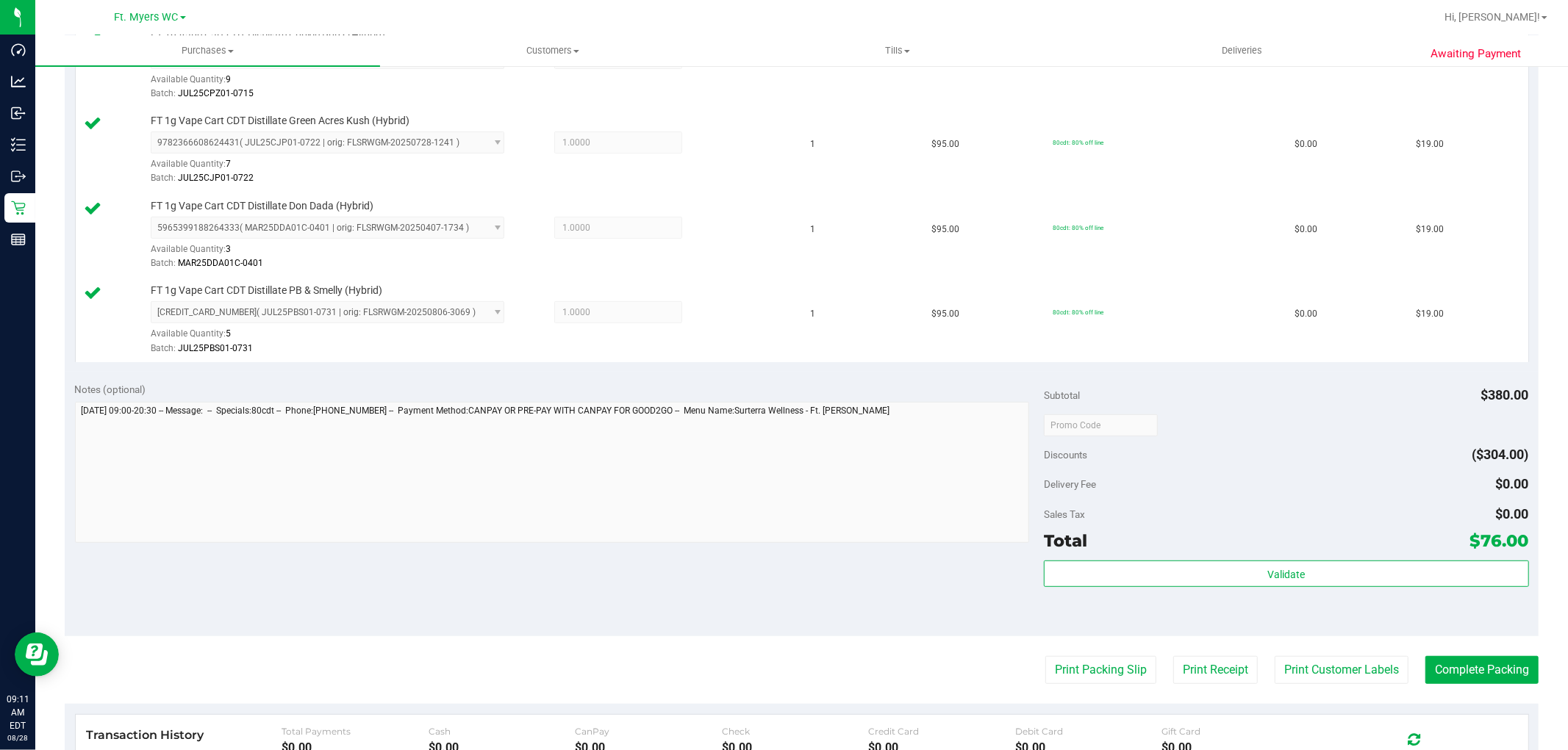
scroll to position [571, 0]
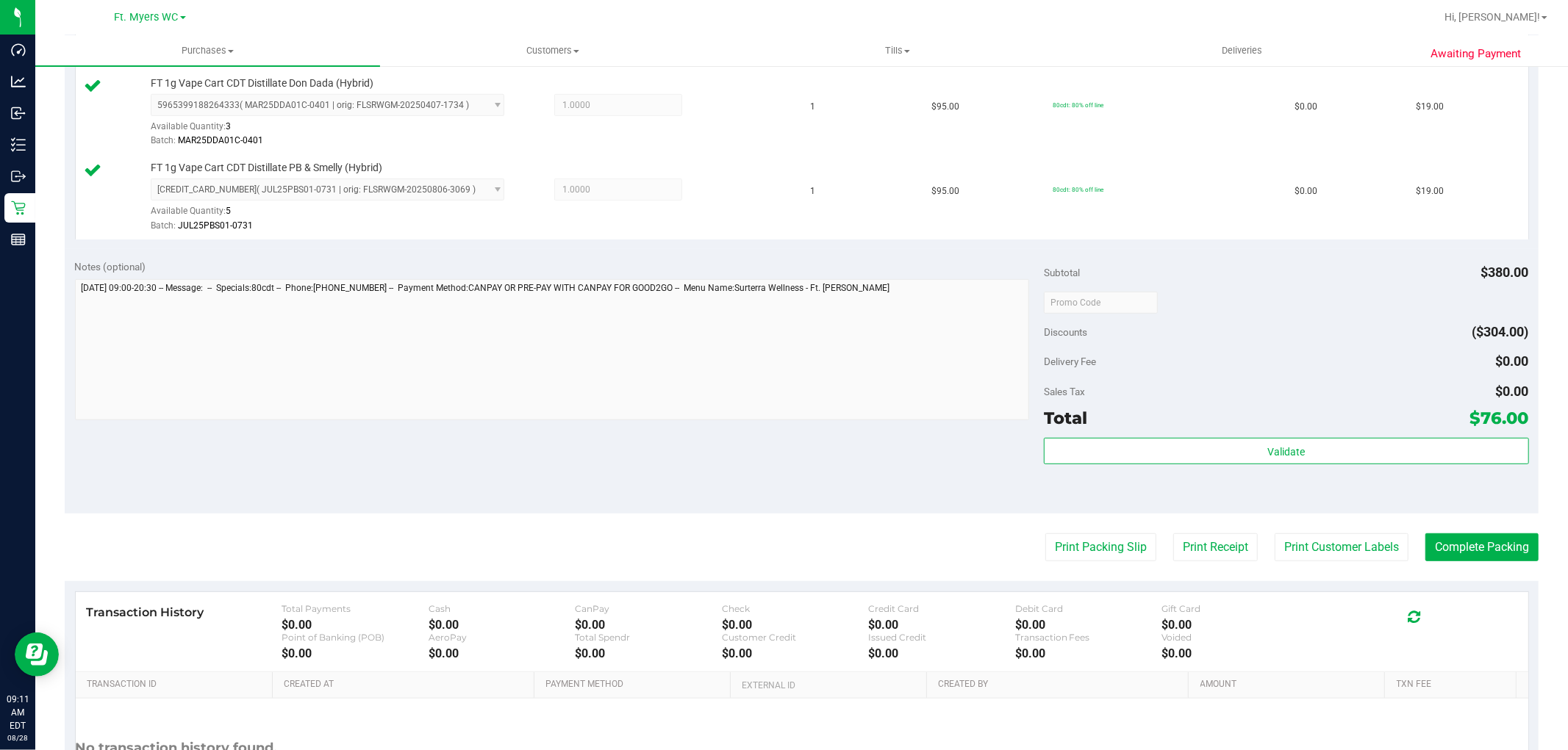
click at [1457, 564] on purchase-details "Back Edit Purchase Cancel Purchase View Profile # 11860109 BioTrack ID: - Submi…" at bounding box center [801, 183] width 1474 height 1348
click at [1460, 546] on button "Complete Packing" at bounding box center [1481, 548] width 113 height 28
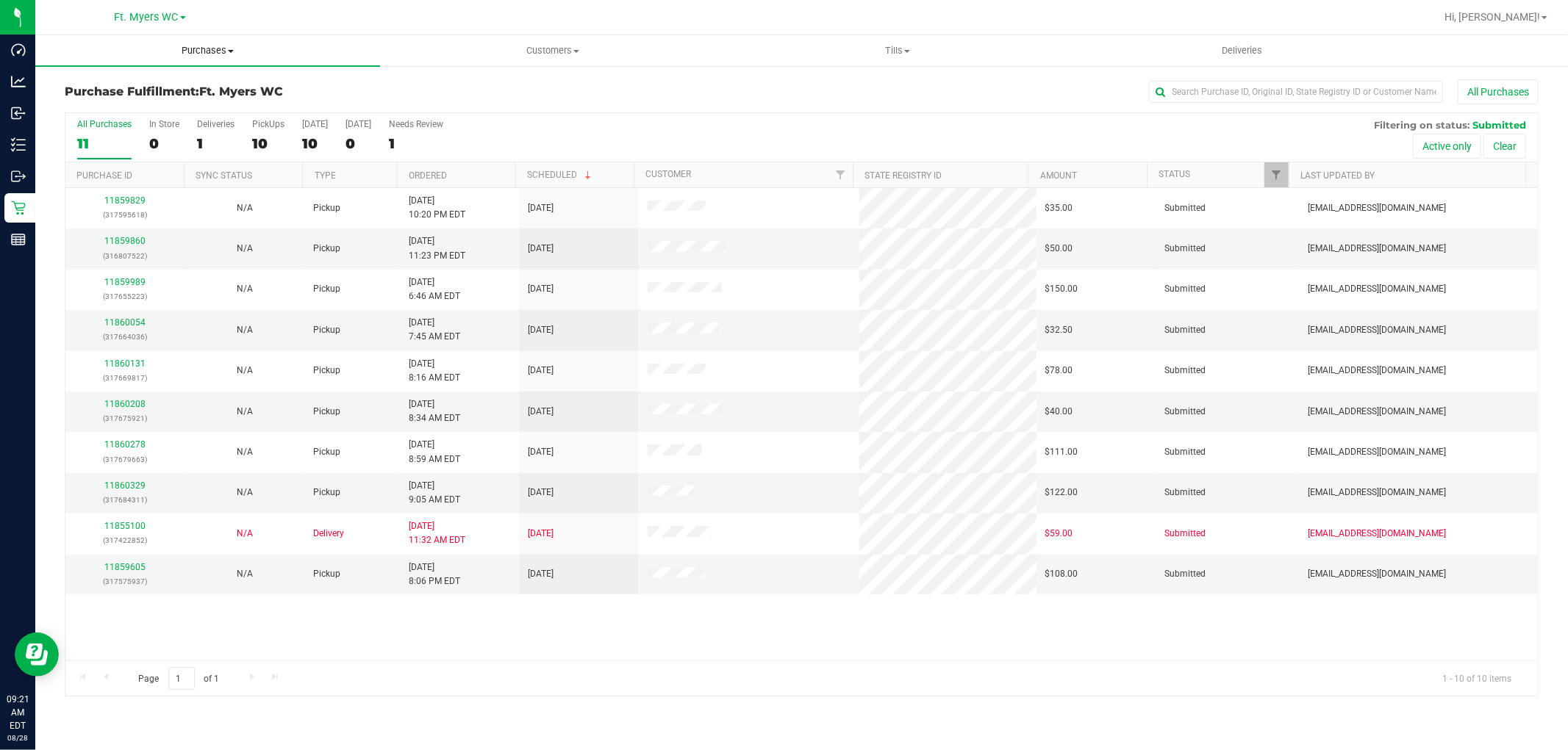
click at [219, 54] on span "Purchases" at bounding box center [207, 51] width 344 height 14
click at [147, 104] on li "Fulfillment" at bounding box center [207, 106] width 344 height 18
click at [258, 145] on div "0" at bounding box center [267, 143] width 32 height 17
click at [0, 0] on input "PickUps 0" at bounding box center [0, 0] width 0 height 0
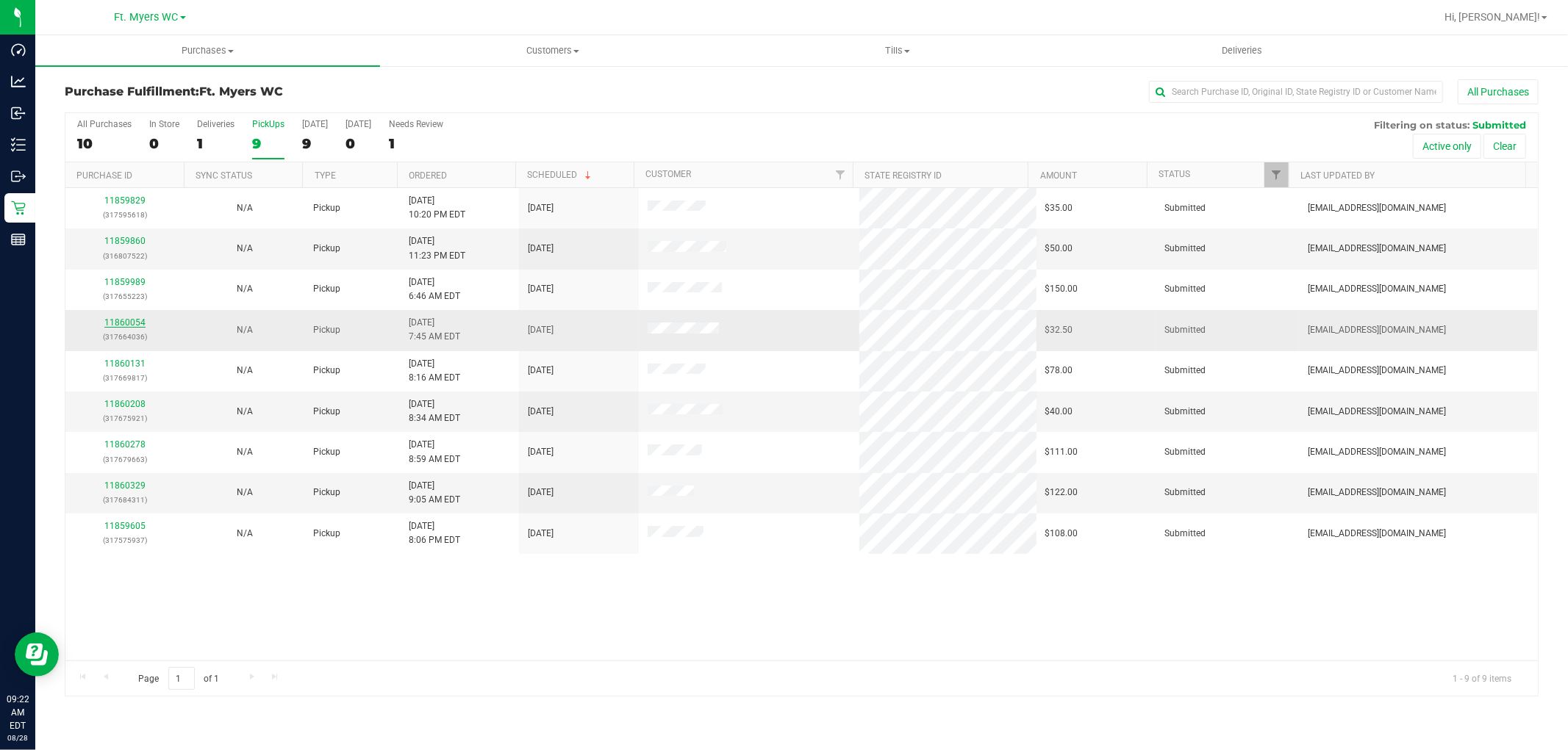
click at [119, 327] on link "11860054" at bounding box center [125, 322] width 41 height 11
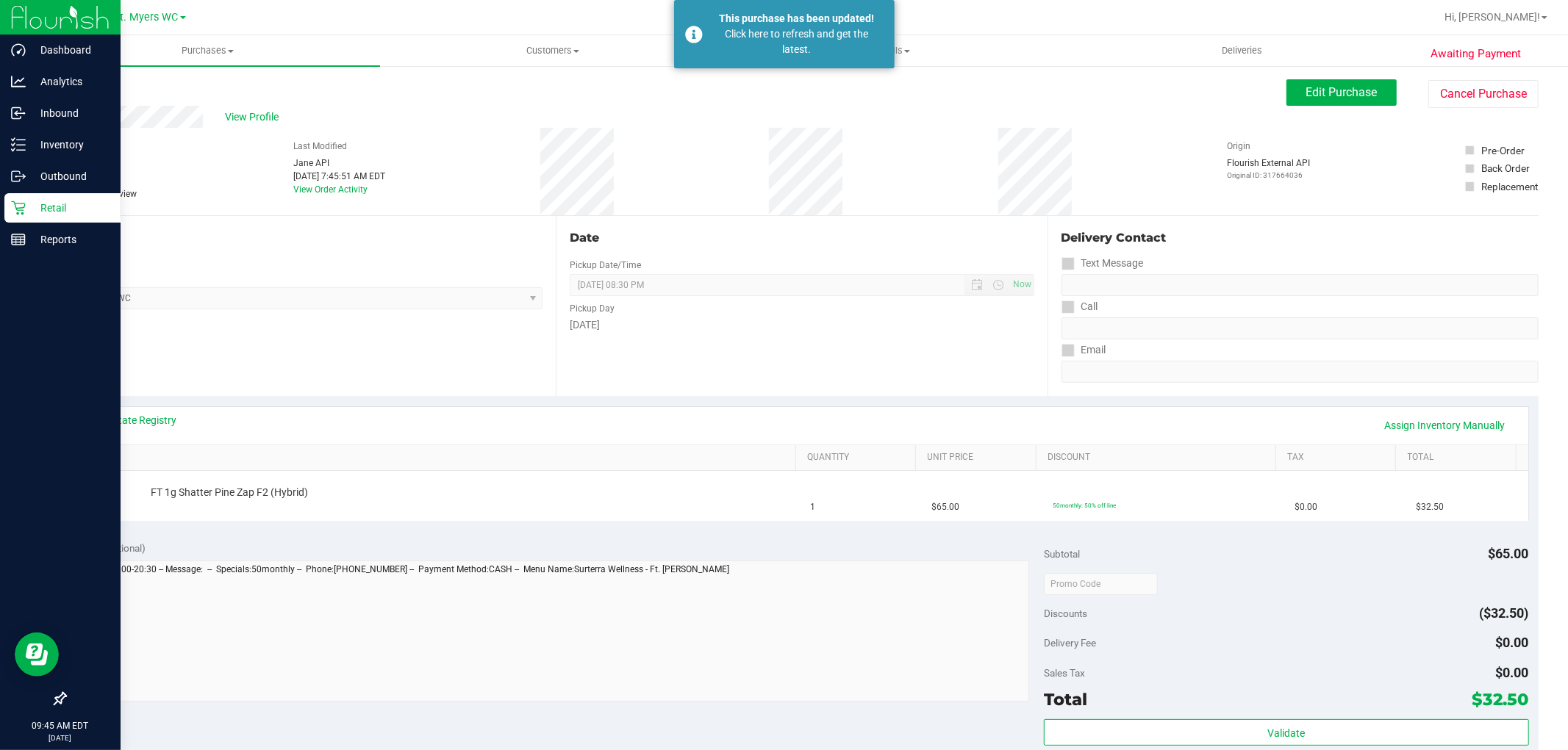
click at [61, 207] on p "Retail" at bounding box center [69, 208] width 89 height 18
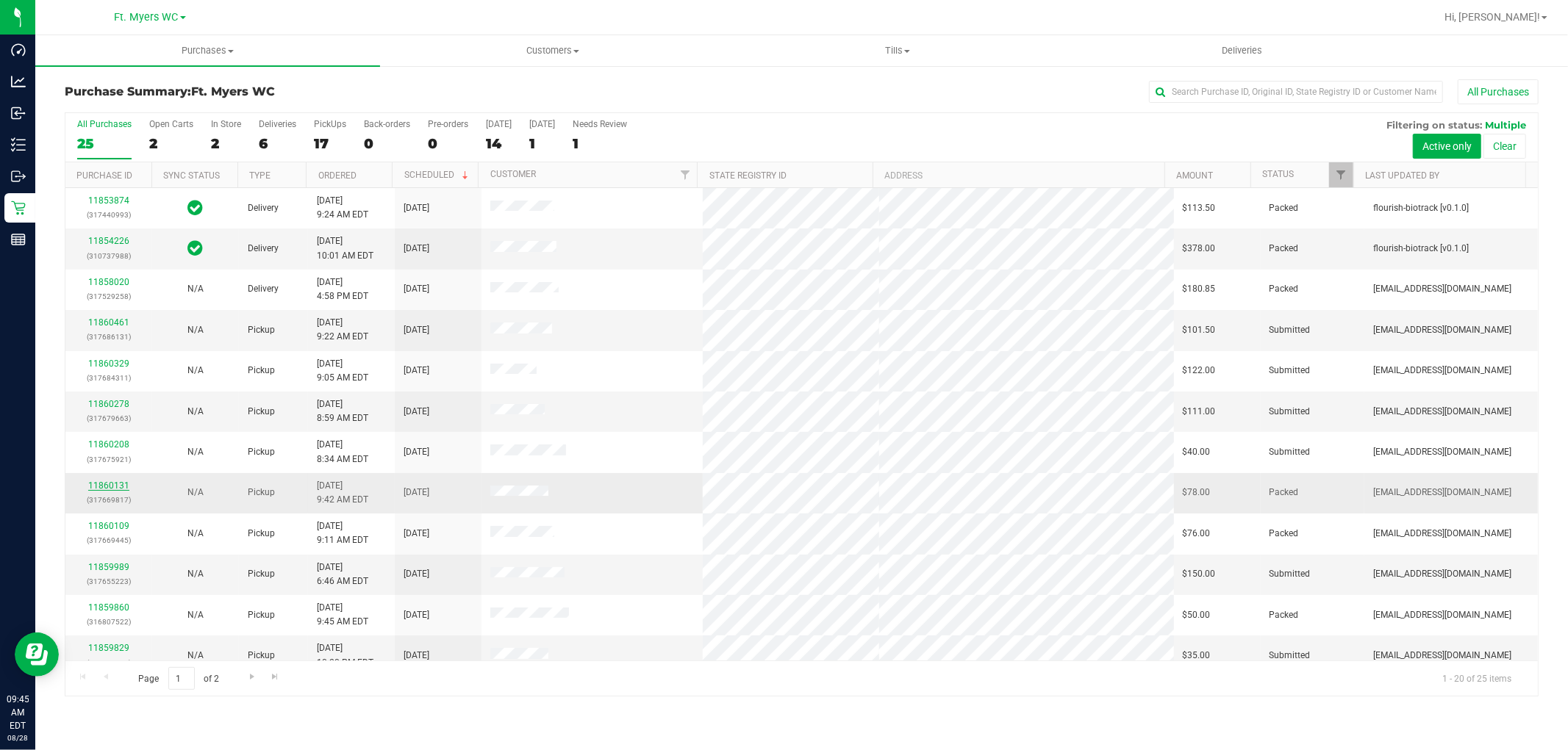
click at [115, 485] on link "11860131" at bounding box center [109, 485] width 41 height 11
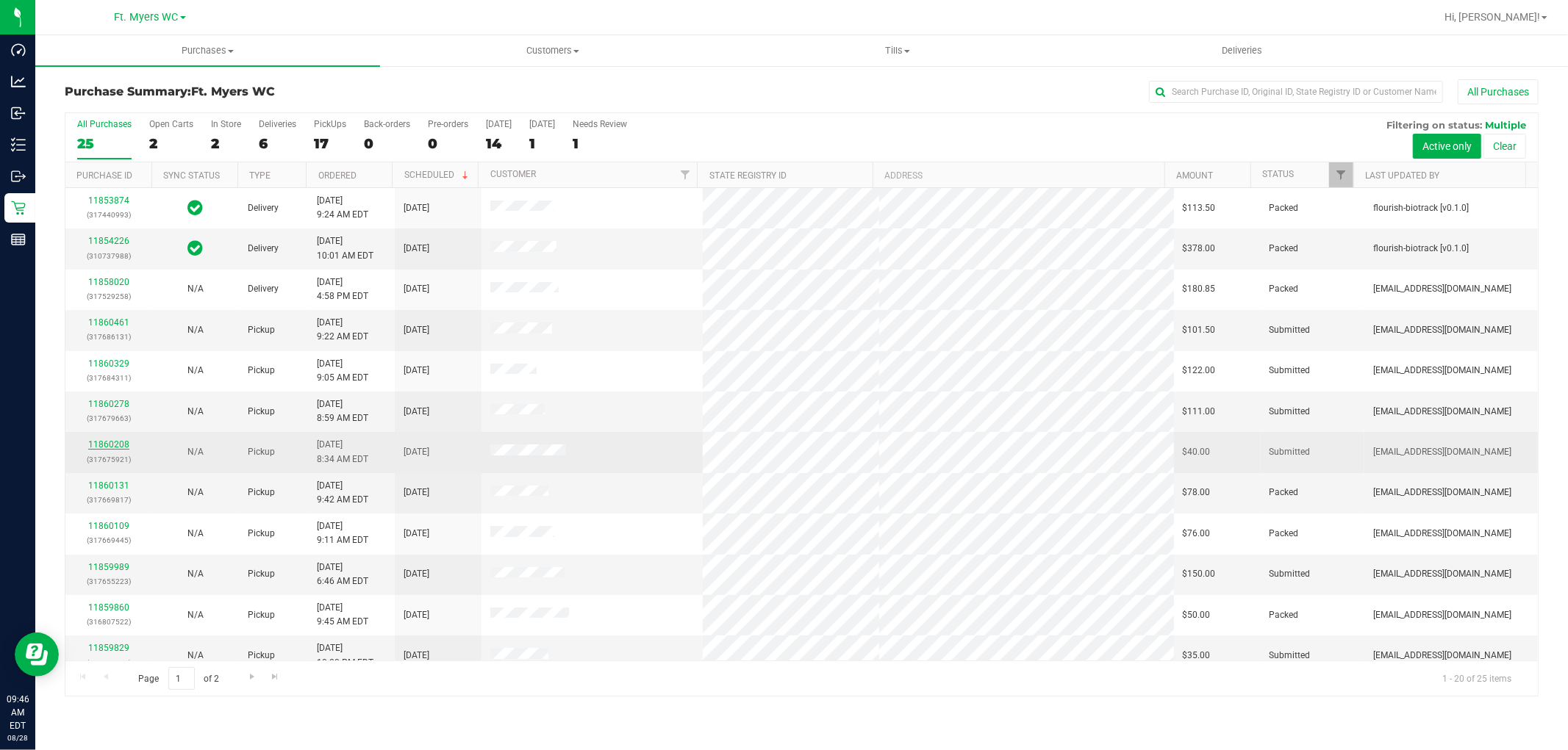
click at [107, 446] on link "11860208" at bounding box center [109, 445] width 41 height 11
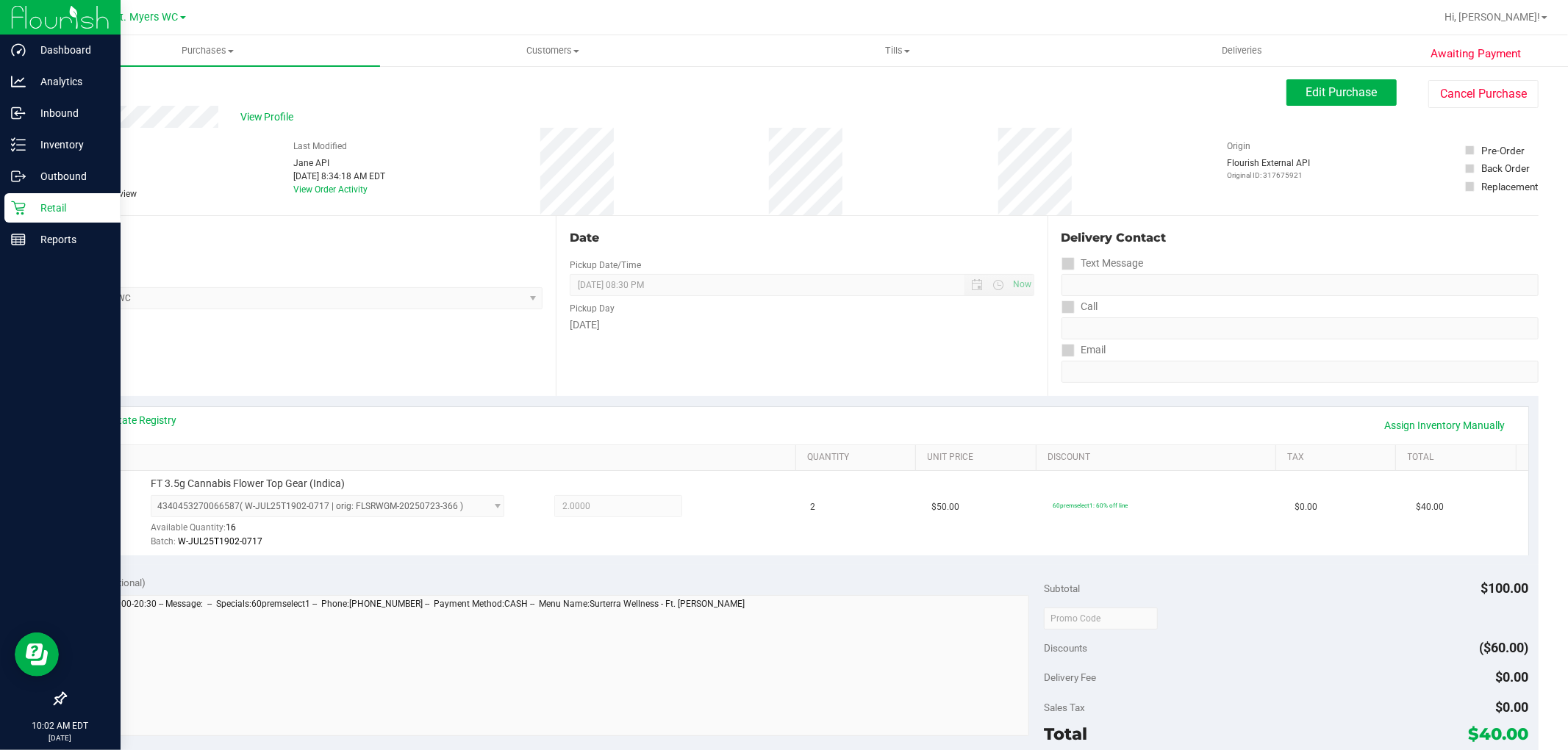
click at [18, 199] on div "Retail" at bounding box center [62, 208] width 116 height 29
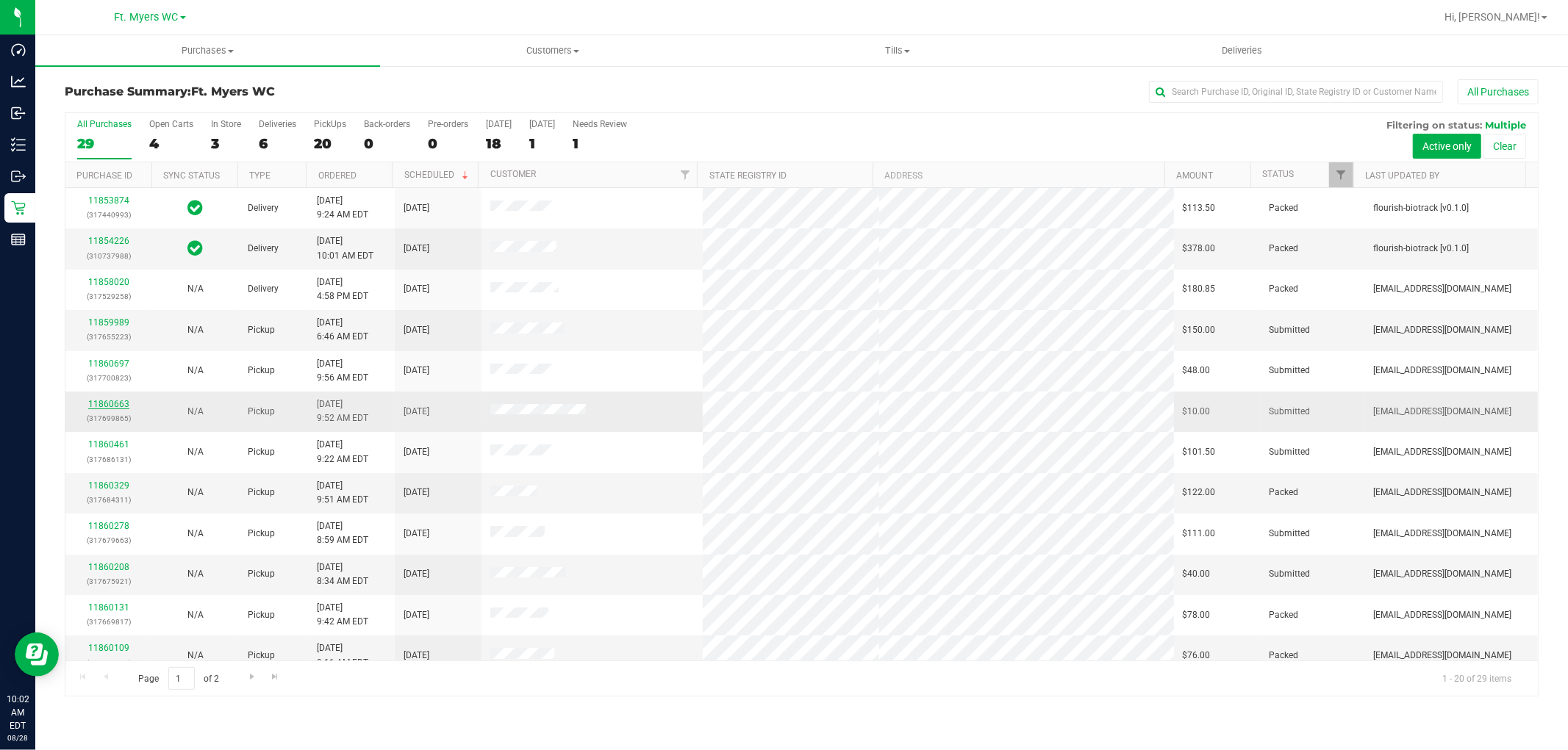
click at [112, 405] on link "11860663" at bounding box center [109, 404] width 41 height 11
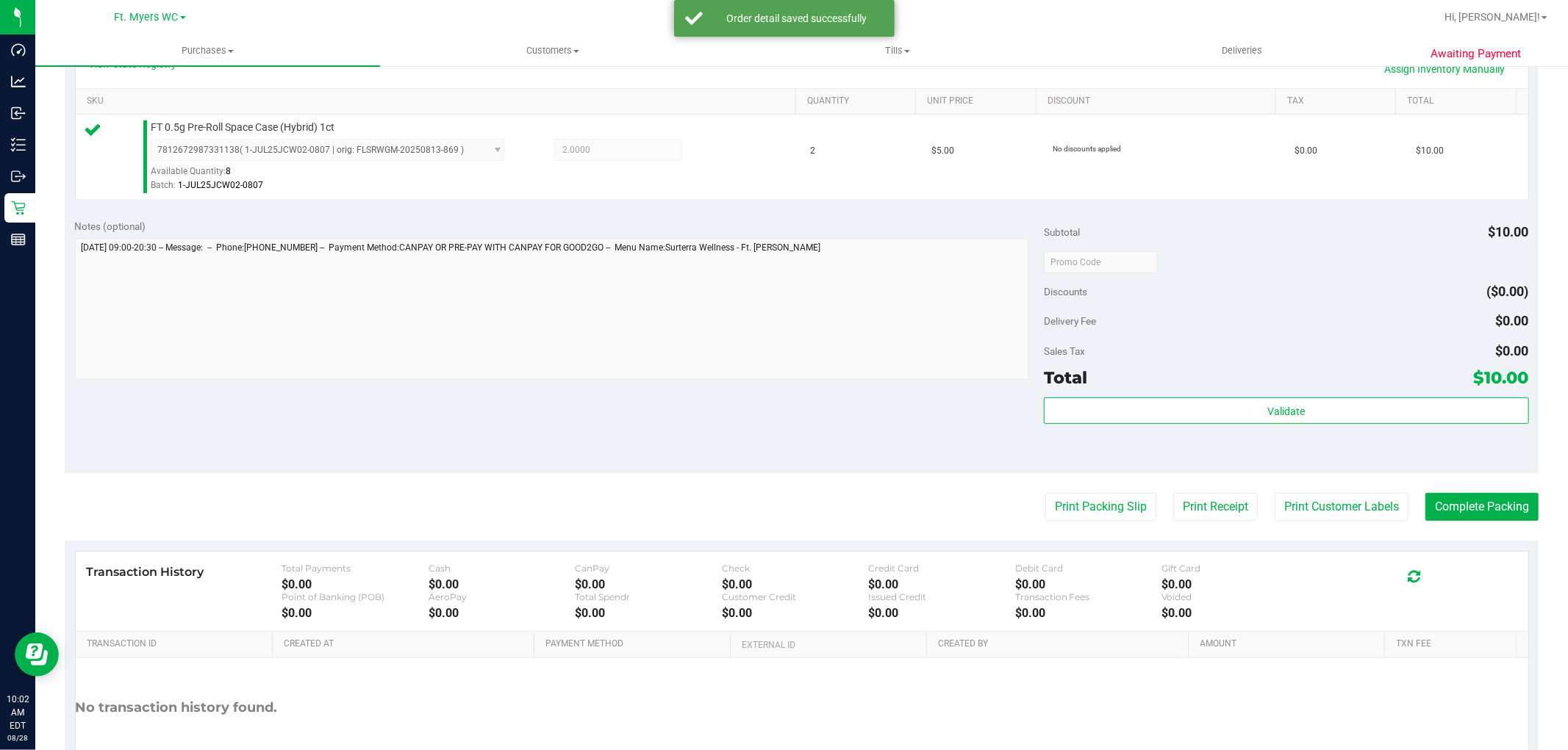
scroll to position [408, 0]
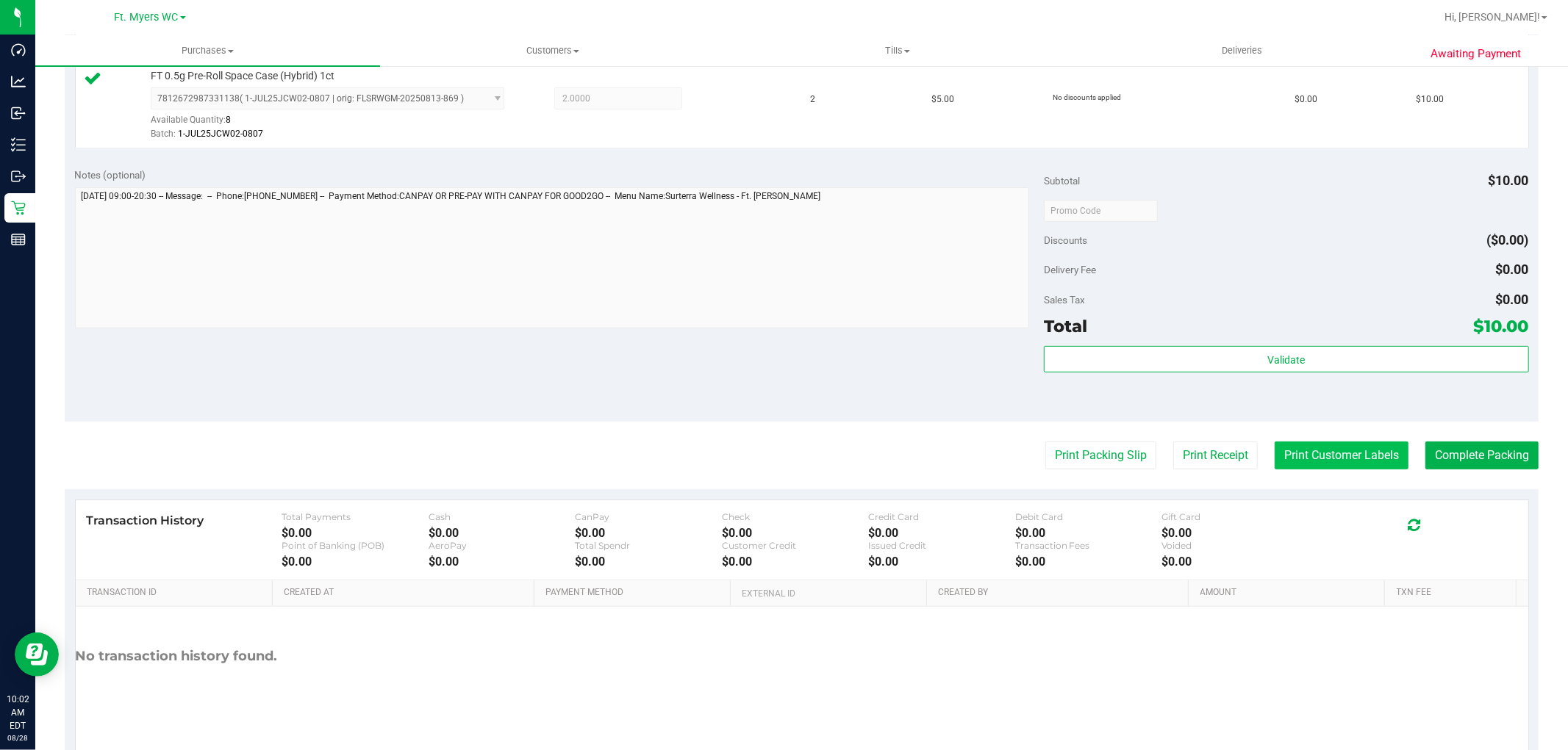
click at [1324, 455] on button "Print Customer Labels" at bounding box center [1341, 455] width 134 height 28
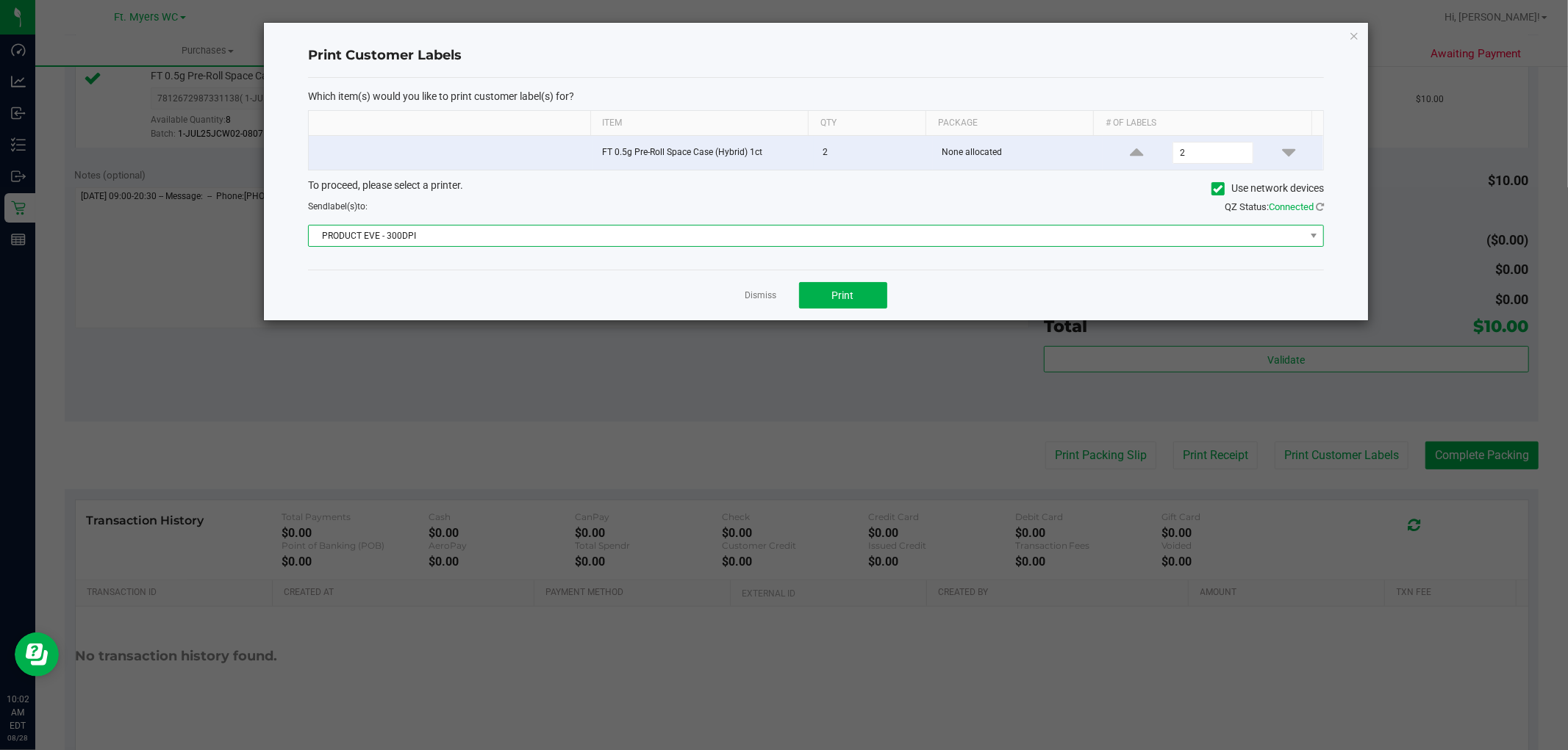
click at [835, 232] on span "PRODUCT EVE - 300DPI" at bounding box center [806, 235] width 996 height 20
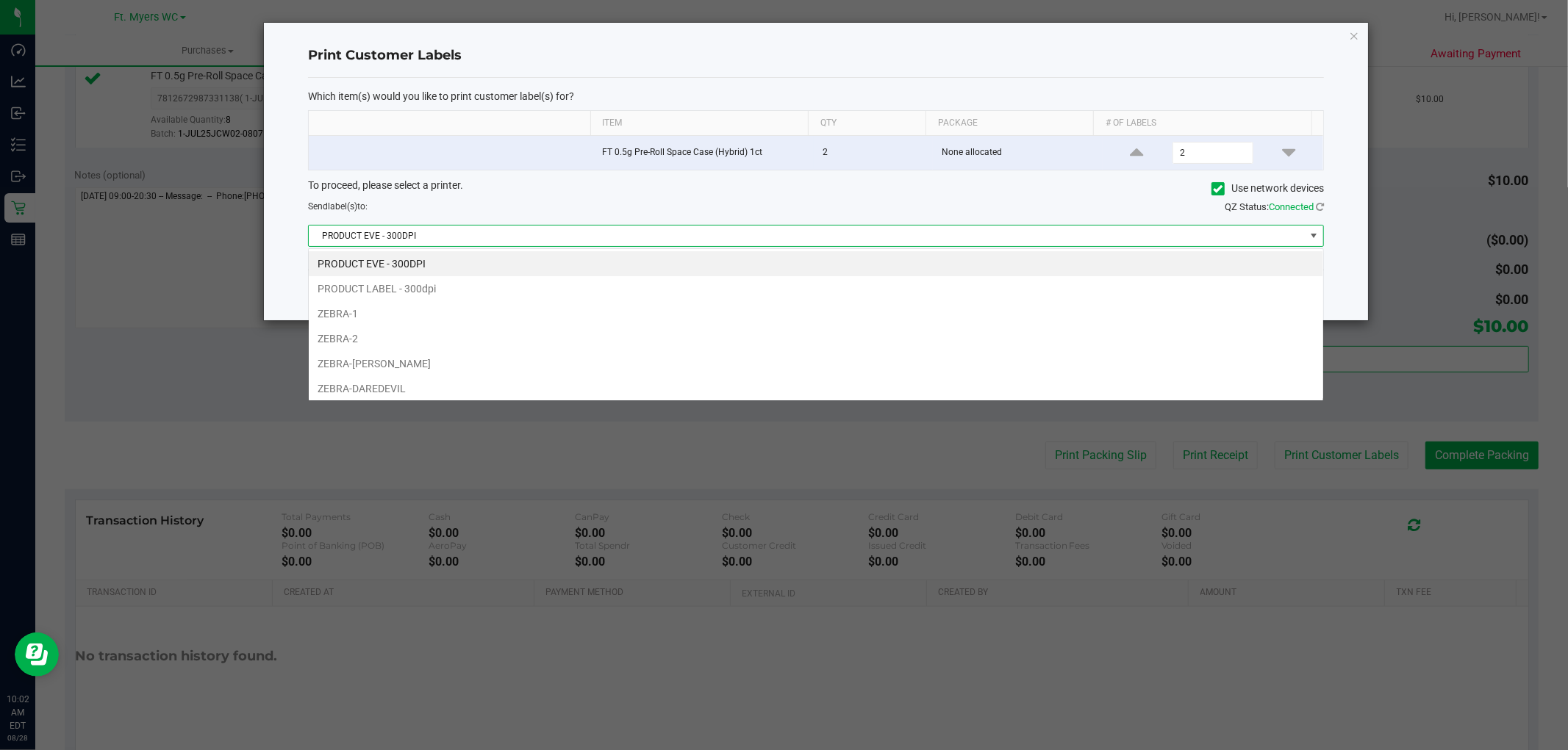
scroll to position [22, 1016]
click at [787, 348] on li "ZEBRA-2" at bounding box center [815, 339] width 1015 height 25
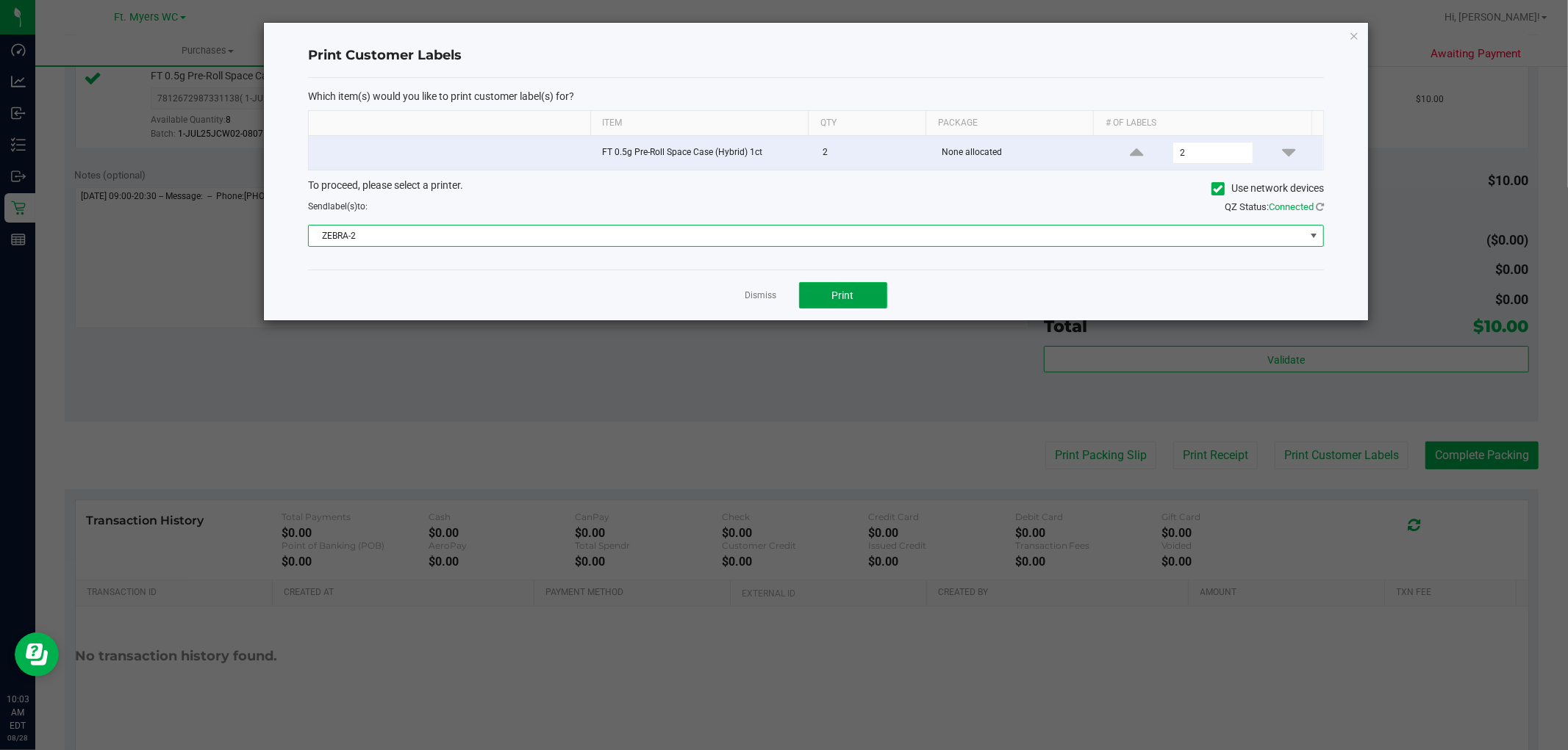
click at [858, 308] on button "Print" at bounding box center [842, 295] width 89 height 26
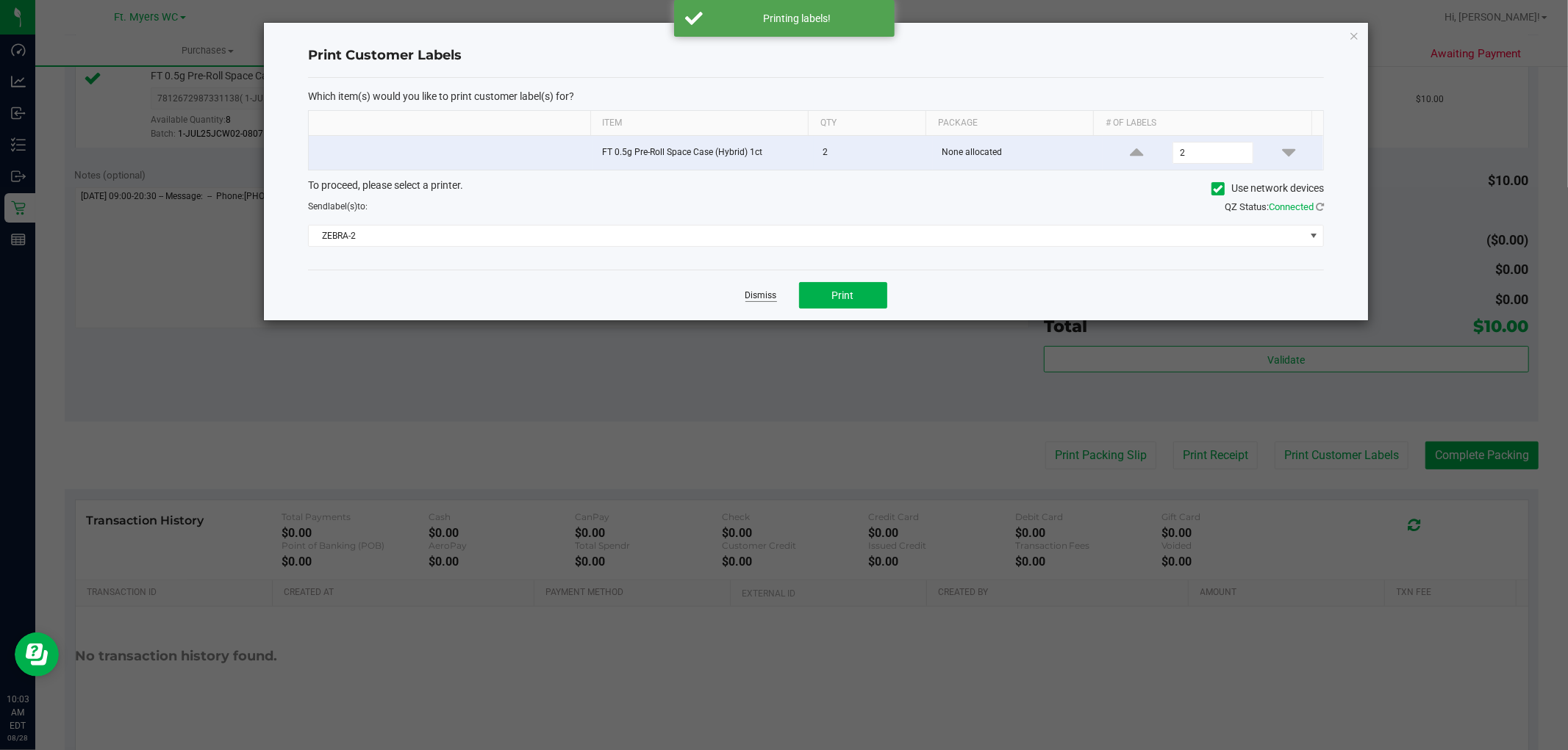
click at [768, 300] on link "Dismiss" at bounding box center [761, 296] width 31 height 13
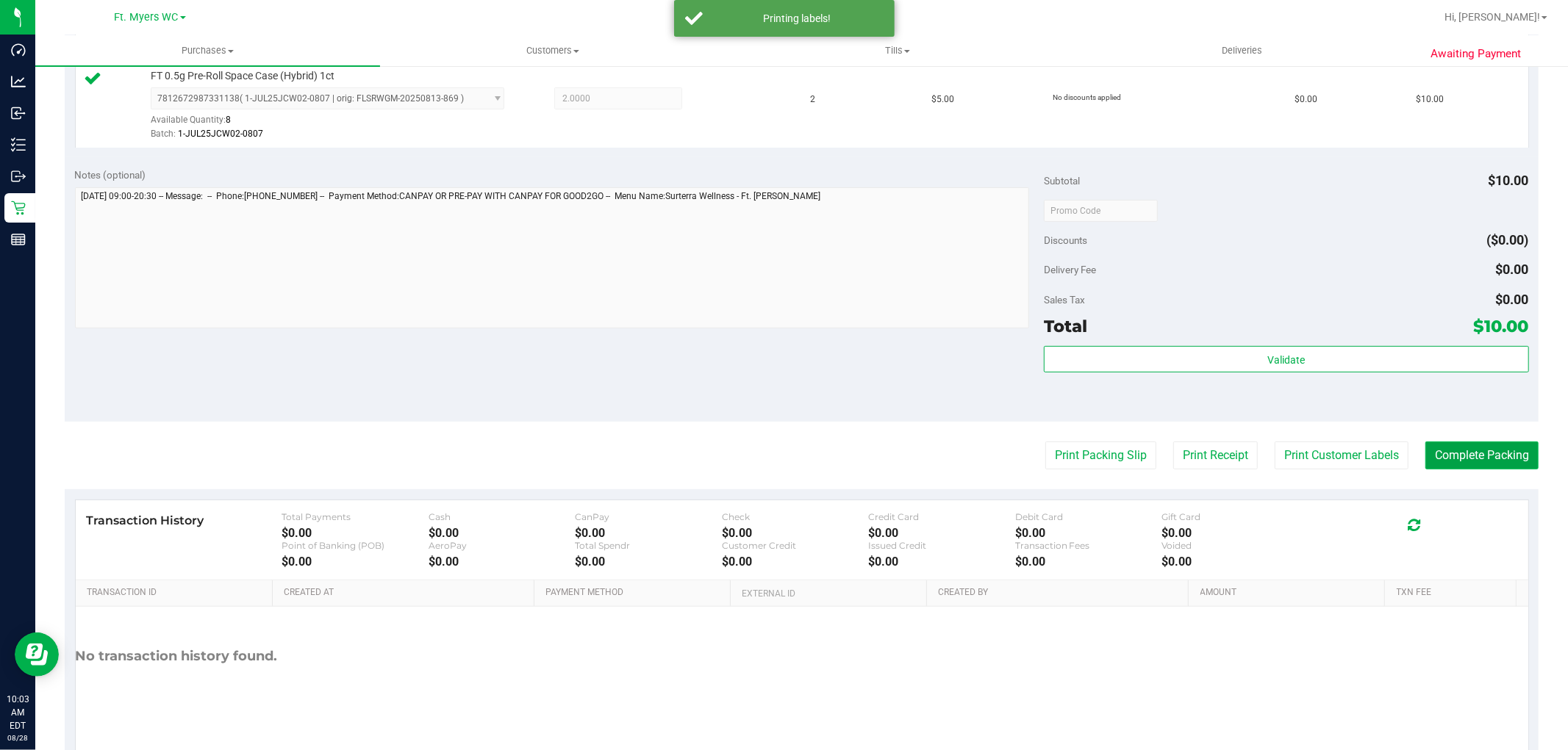
click at [1482, 462] on button "Complete Packing" at bounding box center [1481, 455] width 113 height 28
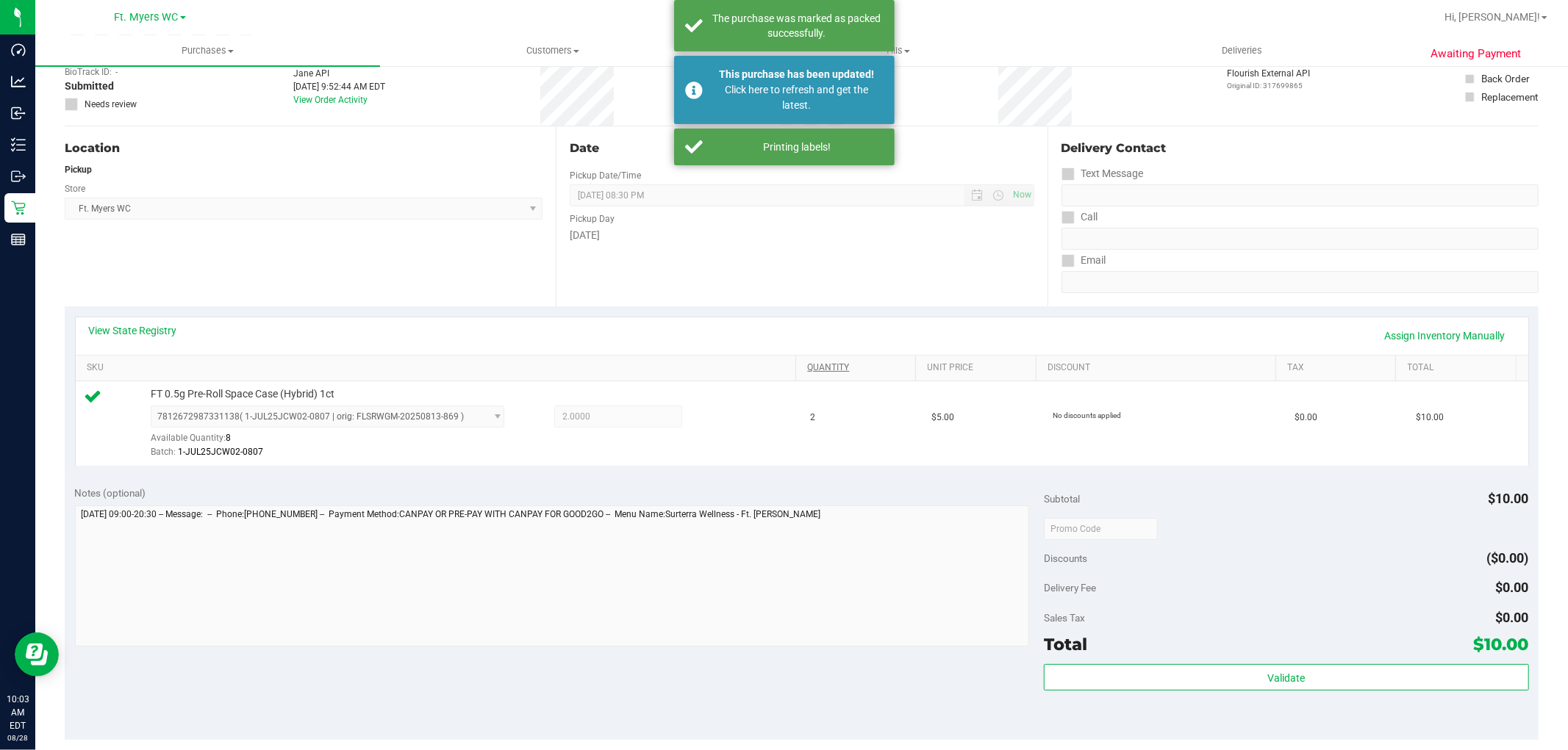
scroll to position [0, 0]
